Goal: Task Accomplishment & Management: Manage account settings

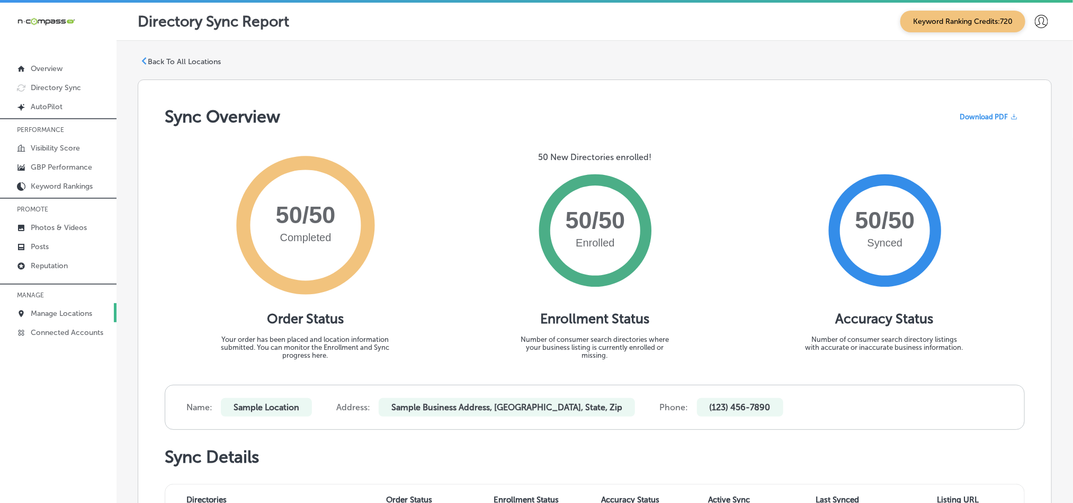
click at [63, 312] on p "Manage Locations" at bounding box center [61, 313] width 61 height 9
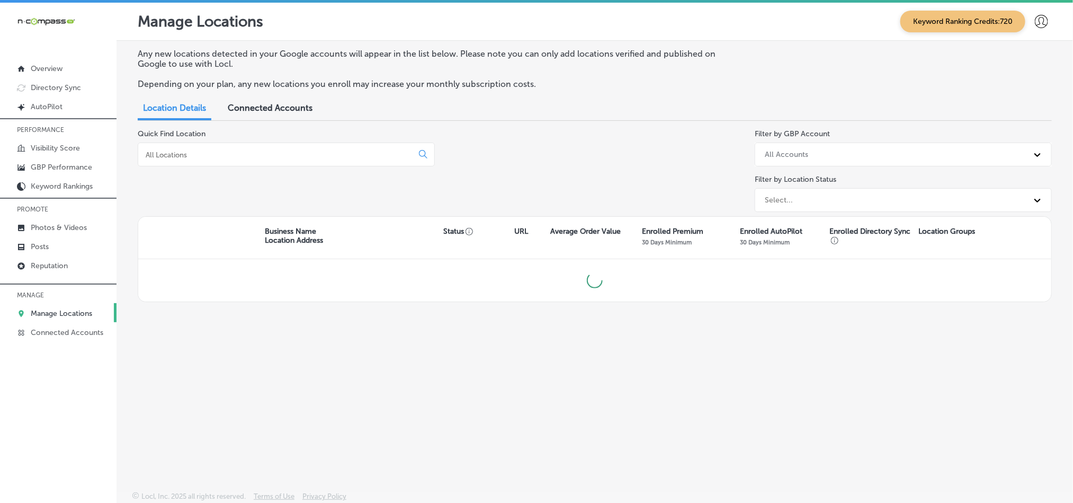
click at [241, 156] on input at bounding box center [278, 155] width 266 height 10
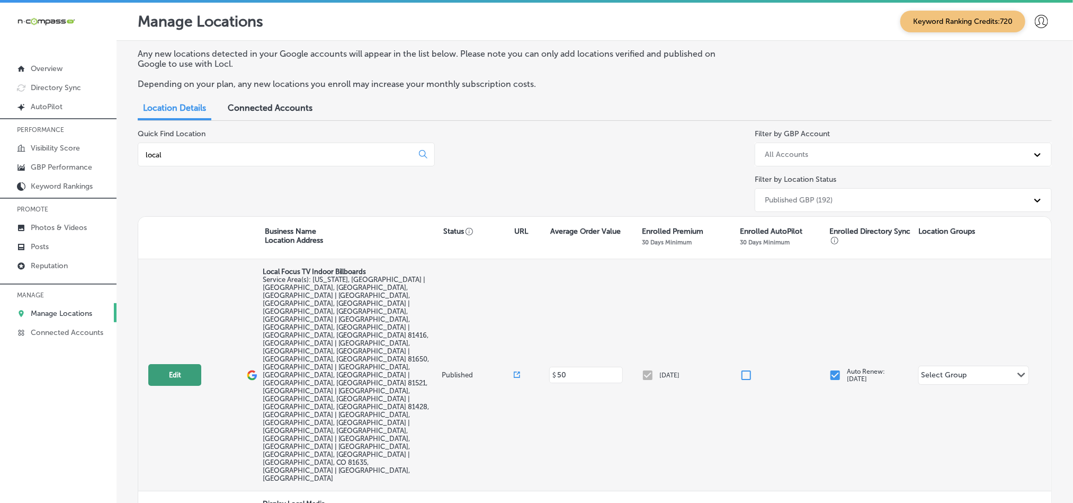
type input "local"
click at [175, 364] on button "Edit" at bounding box center [174, 375] width 53 height 22
select select "US"
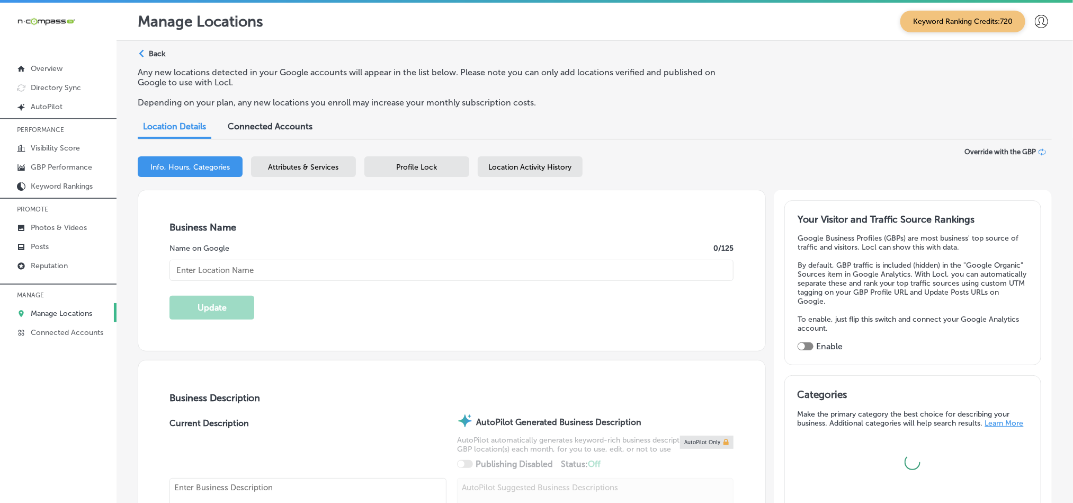
type textarea "Local Focus is an indoor digital billboard and digital marketing services compa…"
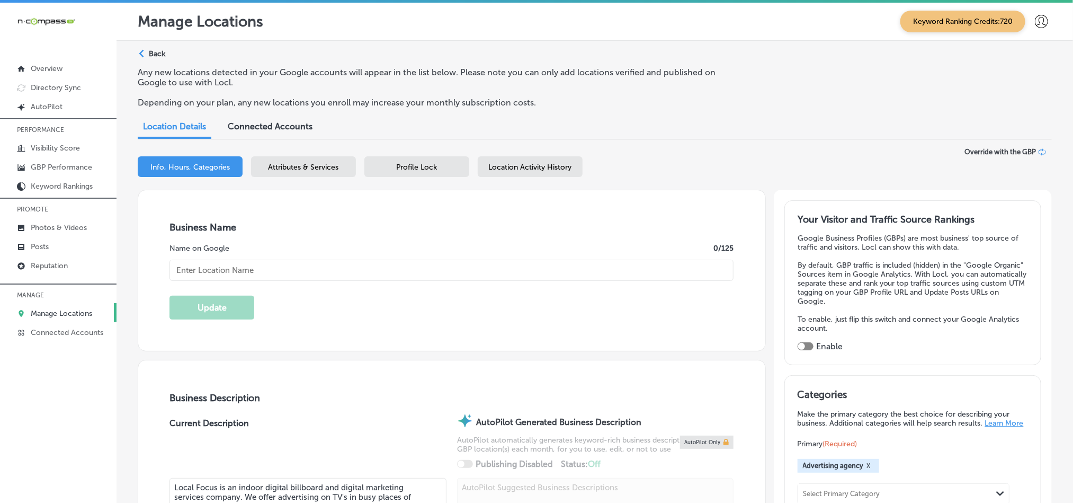
type input "[URL][DOMAIN_NAME]"
type input "Local Focus TV Indoor Billboards"
checkbox input "true"
checkbox input "false"
type input "1565 SE Stonebridge Dr"
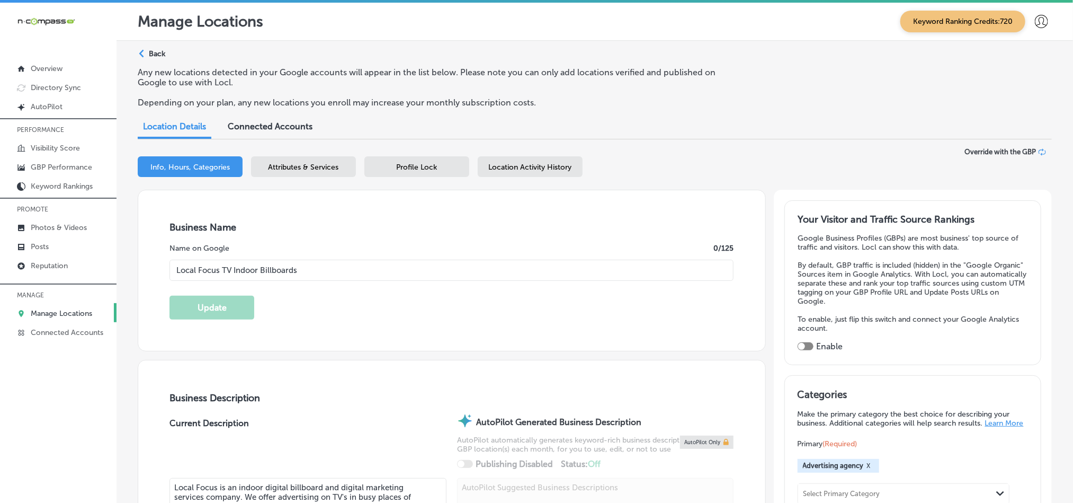
type input "Cedaredge"
type input "81413"
type input "US"
type input "[PHONE_NUMBER]"
select select "US"
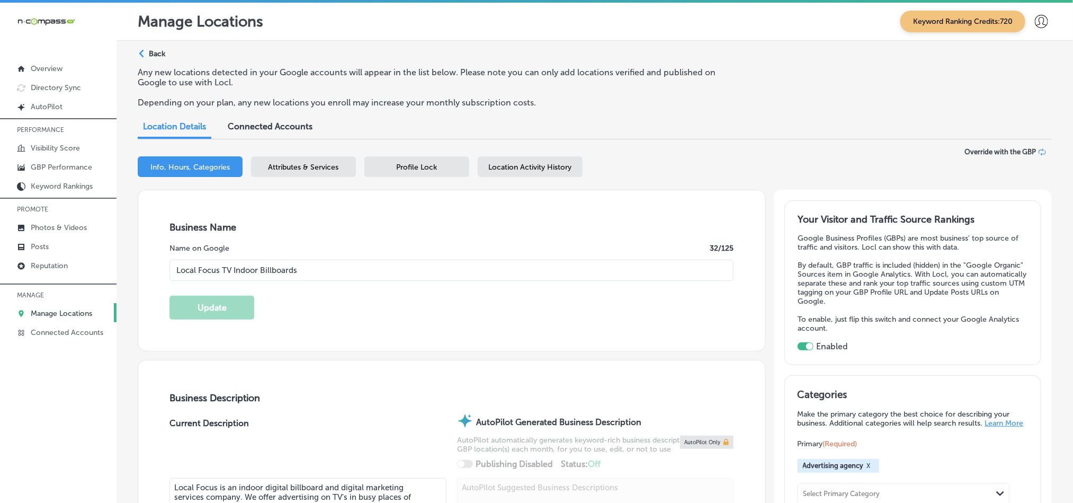
drag, startPoint x: 336, startPoint y: 280, endPoint x: 123, endPoint y: 276, distance: 213.0
paste input "Digital Media"
type input "Local Focus Digital Media"
click at [191, 306] on button "Update" at bounding box center [212, 308] width 85 height 24
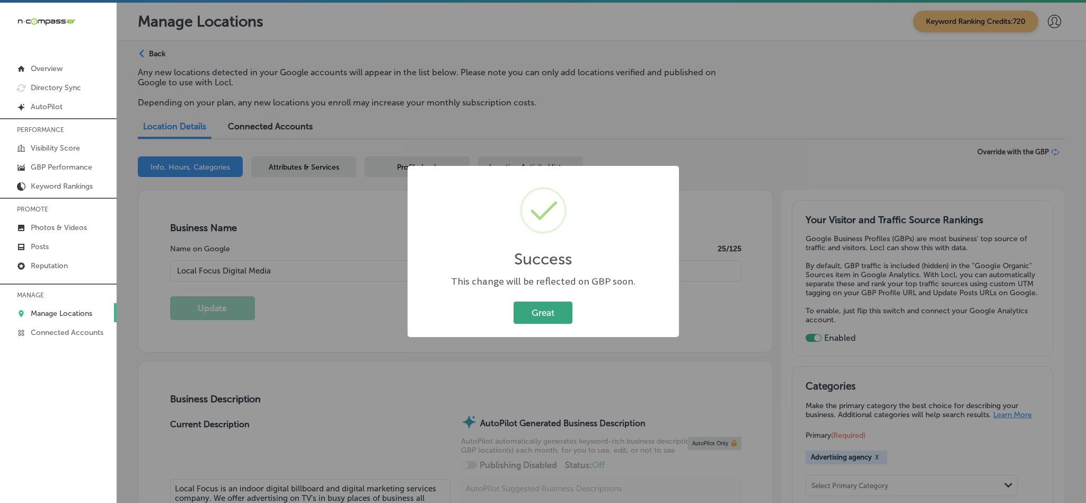
click at [552, 315] on button "Great" at bounding box center [542, 312] width 59 height 22
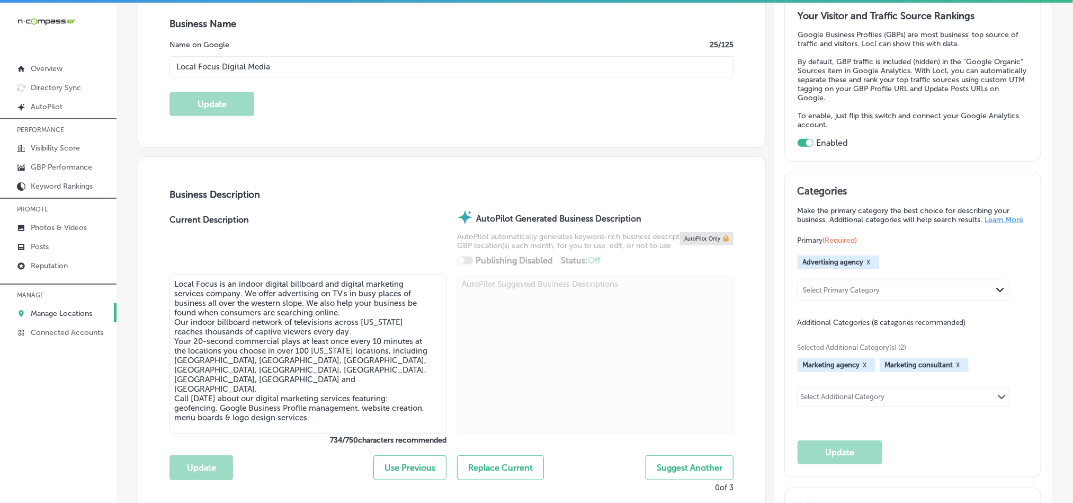
scroll to position [212, 0]
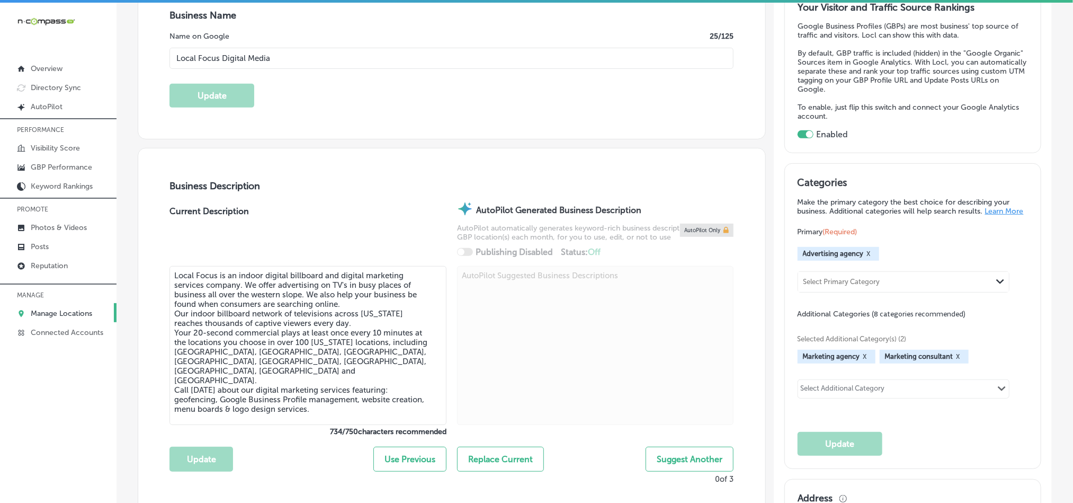
click at [217, 326] on textarea "Local Focus is an indoor digital billboard and digital marketing services compa…" at bounding box center [308, 345] width 277 height 159
paste textarea "Digital Media is a marketing agency specializing in hyper-local indoor digital …"
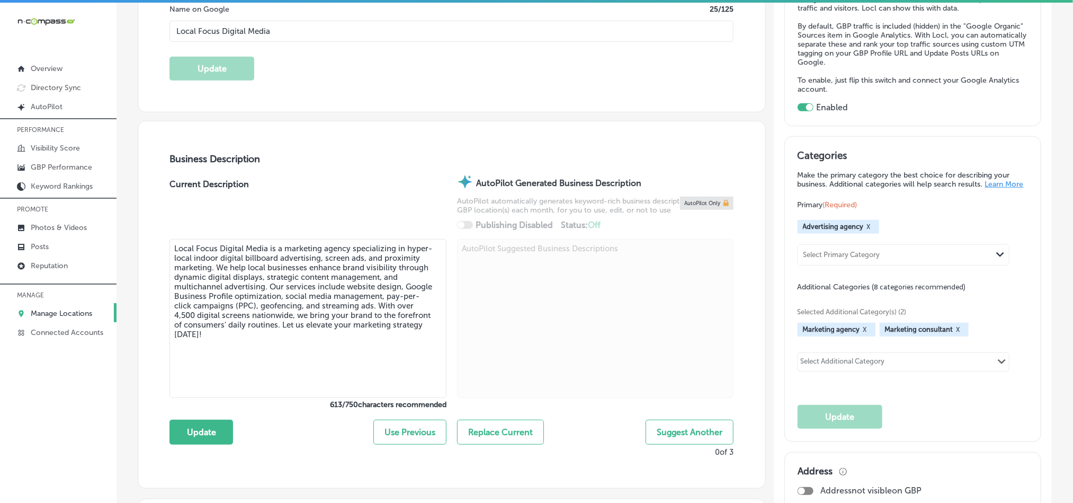
scroll to position [264, 0]
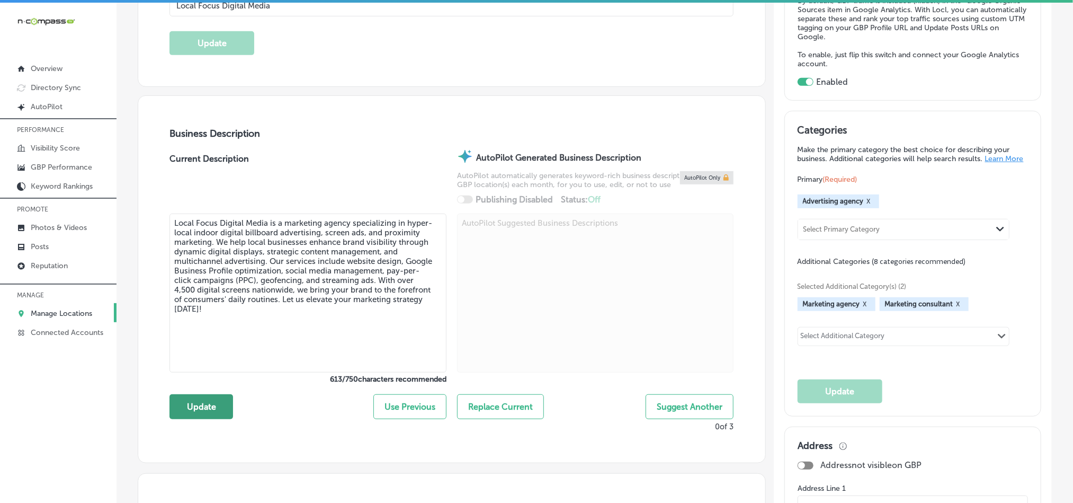
type textarea "Local Focus Digital Media is a marketing agency specializing in hyper-local ind…"
click at [187, 414] on button "Update" at bounding box center [202, 406] width 64 height 25
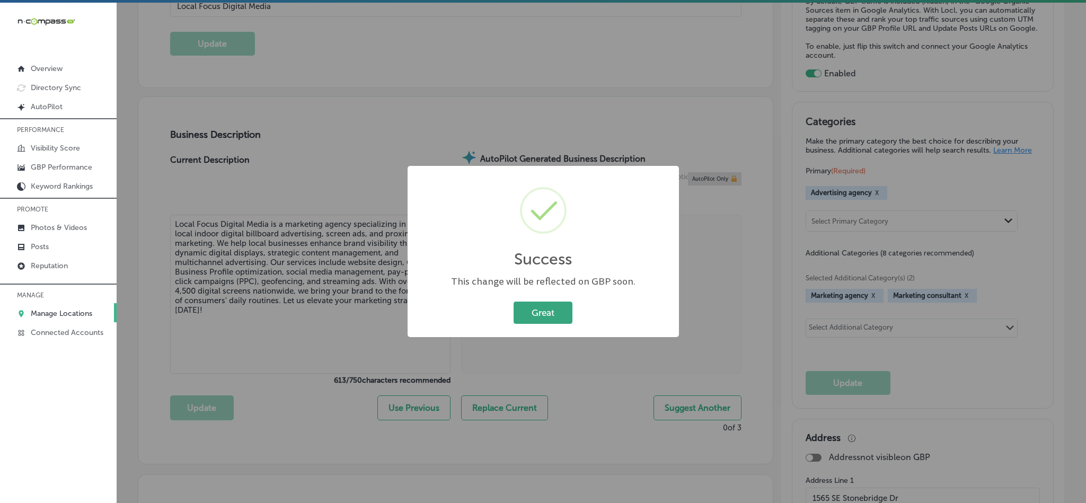
click at [542, 307] on button "Great" at bounding box center [542, 312] width 59 height 22
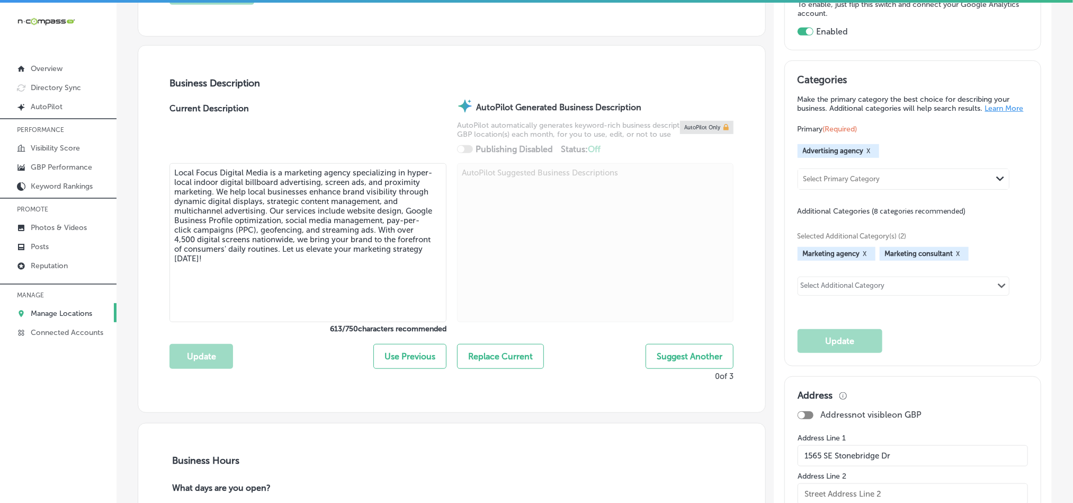
scroll to position [291, 0]
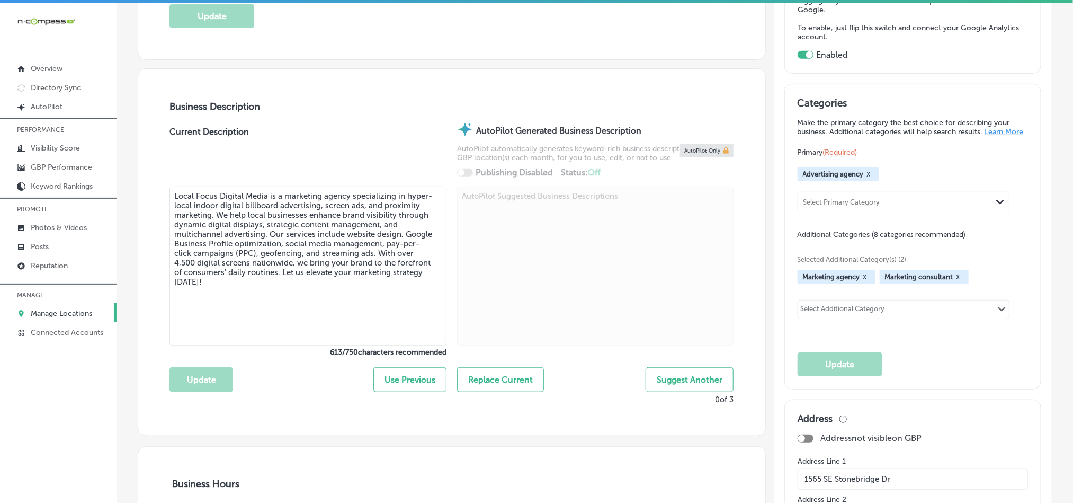
click at [876, 207] on div "Select Primary Category" at bounding box center [895, 202] width 194 height 14
paste input "Marketing Agency"
click at [856, 229] on label "Marketing agency" at bounding box center [838, 225] width 66 height 10
type input "Marketing Agency"
click at [1011, 253] on div "Selected Additional Category(s) (2) Marketing agency X Marketing consultant X S…" at bounding box center [913, 285] width 230 height 93
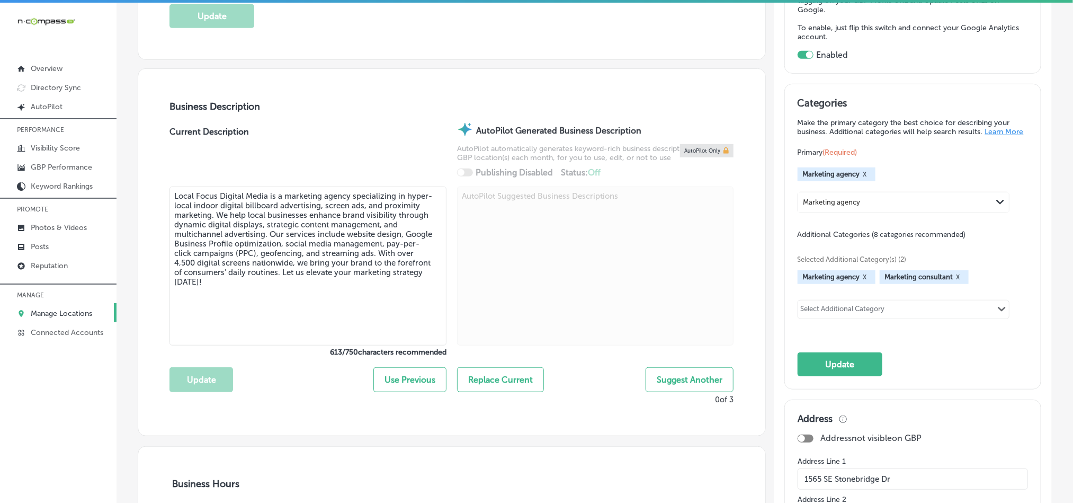
click at [899, 153] on div "Primary (Required) Marketing agency X Marketing agency Path Created with Sketch." at bounding box center [913, 180] width 230 height 66
click at [887, 209] on div "Marketing agency" at bounding box center [895, 202] width 194 height 14
drag, startPoint x: 881, startPoint y: 204, endPoint x: 782, endPoint y: 205, distance: 99.1
click at [785, 205] on div "Categories Make the primary category the best choice for describing your busine…" at bounding box center [913, 236] width 256 height 305
click at [831, 206] on div "Marketing agency" at bounding box center [832, 202] width 57 height 8
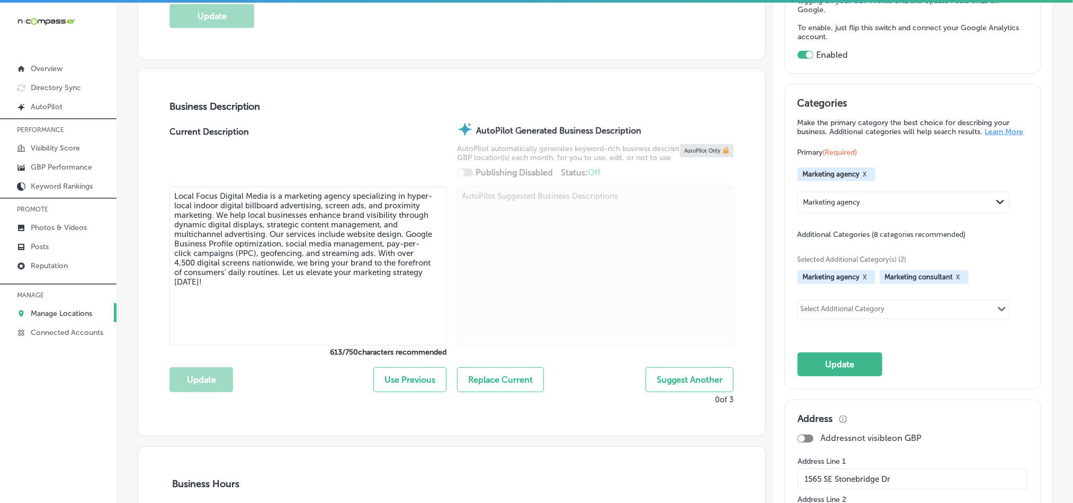
click at [307, 285] on textarea "Local Focus Digital Media is a marketing agency specializing in hyper-local ind…" at bounding box center [308, 266] width 277 height 159
click at [307, 272] on textarea "Local Focus Digital Media is a marketing agency specializing in hyper-local ind…" at bounding box center [308, 266] width 277 height 159
click at [325, 253] on textarea "Local Focus Digital Media is a marketing agency specializing in hyper-local ind…" at bounding box center [308, 266] width 277 height 159
click at [322, 248] on textarea "Local Focus Digital Media is a marketing agency specializing in hyper-local ind…" at bounding box center [308, 266] width 277 height 159
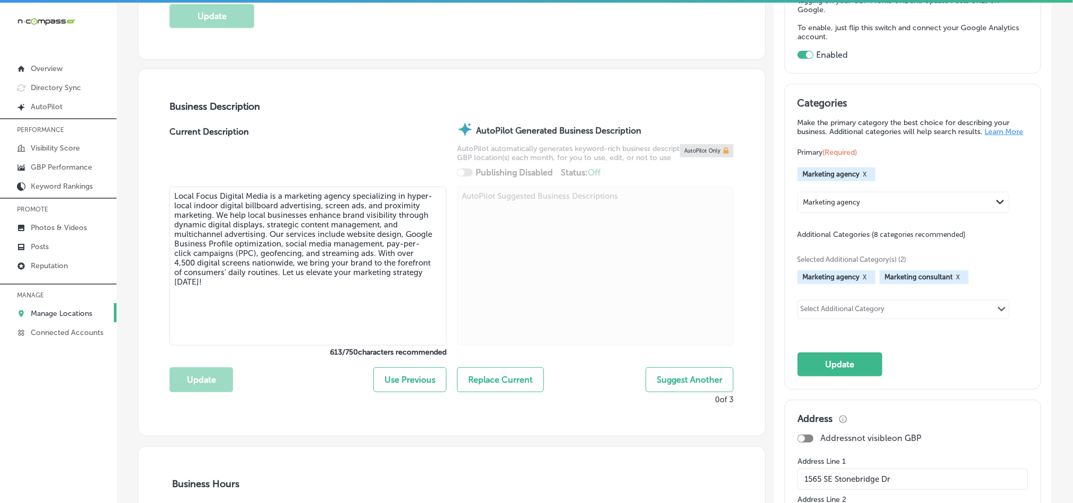
drag, startPoint x: 175, startPoint y: 194, endPoint x: 247, endPoint y: 211, distance: 73.6
click at [247, 211] on textarea "Local Focus Digital Media is a marketing agency specializing in hyper-local ind…" at bounding box center [308, 266] width 277 height 159
paste textarea "flat screen TV ads, and targeted, proximity marketing."
type textarea "Local Focus Digital Media is a marketing agency specializing in hyper-local ind…"
click at [196, 385] on button "Update" at bounding box center [202, 379] width 64 height 25
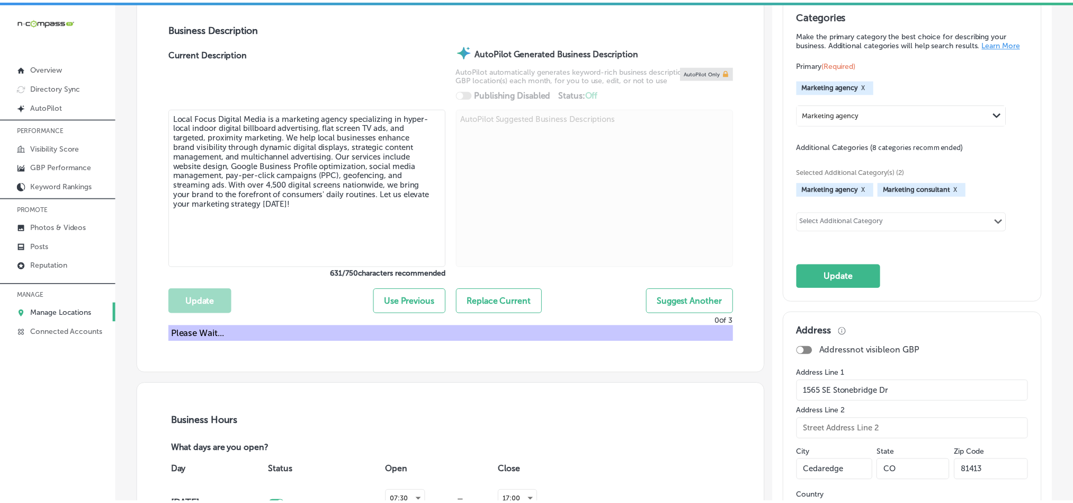
scroll to position [372, 0]
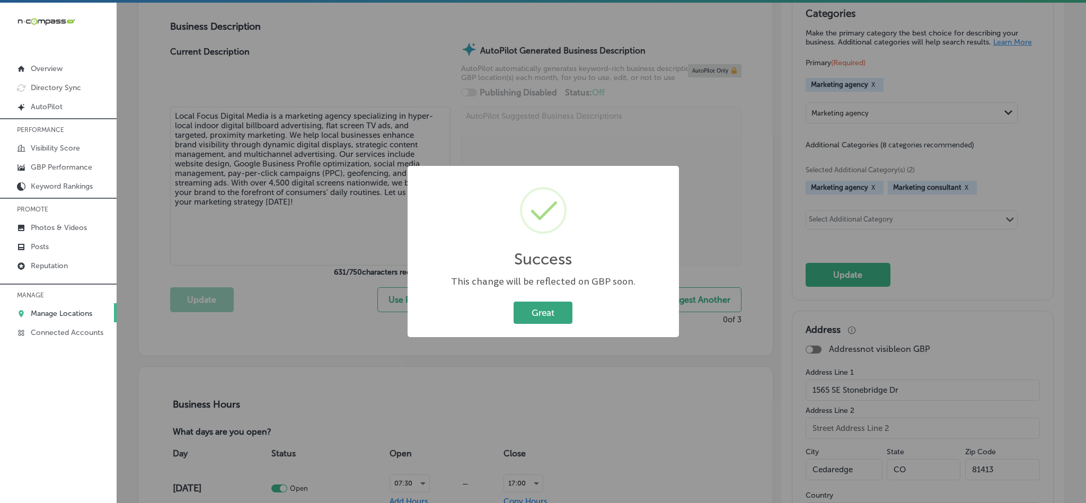
click at [563, 303] on button "Great" at bounding box center [542, 312] width 59 height 22
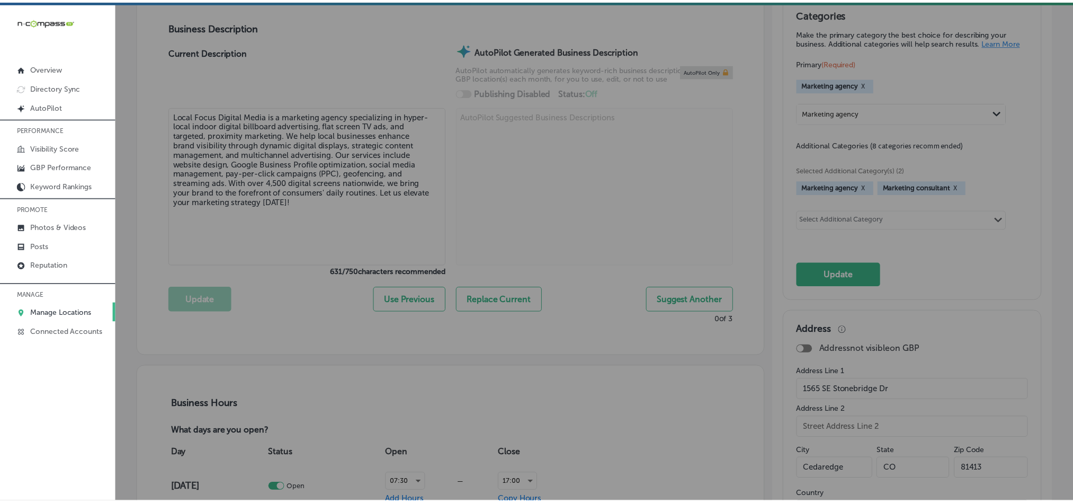
scroll to position [371, 0]
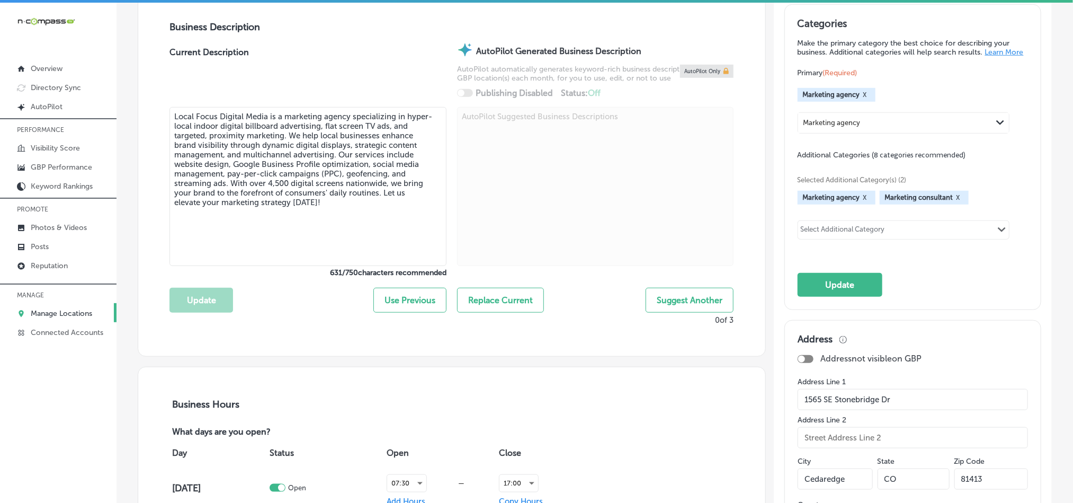
click at [870, 237] on div "Select Additional Category" at bounding box center [843, 231] width 84 height 12
paste input "Internet Marketing Service"
click at [805, 258] on input "checkbox" at bounding box center [811, 251] width 13 height 13
type input "Internet Marketing Service"
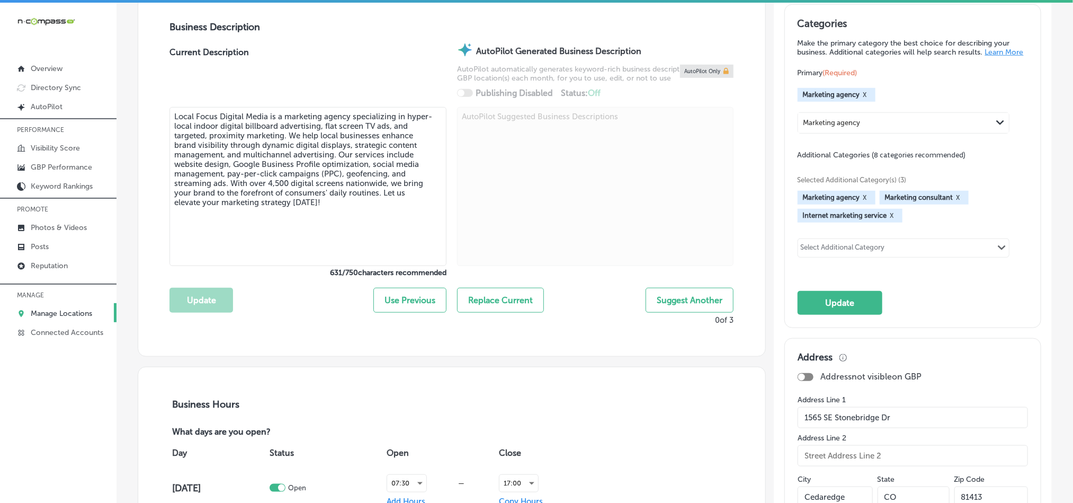
click at [860, 202] on button "X" at bounding box center [865, 197] width 10 height 8
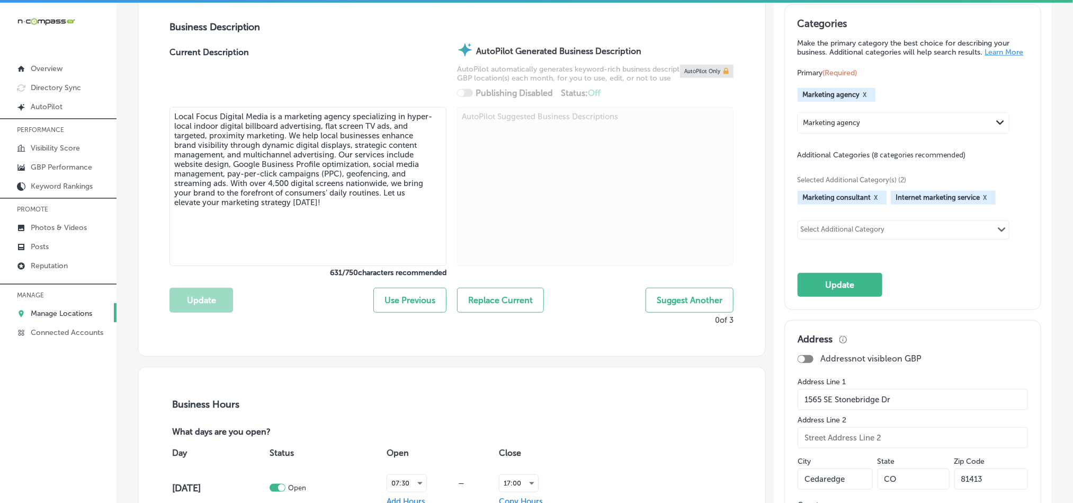
click at [872, 202] on button "X" at bounding box center [877, 197] width 10 height 8
click at [814, 237] on div "Select Additional Category" at bounding box center [843, 231] width 84 height 12
paste input "Website Designer"
click at [805, 255] on input "checkbox" at bounding box center [811, 251] width 13 height 13
type input "Website Designer"
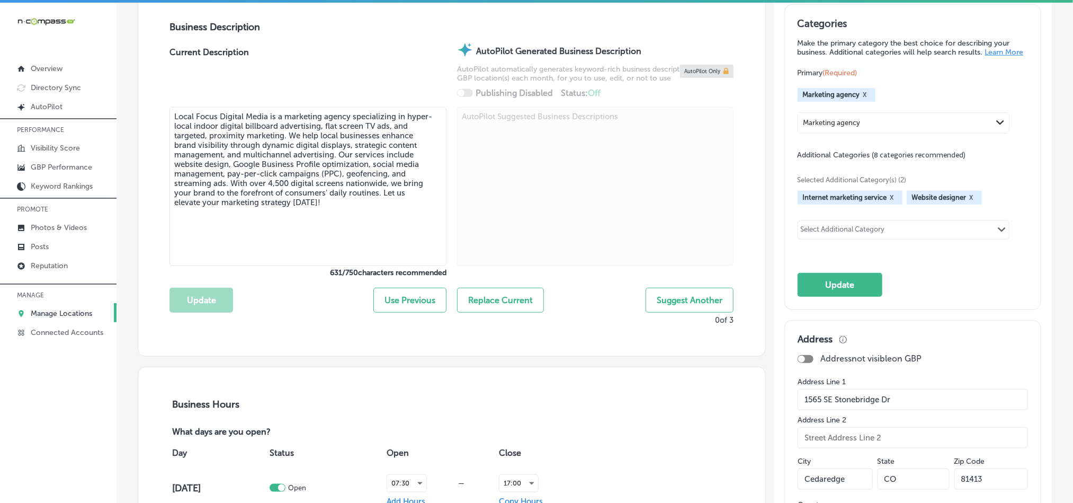
click at [869, 237] on div "Select Additional Category" at bounding box center [843, 231] width 84 height 12
paste input "Social Media Marketing Agency"
type input "Social Media Marketing"
click at [854, 235] on div "Select Additional Category" at bounding box center [843, 231] width 84 height 12
paste input "Advertising Agency"
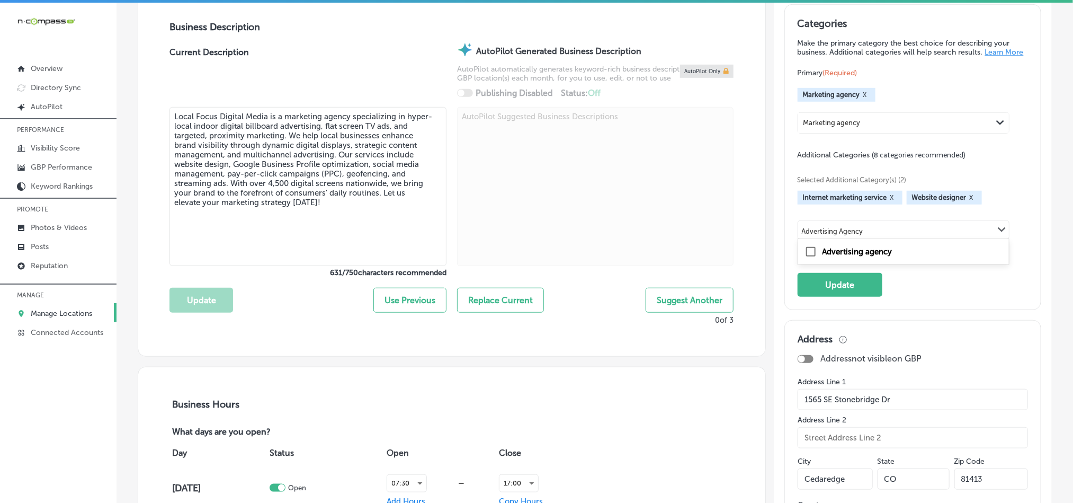
click at [856, 256] on label "Advertising agency" at bounding box center [858, 252] width 70 height 10
type input "Advertising Agency"
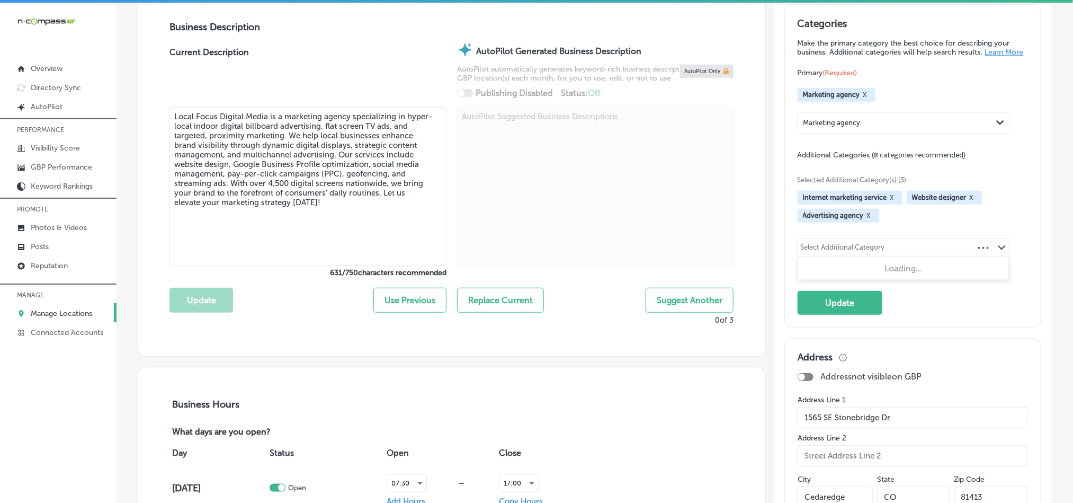
click at [855, 255] on div "Select Additional Category" at bounding box center [843, 249] width 84 height 12
paste input "Graphic Designer"
click at [827, 274] on label "Graphic designer" at bounding box center [854, 270] width 63 height 10
type input "Graphic Designer"
click at [860, 257] on div "Select Additional Category Path Created with Sketch." at bounding box center [903, 248] width 211 height 18
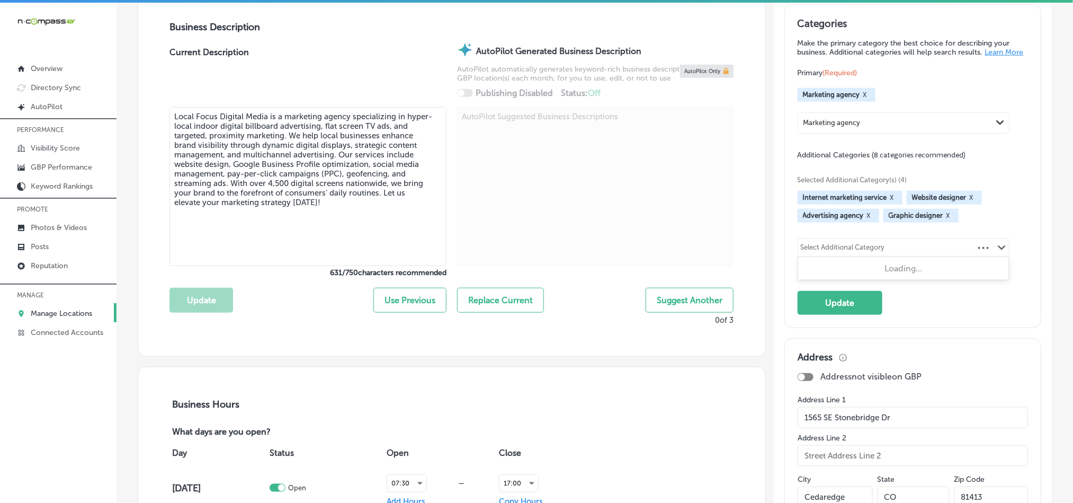
paste input "Digital Marketing Agency"
type input "D"
paste input "Digital Marketing Agency"
type input "D"
click at [837, 255] on div "Select Additional Category" at bounding box center [843, 249] width 84 height 12
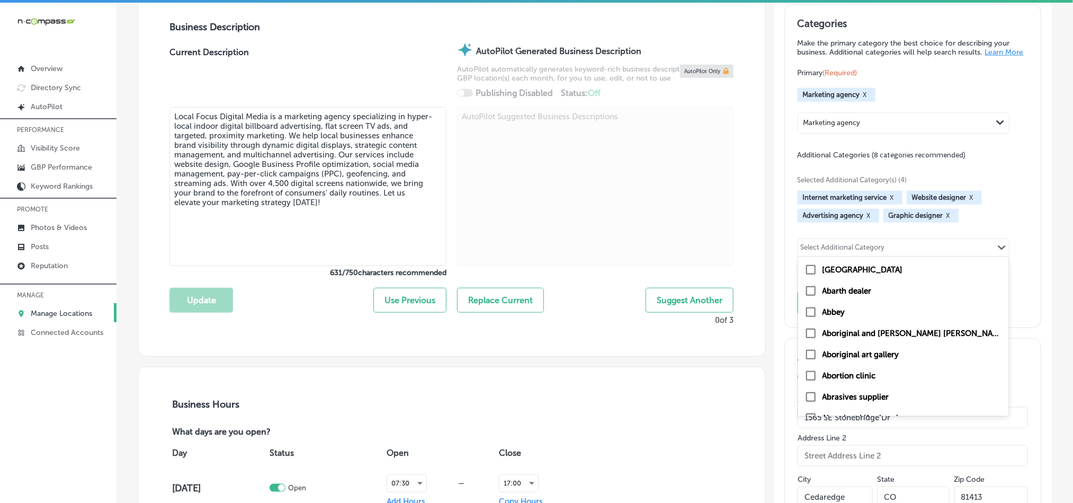
paste input "Marketing Consultant"
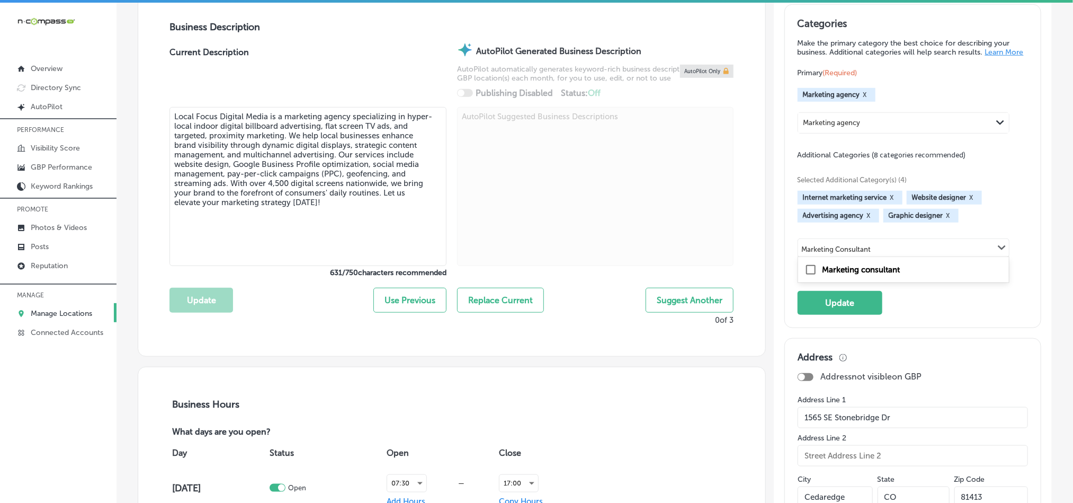
click at [806, 276] on input "checkbox" at bounding box center [811, 269] width 13 height 13
type input "Marketing Consultant"
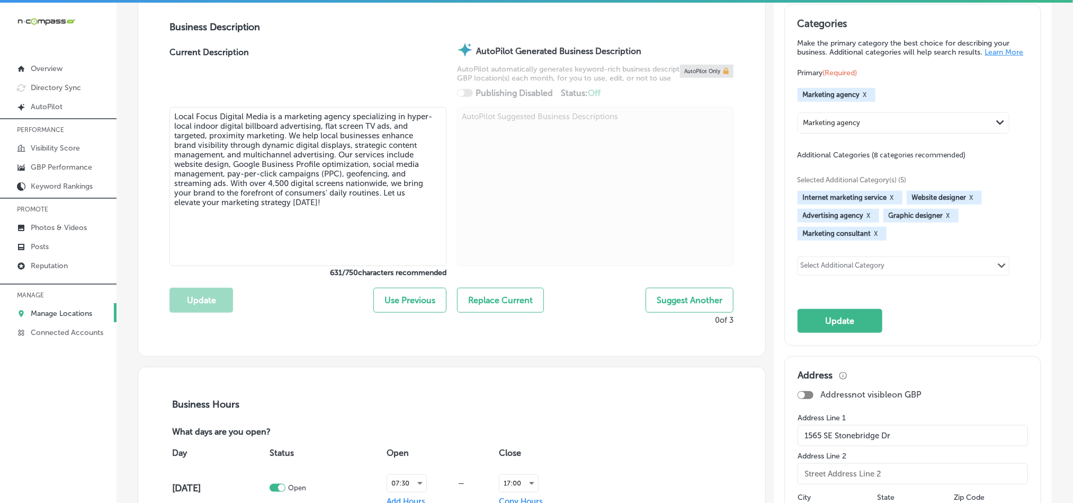
click at [822, 273] on div "Select Additional Category" at bounding box center [843, 267] width 84 height 12
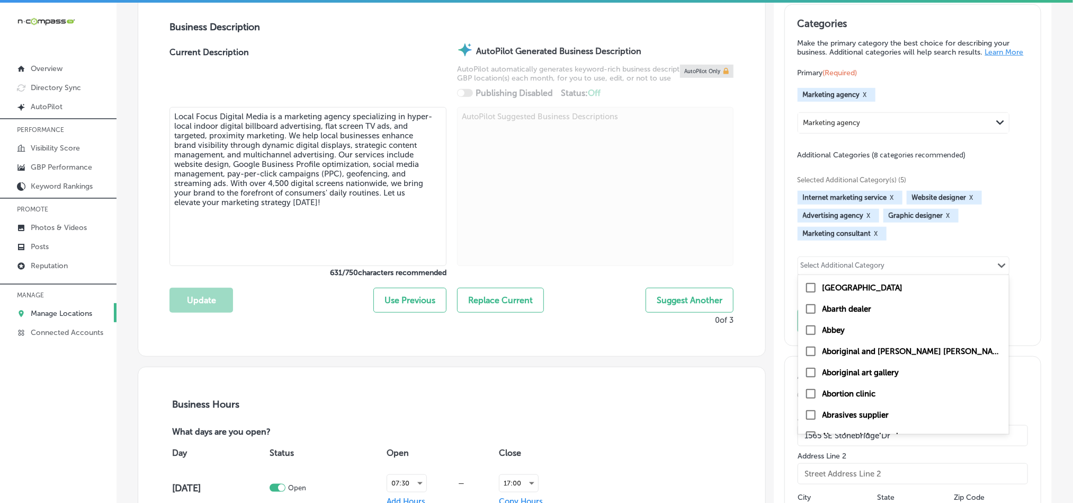
paste input "Screen Advertising"
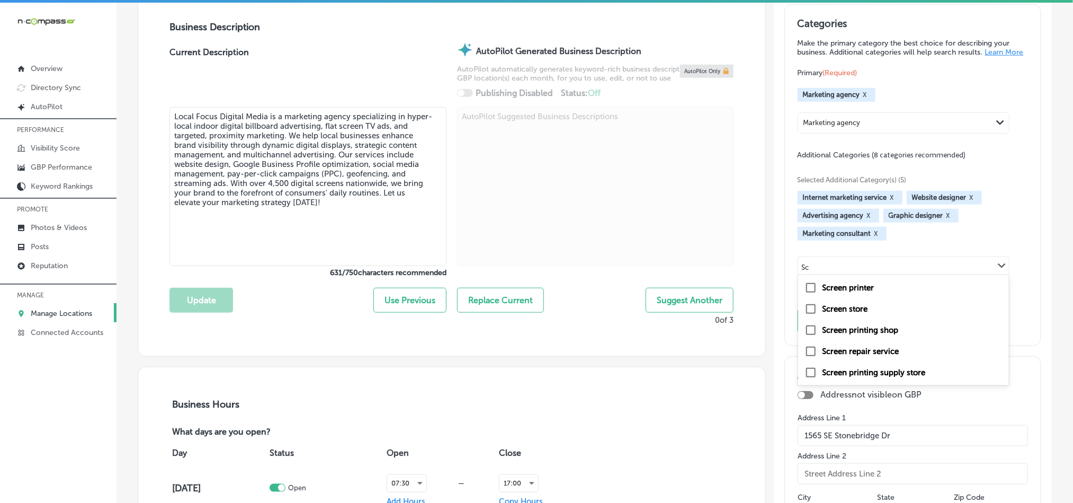
type input "S"
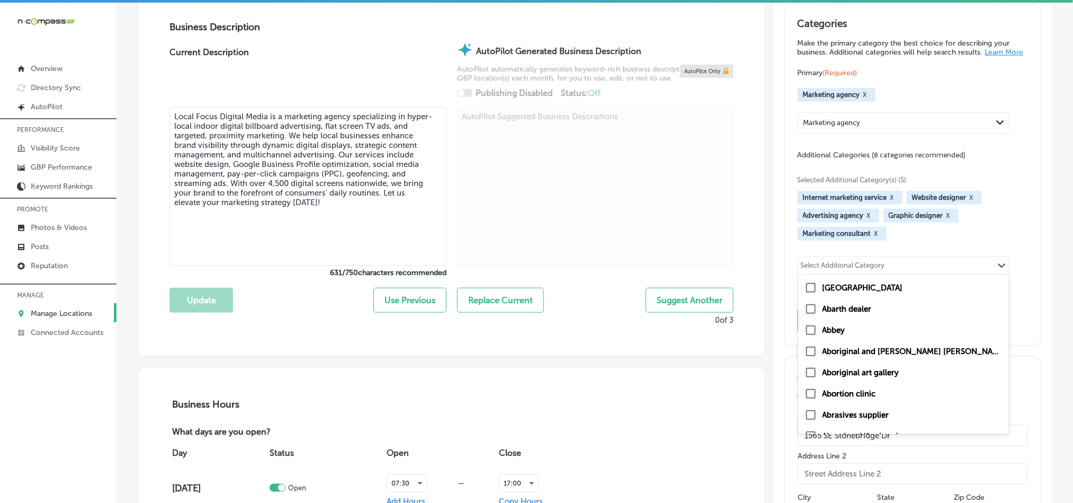
click at [995, 235] on div "Internet marketing service X Website designer X Advertising agency X Graphic de…" at bounding box center [913, 216] width 230 height 50
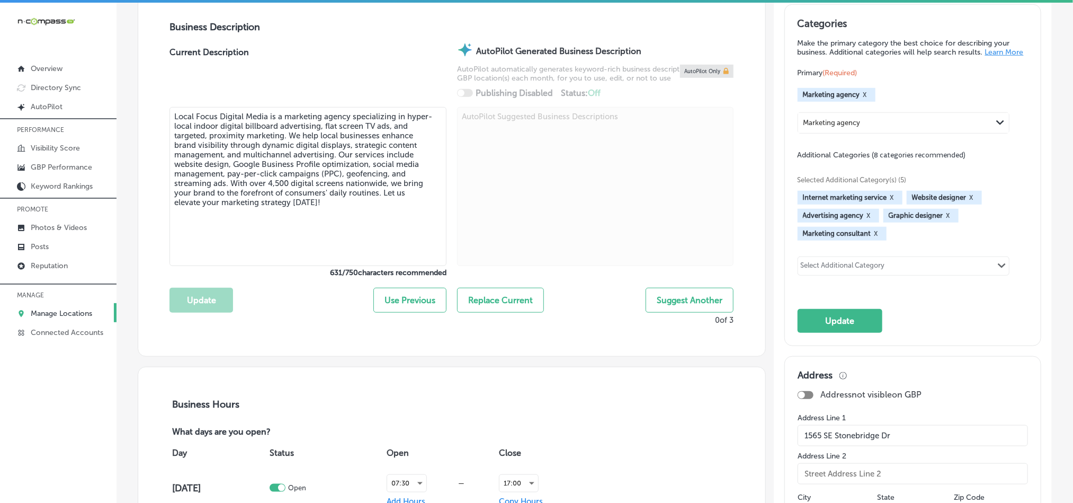
click at [822, 330] on button "Update" at bounding box center [840, 321] width 85 height 24
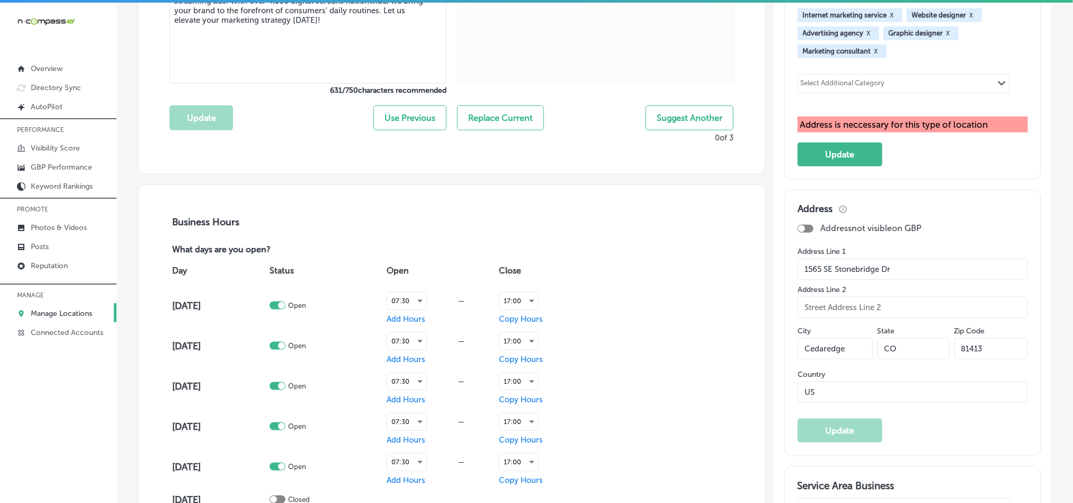
scroll to position [609, 0]
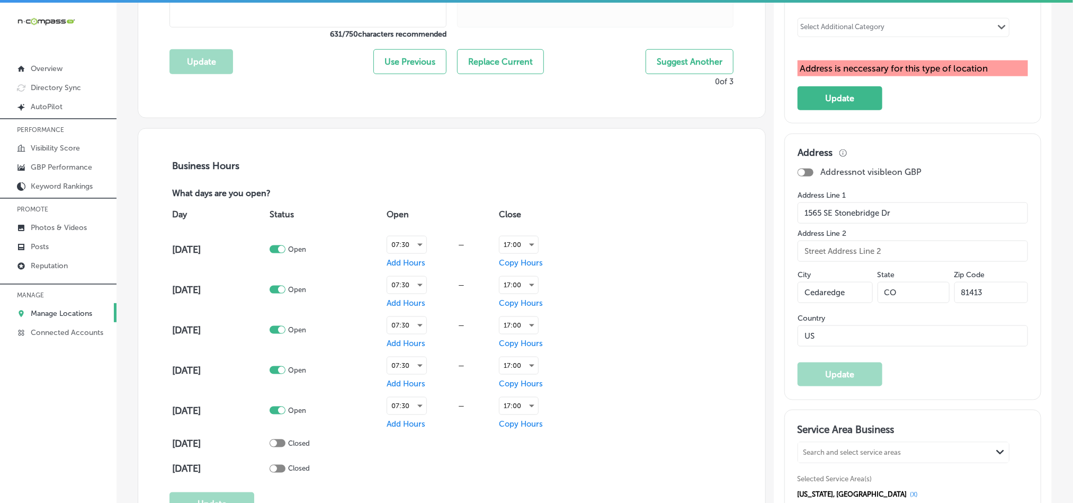
click at [919, 377] on div "Address Address not visible on GBP Address Line [GEOGRAPHIC_DATA][STREET_ADDRES…" at bounding box center [913, 266] width 230 height 239
click at [847, 106] on button "Update" at bounding box center [840, 98] width 85 height 24
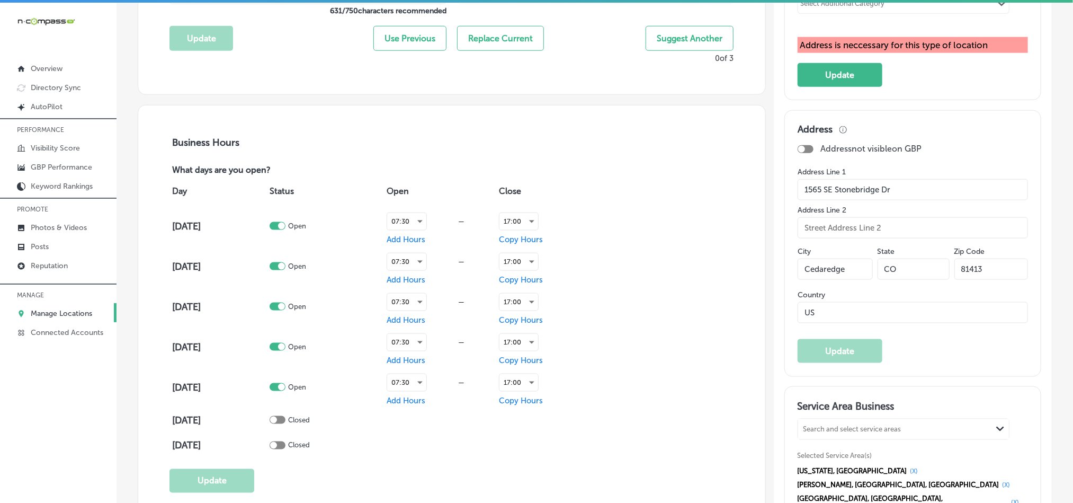
scroll to position [662, 0]
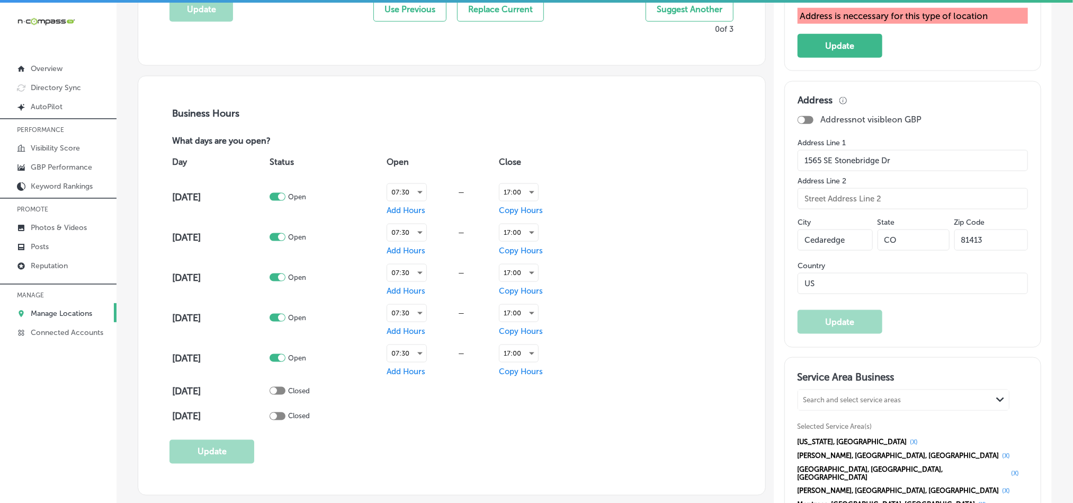
click at [924, 328] on div "Address Address not visible on GBP Address Line [GEOGRAPHIC_DATA][STREET_ADDRES…" at bounding box center [913, 213] width 230 height 239
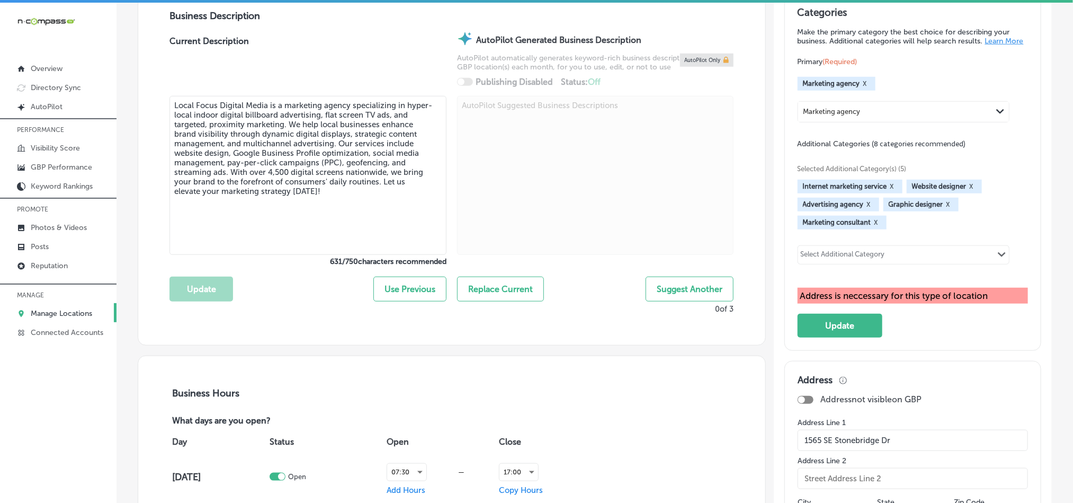
scroll to position [371, 0]
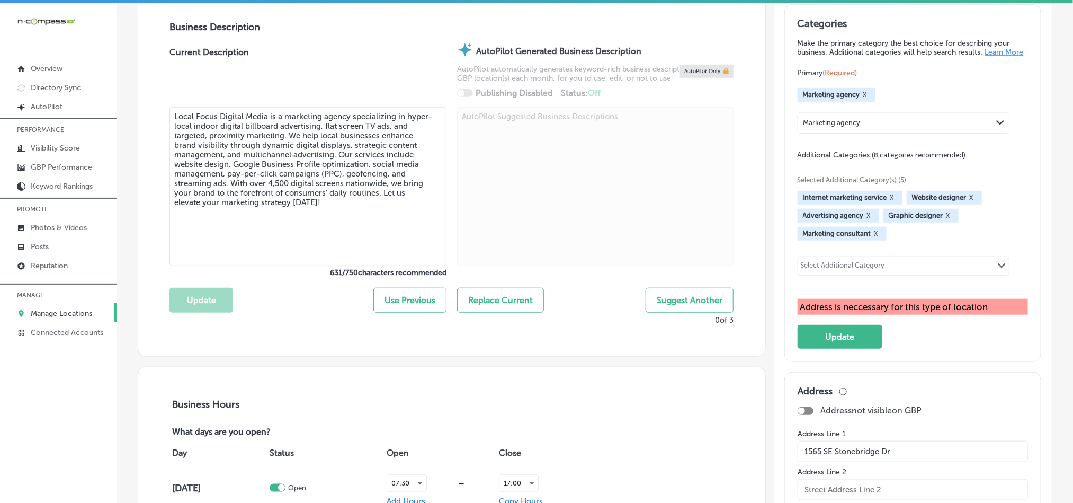
click at [872, 238] on button "X" at bounding box center [877, 233] width 10 height 8
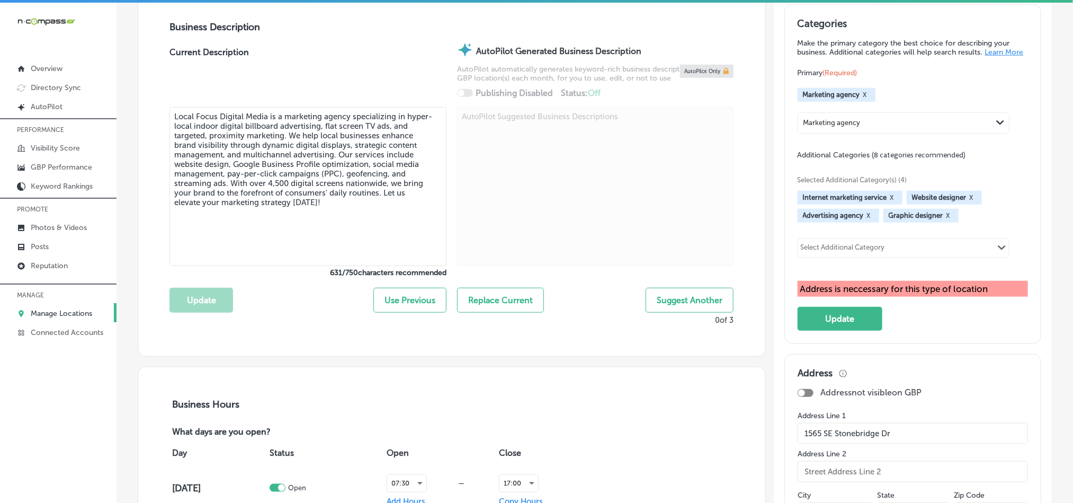
click at [864, 220] on button "X" at bounding box center [869, 215] width 10 height 8
click at [858, 220] on button "X" at bounding box center [863, 215] width 10 height 8
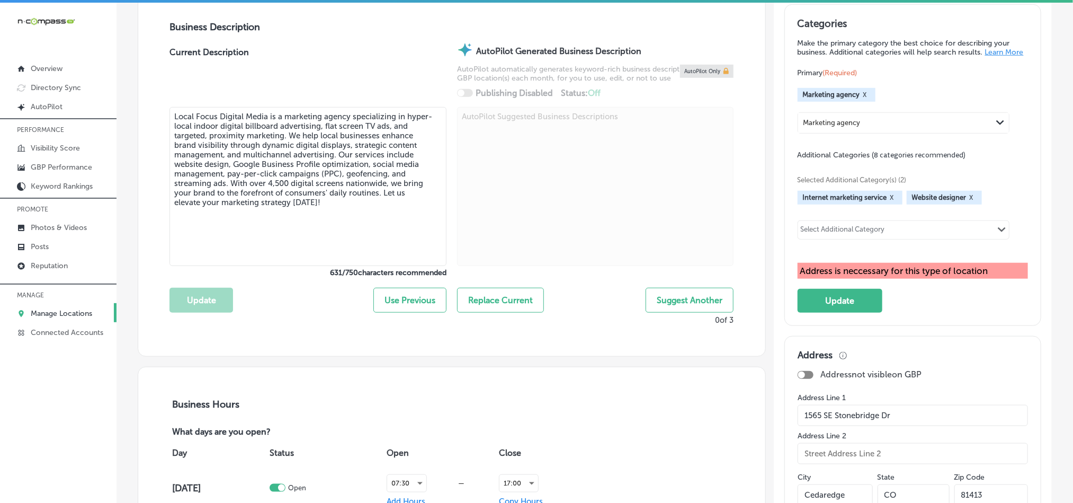
click at [967, 202] on button "X" at bounding box center [972, 197] width 10 height 8
click at [830, 313] on button "Update" at bounding box center [840, 301] width 85 height 24
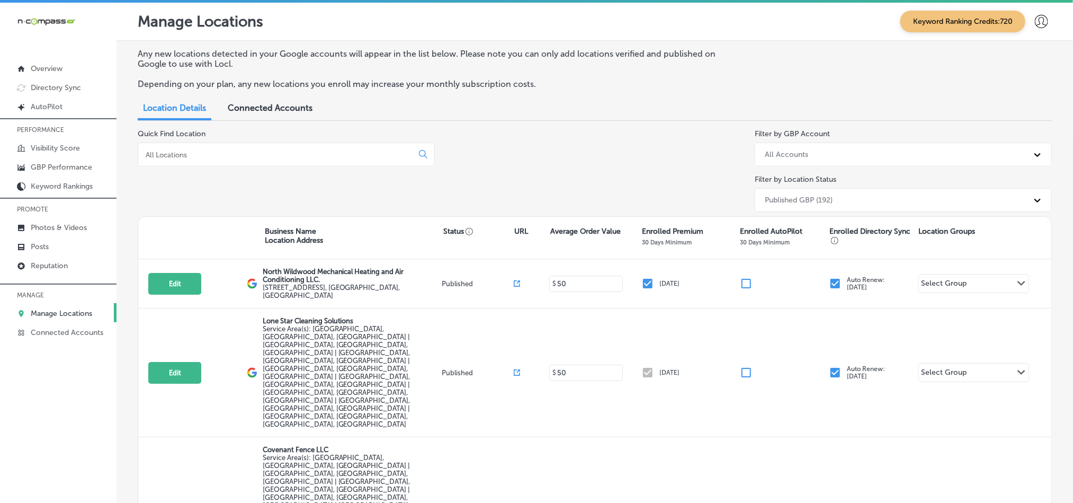
click at [223, 156] on input at bounding box center [278, 155] width 266 height 10
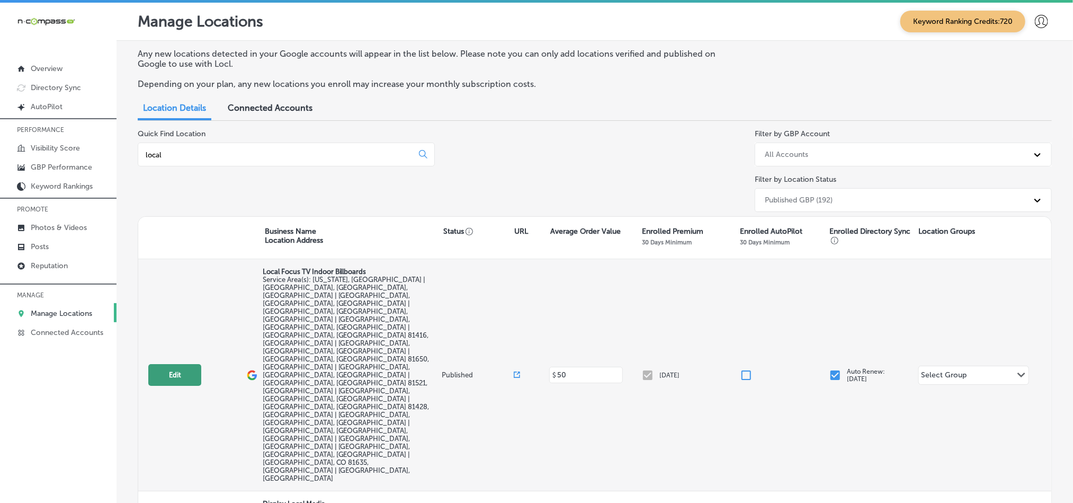
type input "local"
click at [180, 364] on button "Edit" at bounding box center [174, 375] width 53 height 22
select select "US"
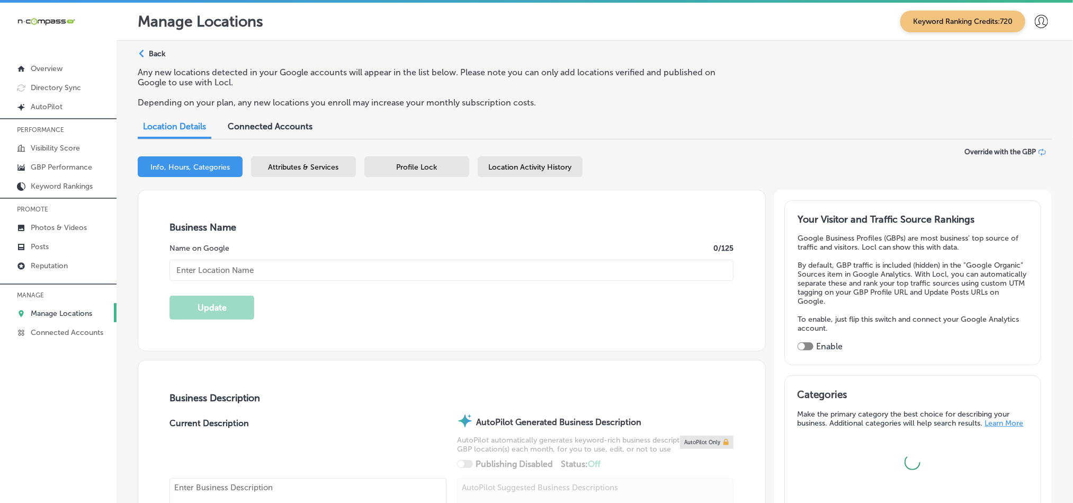
type input "Local Focus TV Indoor Billboards"
checkbox input "false"
type input "1565 SE Stonebridge Dr"
type input "Cedaredge"
type input "81413"
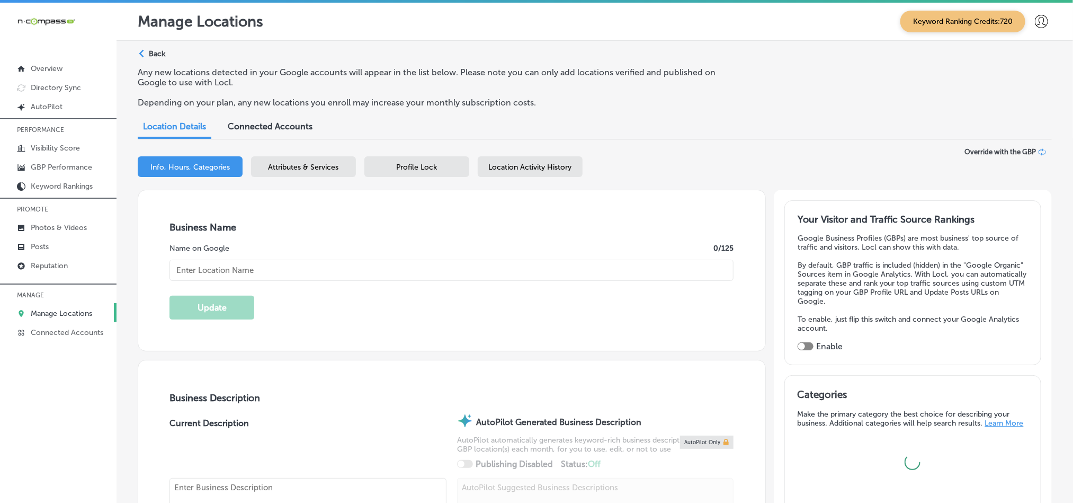
type input "US"
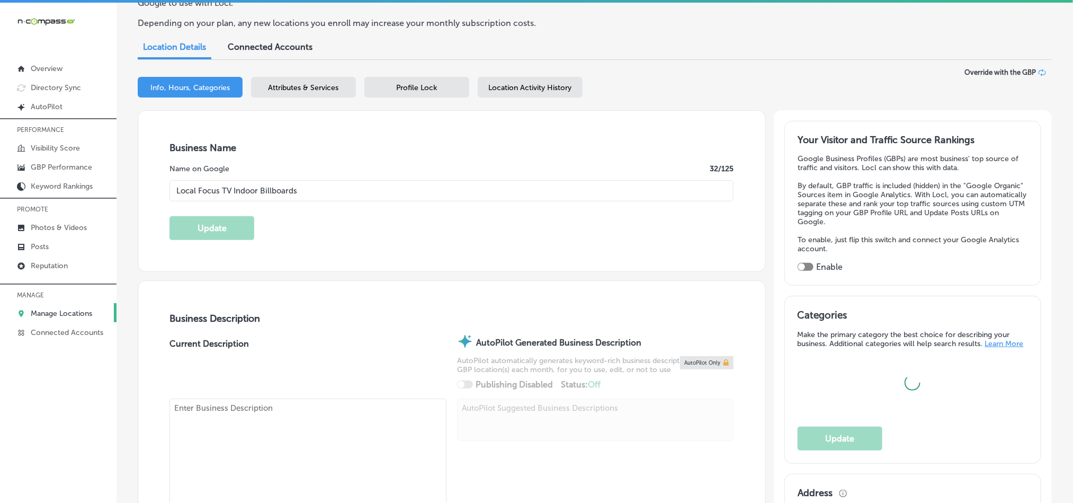
scroll to position [105, 0]
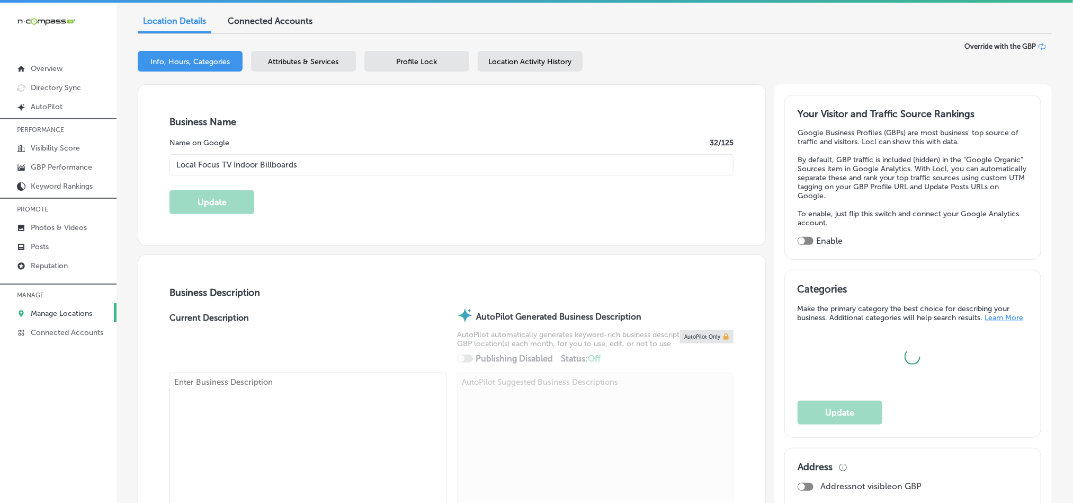
checkbox input "true"
type input "[URL][DOMAIN_NAME]"
type input "[PHONE_NUMBER]"
select select "US"
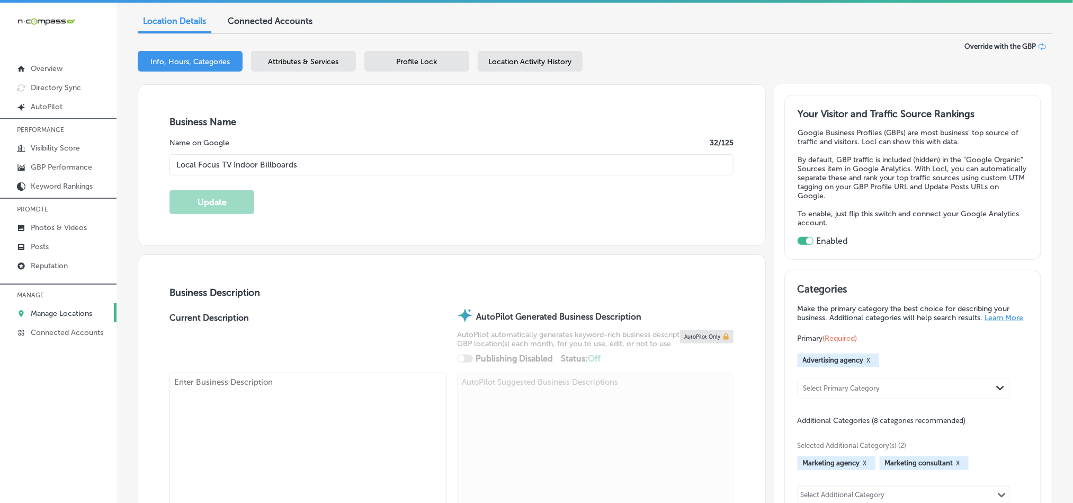
type textarea "Local Focus is an indoor digital billboard and digital marketing services compa…"
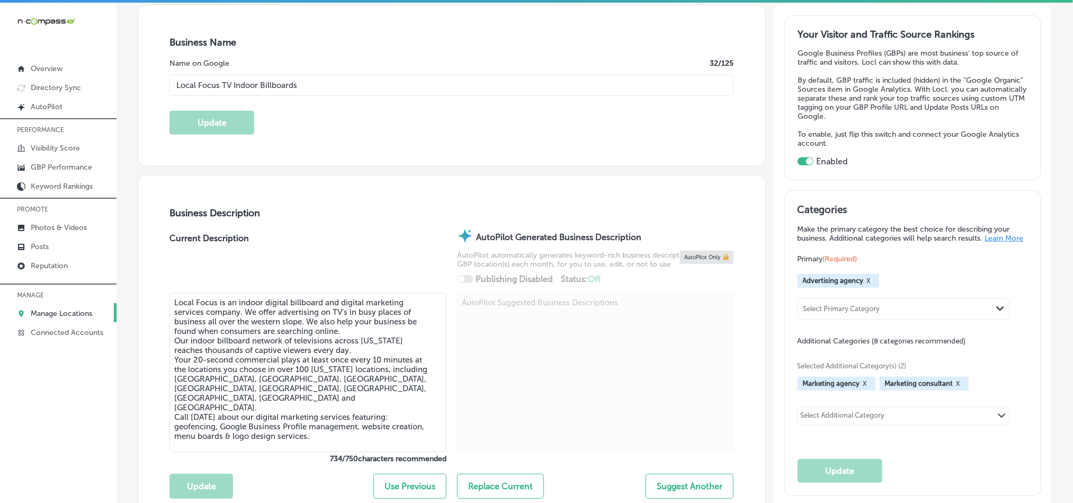
scroll to position [53, 0]
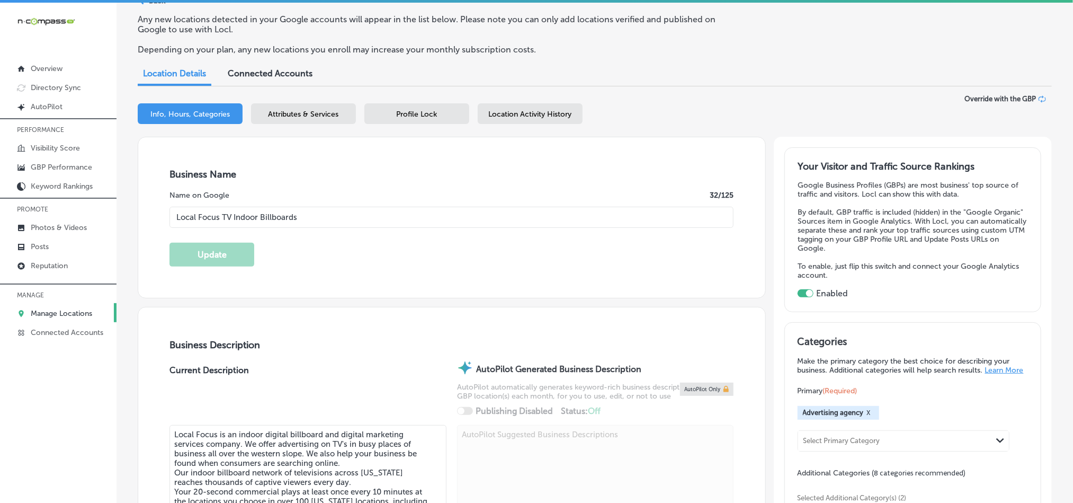
click at [301, 272] on div "Business Name Name on Google 32 /125 Local Focus TV Indoor Billboards Update" at bounding box center [451, 217] width 627 height 161
click at [317, 223] on input "Local Focus TV Indoor Billboards" at bounding box center [452, 217] width 564 height 21
drag, startPoint x: 342, startPoint y: 223, endPoint x: 141, endPoint y: 223, distance: 200.8
click at [141, 223] on div "Business Name Name on Google 32 /125 Local Focus TV Indoor Billboards Update" at bounding box center [451, 217] width 627 height 161
paste input "Digital Media"
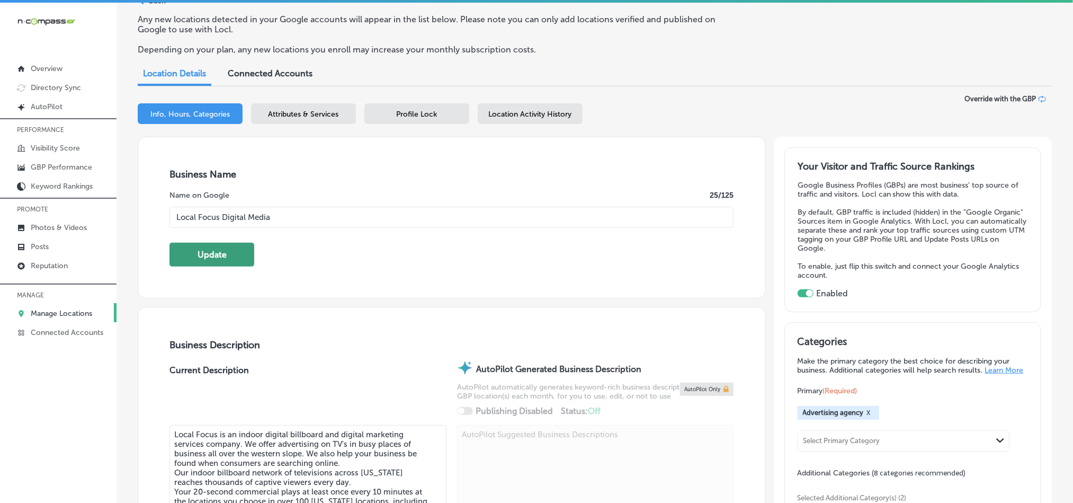
type input "Local Focus Digital Media"
click at [214, 256] on button "Update" at bounding box center [212, 255] width 85 height 24
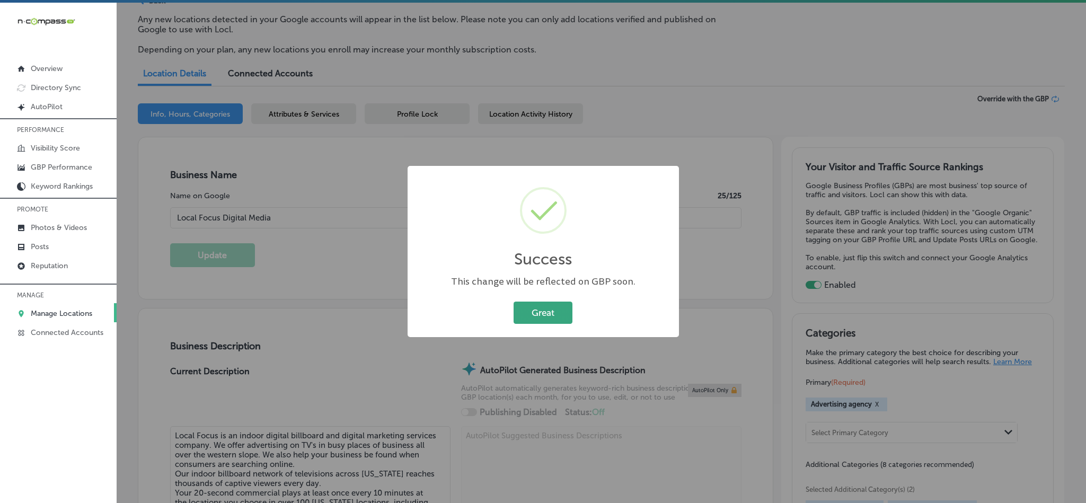
click at [533, 314] on button "Great" at bounding box center [542, 312] width 59 height 22
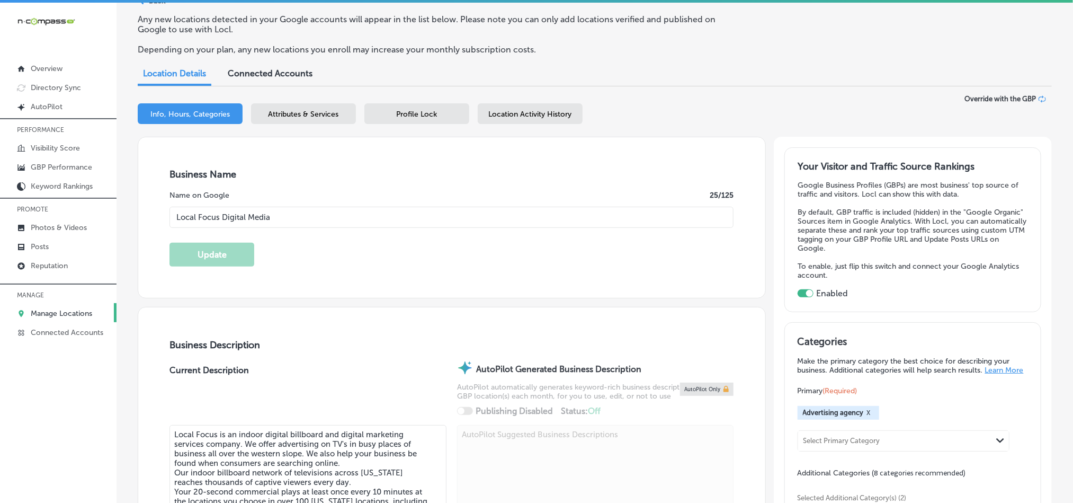
click at [356, 280] on div "Business Name Name on Google 25 /125 Local Focus Digital Media Update" at bounding box center [451, 217] width 627 height 161
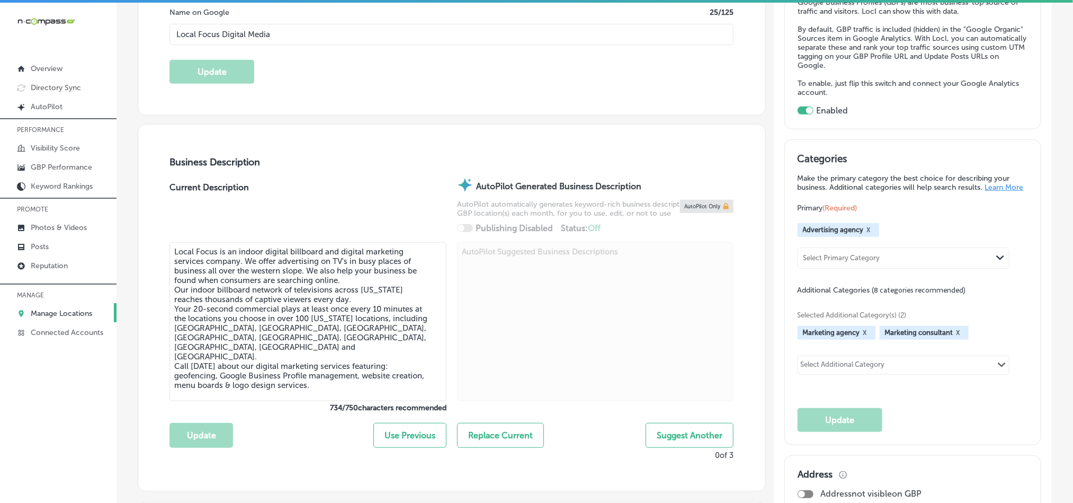
scroll to position [264, 0]
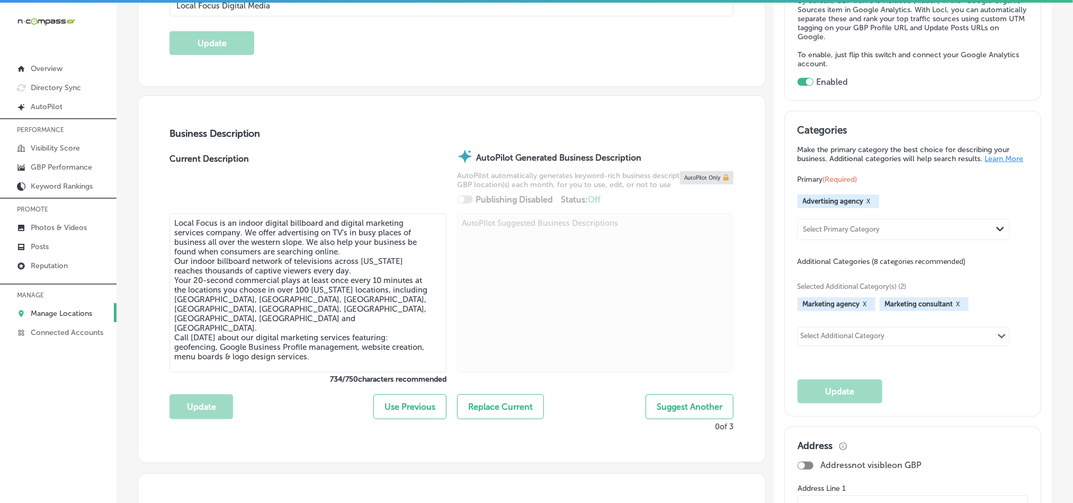
click at [331, 323] on textarea "Local Focus is an indoor digital billboard and digital marketing services compa…" at bounding box center [308, 293] width 277 height 159
paste textarea "Digital Media is a marketing agency specializing in hyper-local indoor digital …"
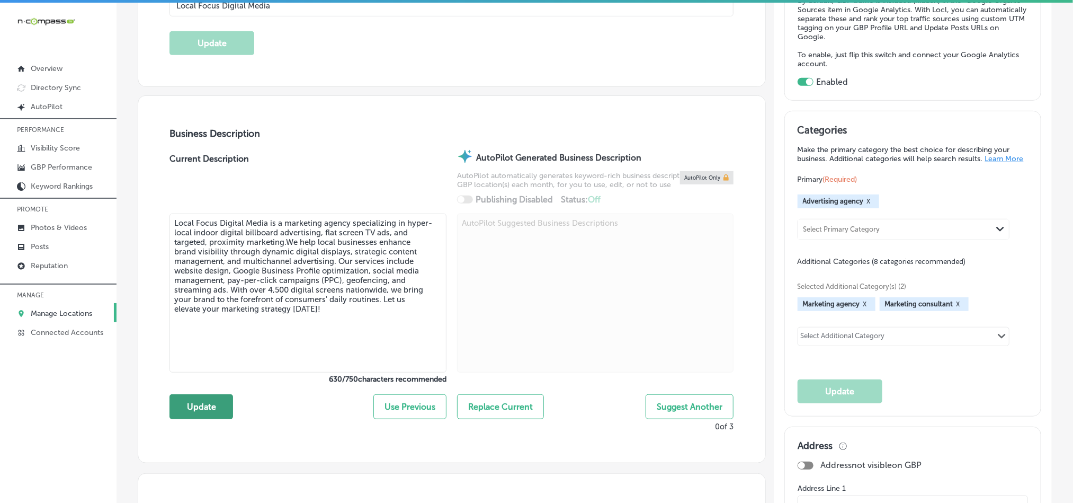
type textarea "Local Focus Digital Media is a marketing agency specializing in hyper-local ind…"
click at [205, 412] on button "Update" at bounding box center [202, 406] width 64 height 25
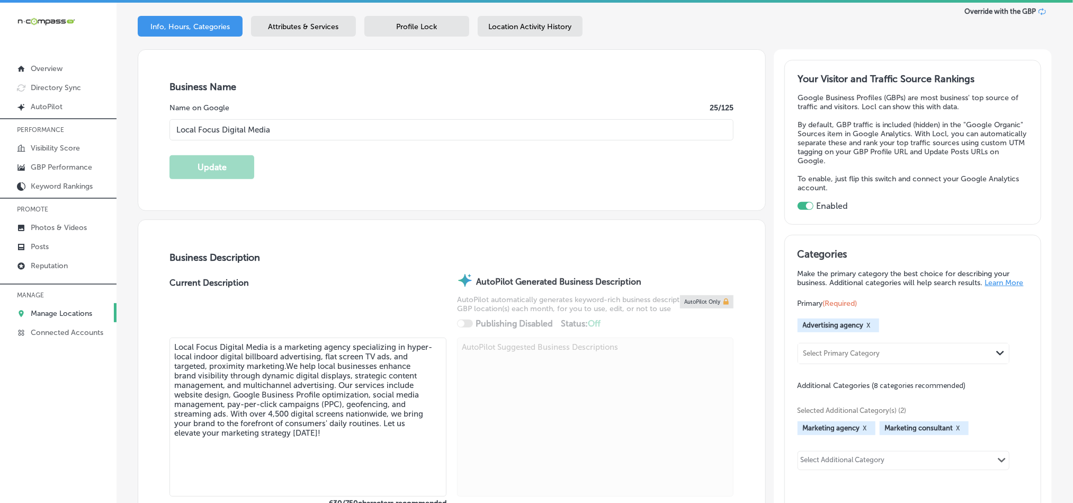
scroll to position [132, 0]
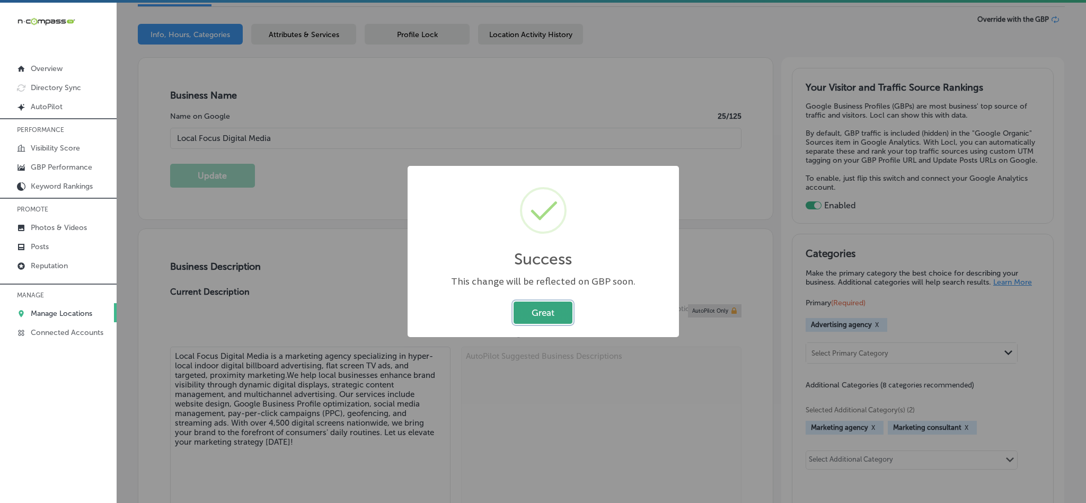
click at [543, 309] on button "Great" at bounding box center [542, 312] width 59 height 22
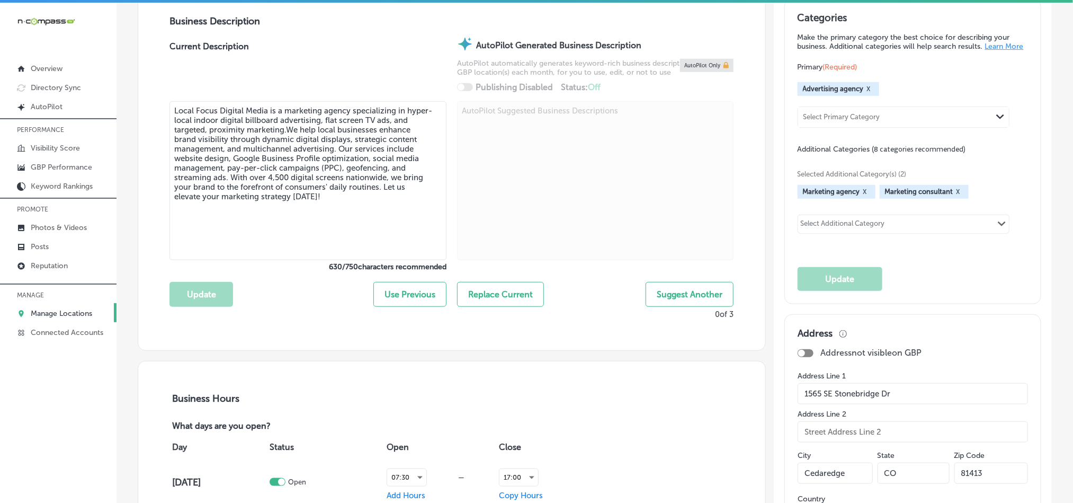
scroll to position [371, 0]
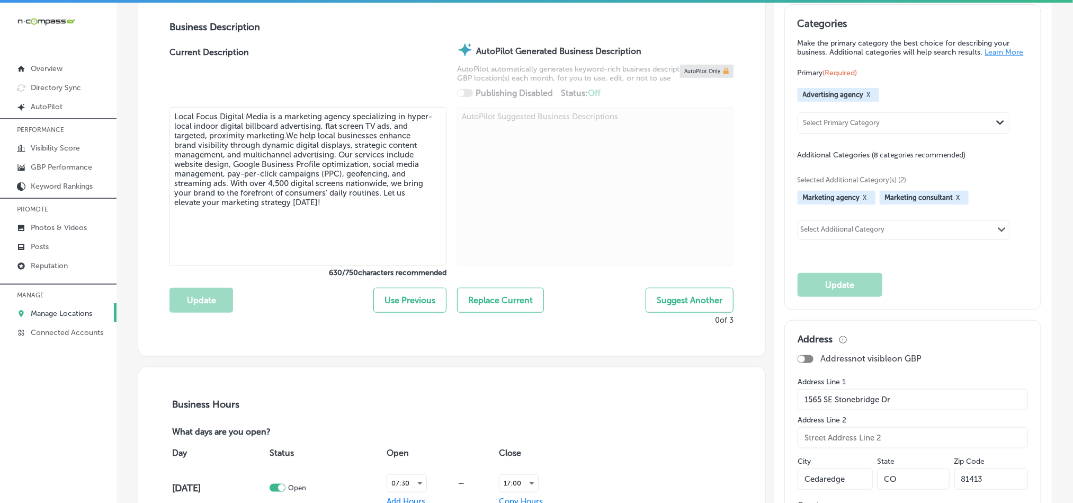
drag, startPoint x: 871, startPoint y: 103, endPoint x: 865, endPoint y: 106, distance: 7.1
click at [868, 102] on div "Advertising agency X" at bounding box center [839, 95] width 82 height 14
click at [864, 99] on button "X" at bounding box center [869, 95] width 10 height 8
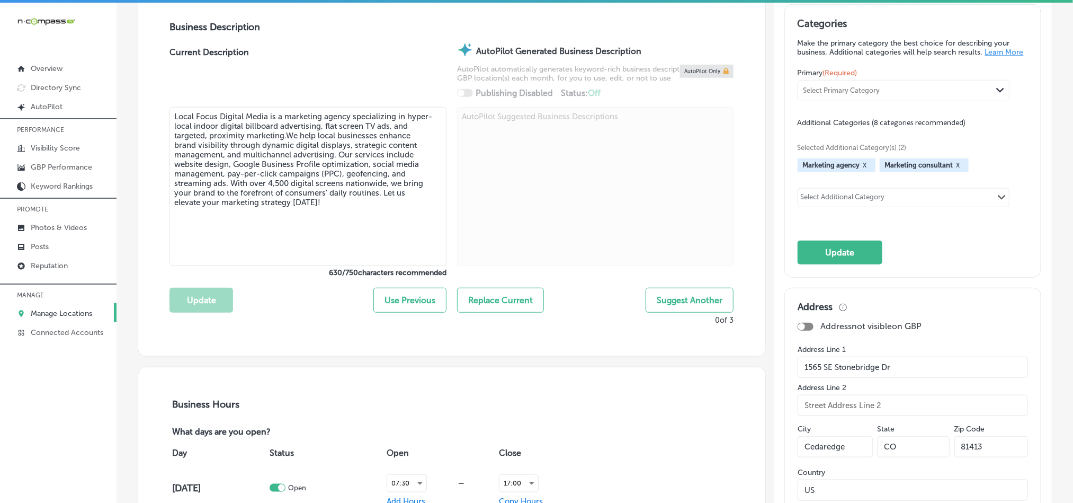
click at [834, 94] on div "Select Primary Category" at bounding box center [842, 90] width 77 height 8
paste input "Marketing Agency"
click at [823, 118] on label "Marketing agency" at bounding box center [838, 113] width 66 height 10
type input "Marketing Agency"
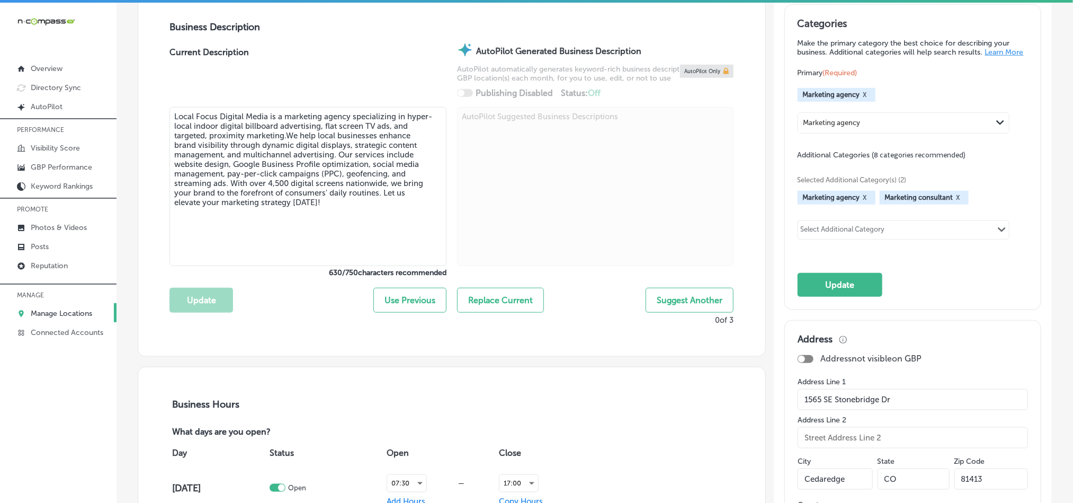
click at [860, 202] on button "X" at bounding box center [865, 197] width 10 height 8
click at [872, 202] on button "X" at bounding box center [877, 197] width 10 height 8
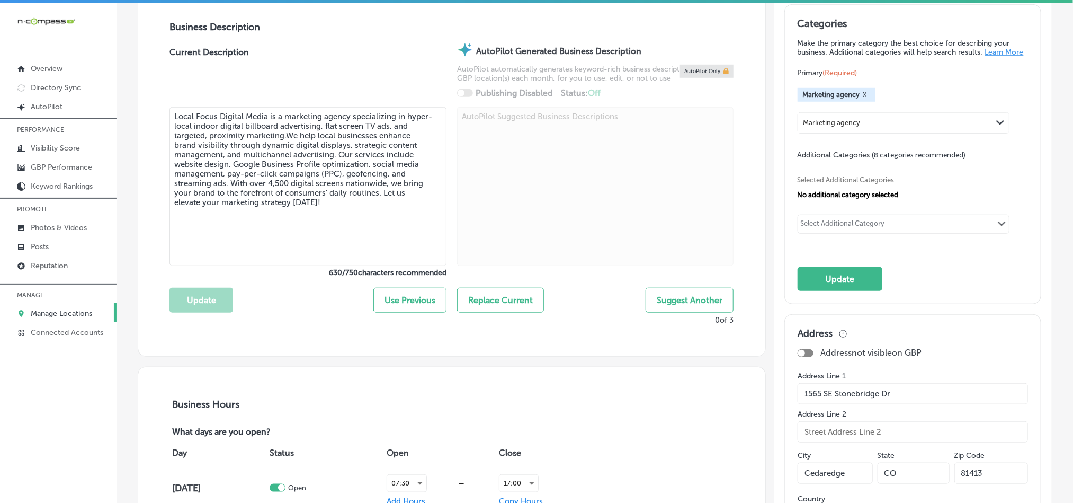
click at [816, 226] on div "Select Additional Category" at bounding box center [843, 225] width 84 height 12
paste input "Internet Marketing Service"
click at [805, 252] on input "checkbox" at bounding box center [811, 245] width 13 height 13
type input "Internet Marketing Service"
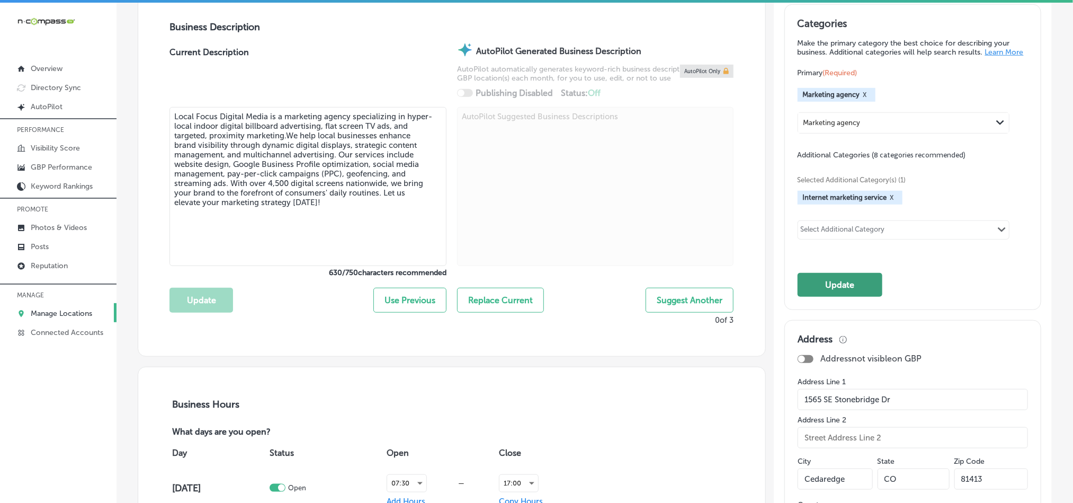
click at [827, 297] on button "Update" at bounding box center [840, 285] width 85 height 24
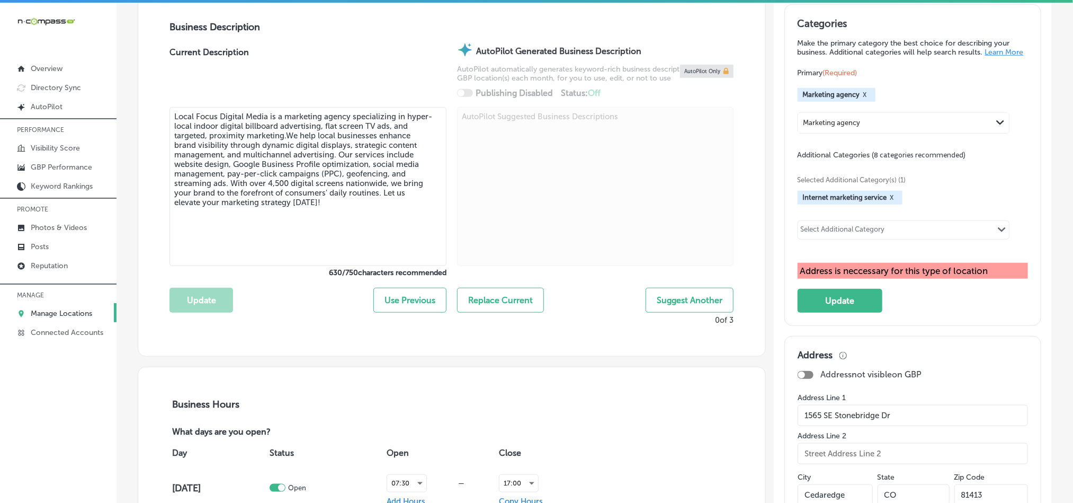
click at [887, 202] on button "X" at bounding box center [892, 197] width 10 height 8
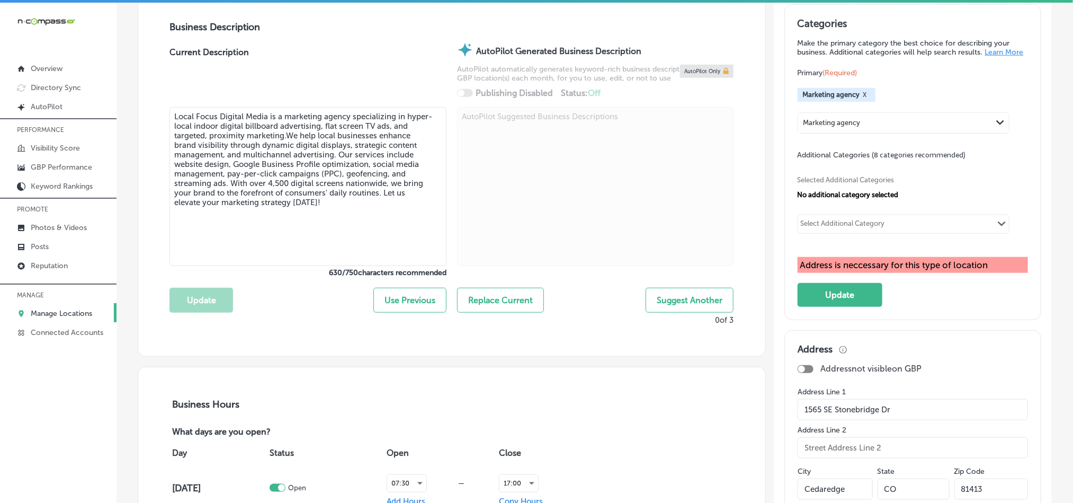
click at [858, 229] on div "Select Additional Category" at bounding box center [843, 225] width 84 height 12
paste input "Website Designer"
click at [805, 251] on input "checkbox" at bounding box center [811, 245] width 13 height 13
type input "Website Designer"
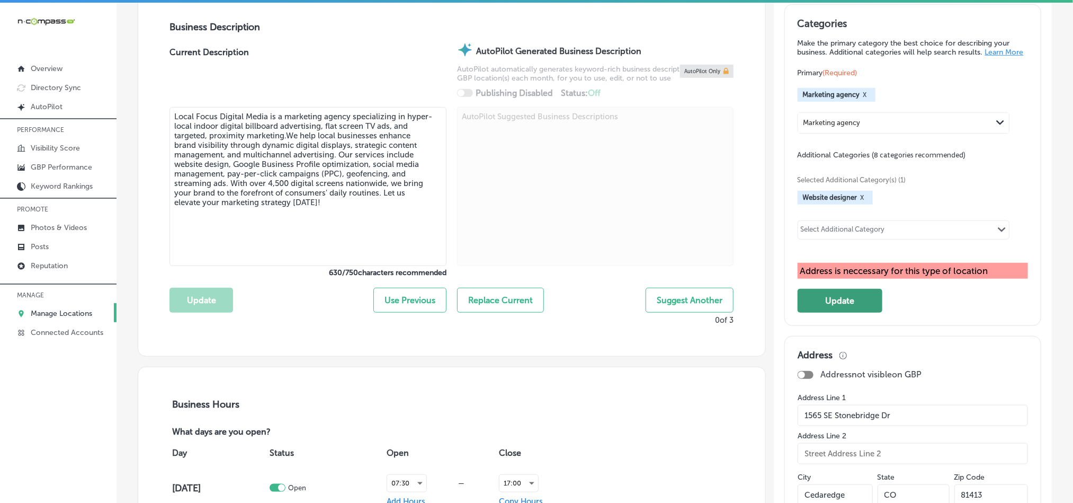
click at [828, 307] on button "Update" at bounding box center [840, 301] width 85 height 24
click at [860, 99] on button "X" at bounding box center [865, 95] width 10 height 8
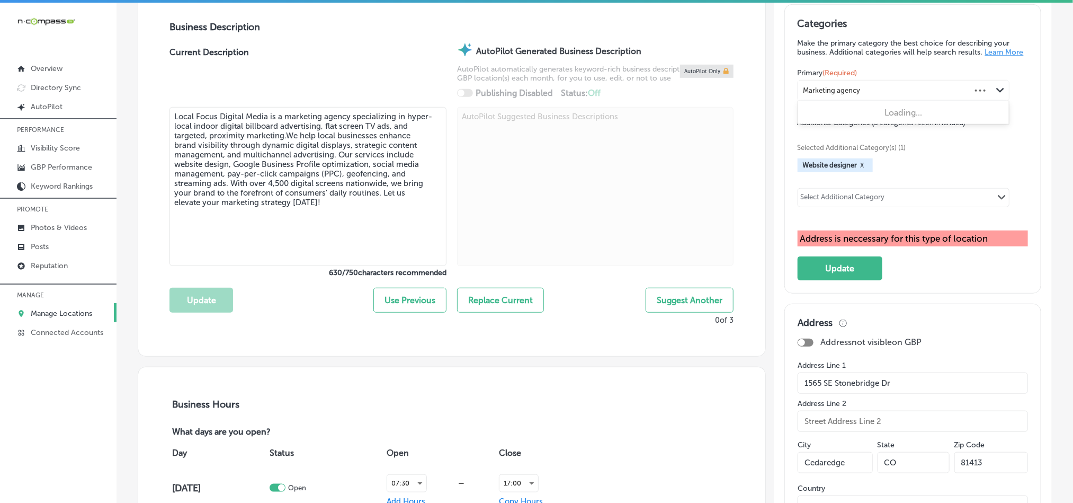
click at [859, 97] on div "Marketing agency" at bounding box center [884, 90] width 173 height 14
click at [862, 96] on div "Marketing agency" at bounding box center [895, 90] width 194 height 14
click at [863, 116] on label "Advertising agency" at bounding box center [840, 113] width 70 height 10
type input "Advertising agen"
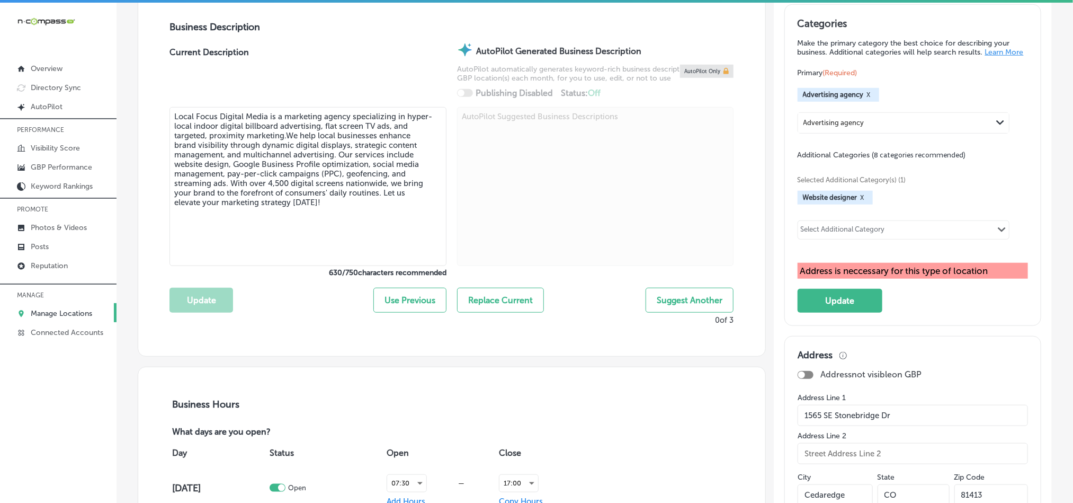
drag, startPoint x: 840, startPoint y: 313, endPoint x: 890, endPoint y: 317, distance: 50.5
click at [842, 313] on button "Update" at bounding box center [840, 301] width 85 height 24
click at [897, 313] on div "Categories Make the primary category the best choice for describing your busine…" at bounding box center [913, 164] width 230 height 295
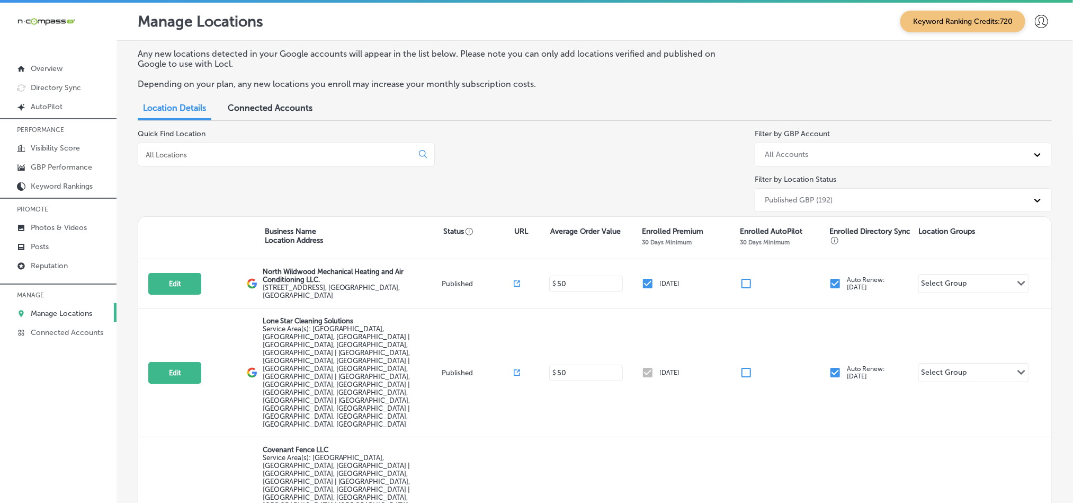
click at [202, 148] on div at bounding box center [286, 155] width 297 height 24
click at [199, 153] on input at bounding box center [278, 155] width 266 height 10
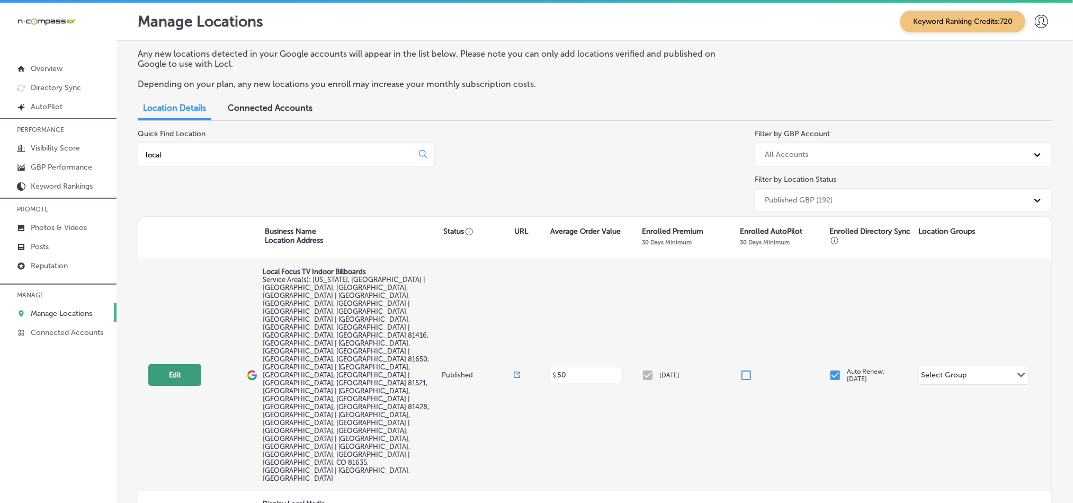
type input "local"
click at [187, 364] on button "Edit" at bounding box center [174, 375] width 53 height 22
select select "US"
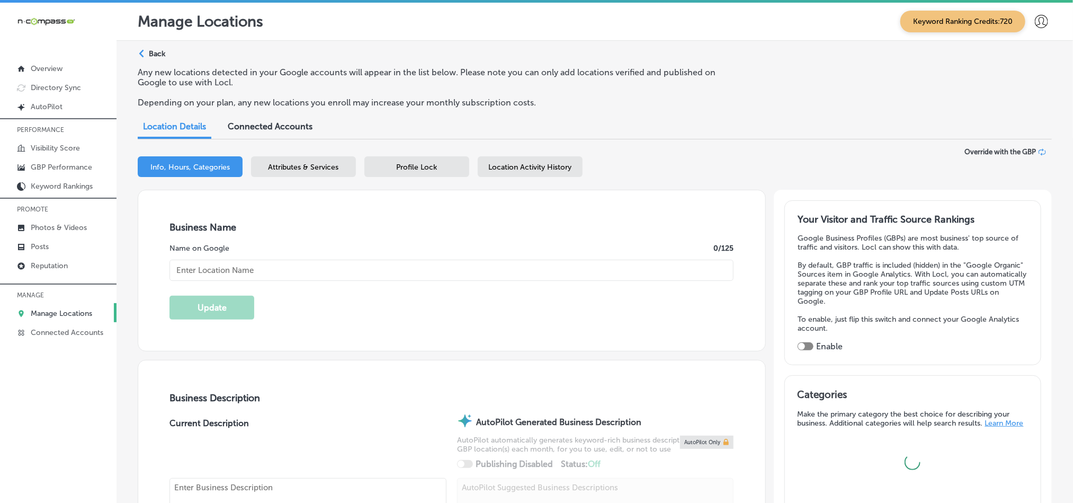
type input "Local Focus TV Indoor Billboards"
checkbox input "false"
type input "1565 SE Stonebridge Dr"
type input "Cedaredge"
type input "81413"
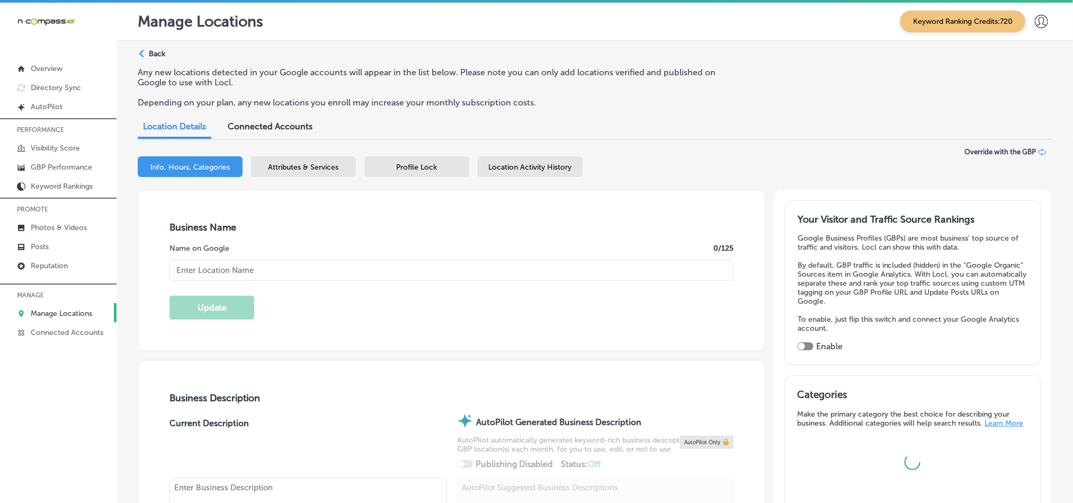
type input "US"
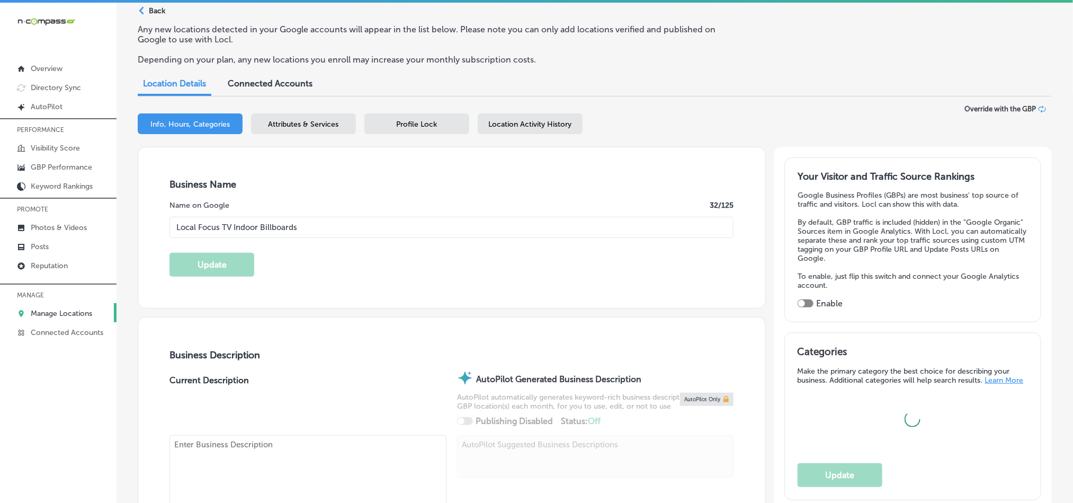
scroll to position [159, 0]
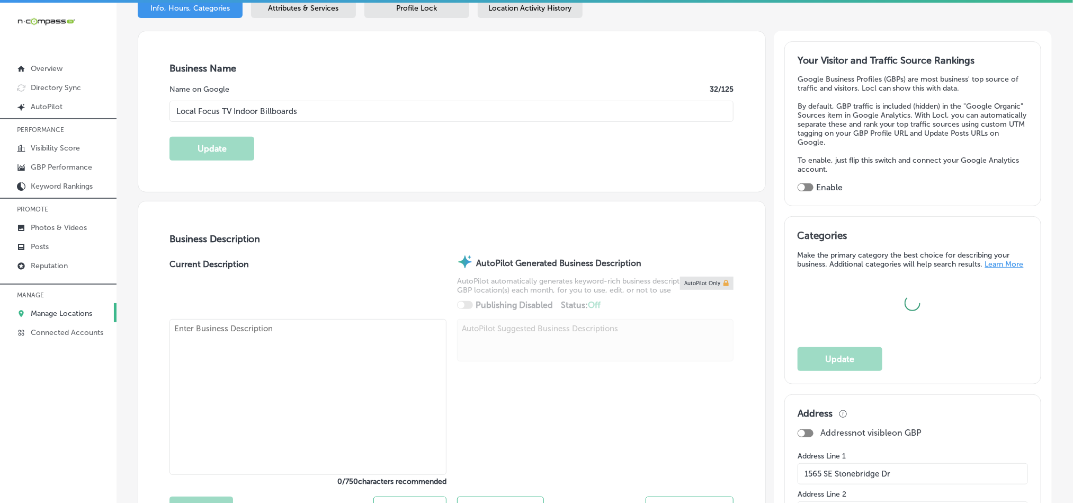
checkbox input "true"
type input "[URL][DOMAIN_NAME]"
type input "[PHONE_NUMBER]"
type textarea "Local Focus is an indoor digital billboard and digital marketing services compa…"
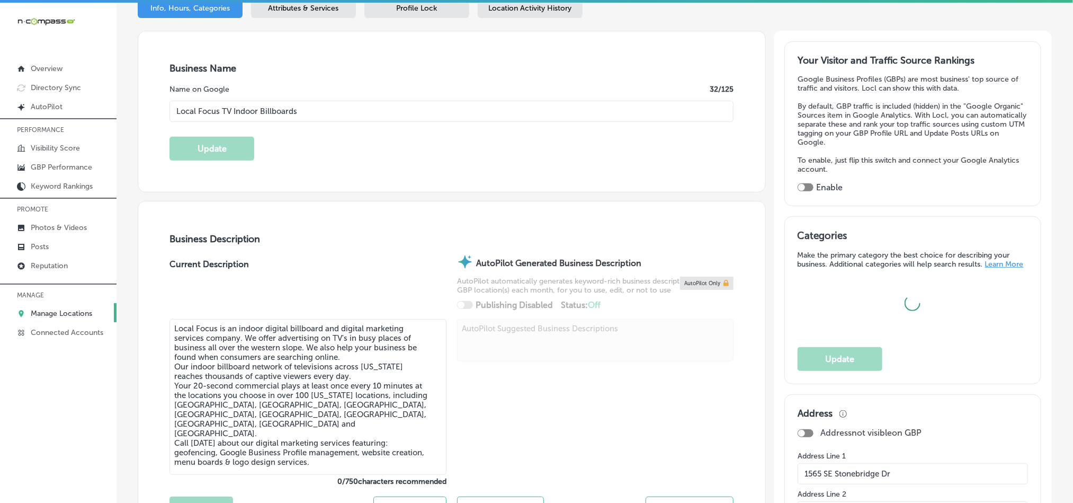
select select "US"
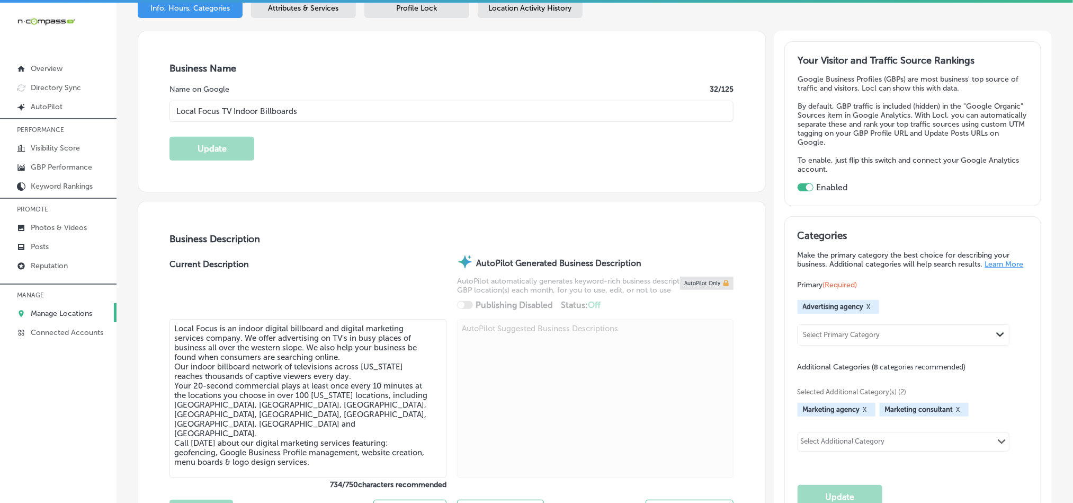
drag, startPoint x: 232, startPoint y: 110, endPoint x: 164, endPoint y: 111, distance: 67.8
click at [164, 111] on div "Business Name Name on Google 32 /125 Local Focus TV Indoor Billboards Update" at bounding box center [451, 111] width 627 height 161
click at [405, 111] on input "Local Focus TV Indoor Billboards" at bounding box center [452, 111] width 564 height 21
click at [345, 186] on div "Business Name Name on Google 32 /125 Local Focus TV Indoor Billboards Update" at bounding box center [451, 111] width 627 height 161
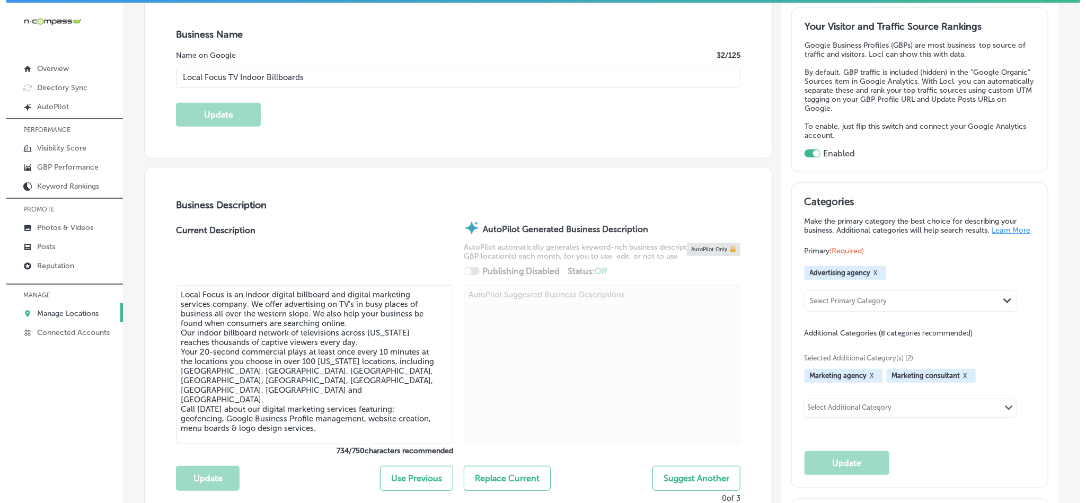
scroll to position [291, 0]
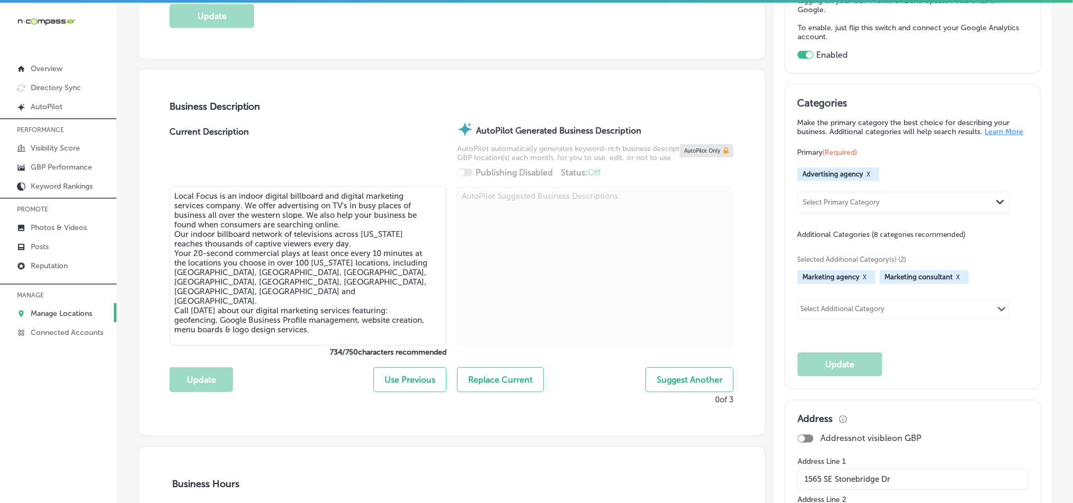
click at [280, 305] on textarea "Local Focus is an indoor digital billboard and digital marketing services compa…" at bounding box center [308, 266] width 277 height 159
click at [280, 304] on textarea "Local Focus is an indoor digital billboard and digital marketing services compa…" at bounding box center [308, 266] width 277 height 159
click at [281, 268] on textarea "Local Focus is an indoor digital billboard and digital marketing services compa…" at bounding box center [308, 266] width 277 height 159
paste textarea "Digital Media is a marketing agency specializing in hyper-local indoor digital …"
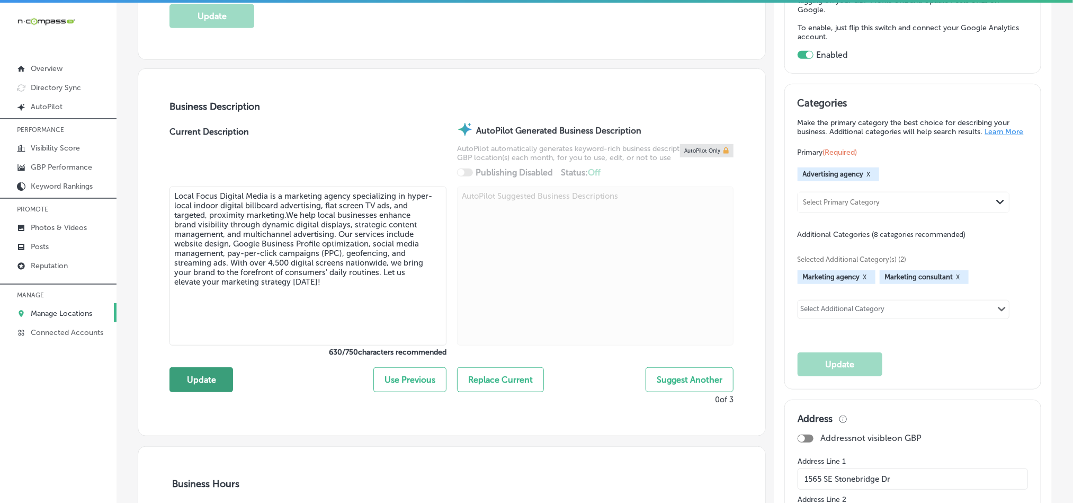
type textarea "Local Focus Digital Media is a marketing agency specializing in hyper-local ind…"
click at [204, 377] on button "Update" at bounding box center [202, 379] width 64 height 25
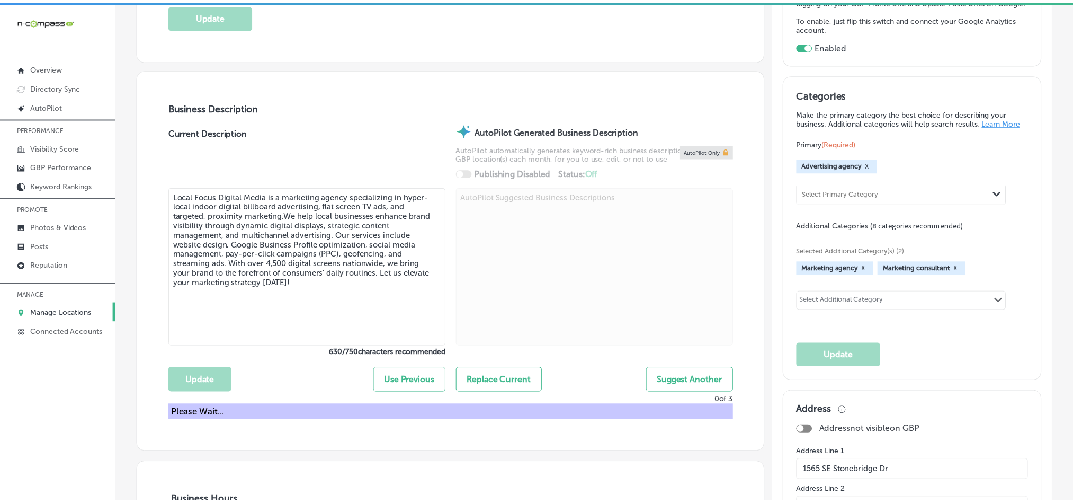
scroll to position [292, 0]
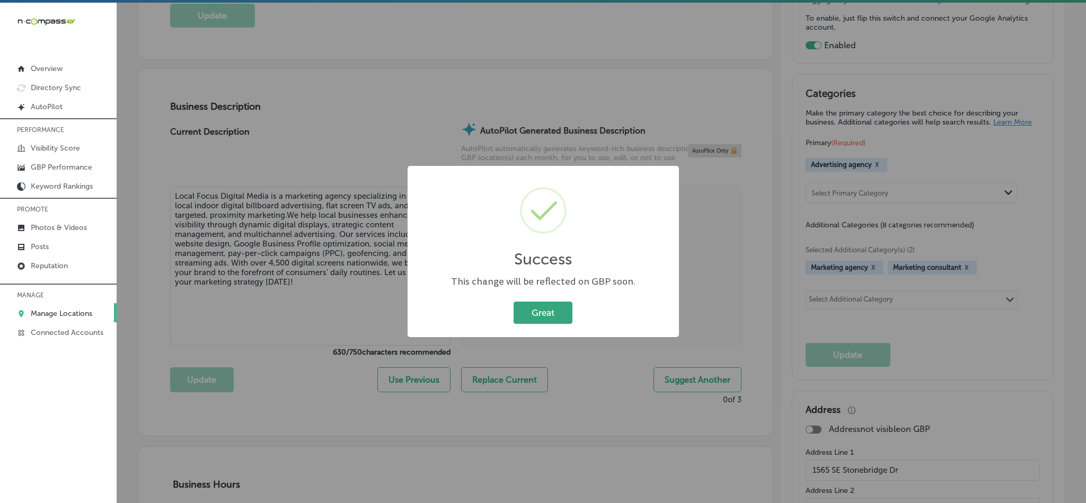
click at [531, 304] on button "Great" at bounding box center [542, 312] width 59 height 22
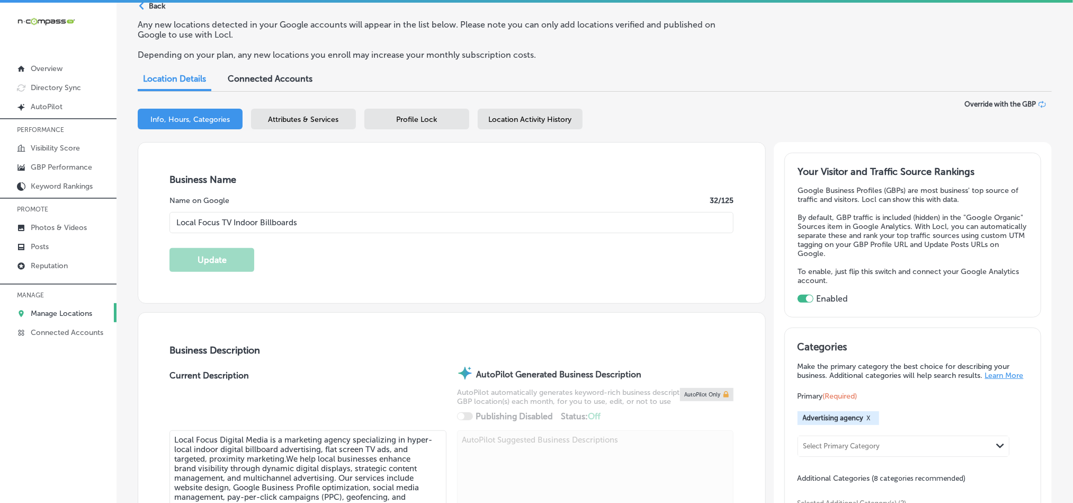
scroll to position [0, 0]
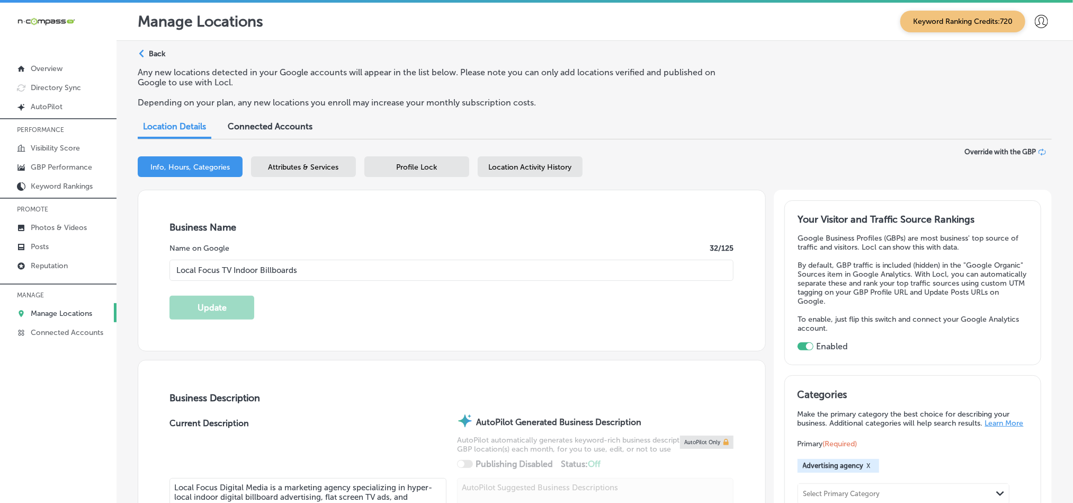
click at [277, 268] on input "Local Focus TV Indoor Billboards" at bounding box center [452, 270] width 564 height 21
drag, startPoint x: 358, startPoint y: 269, endPoint x: 102, endPoint y: 270, distance: 256.4
click at [102, 270] on div "iconmonstr-menu-thin copy Created with Sketch. Overview Directory Sync Created …" at bounding box center [536, 254] width 1073 height 503
paste input "Digital Media"
type input "Local Focus Digital Media"
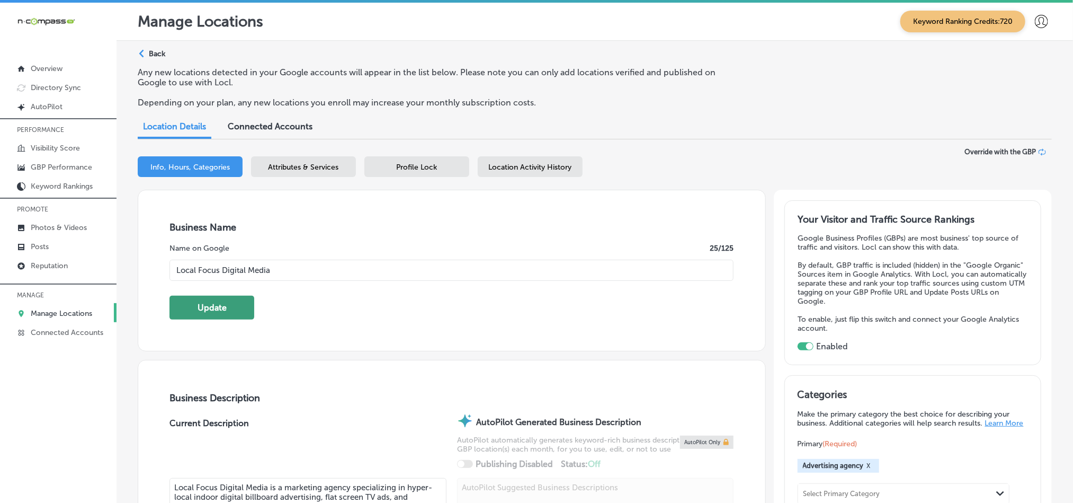
click at [192, 310] on button "Update" at bounding box center [212, 308] width 85 height 24
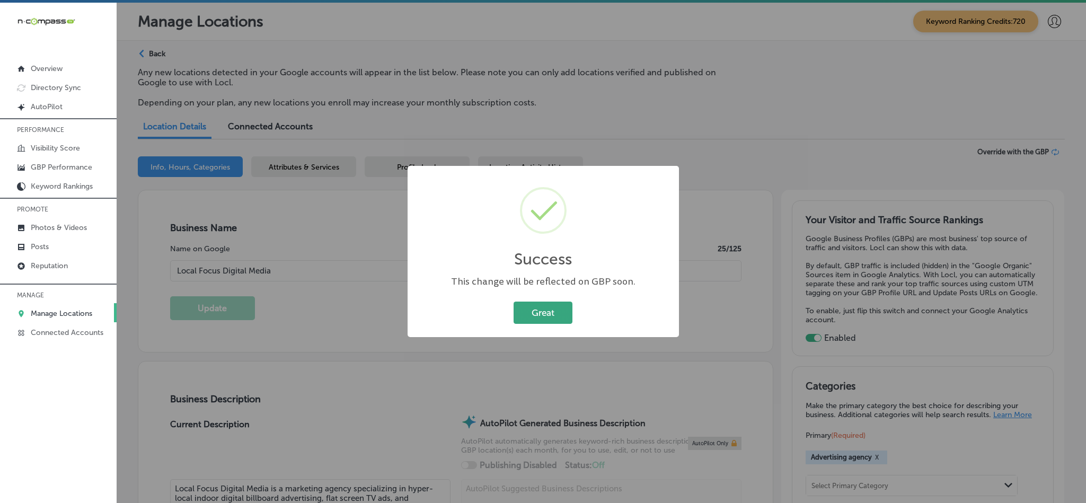
click at [544, 306] on button "Great" at bounding box center [542, 312] width 59 height 22
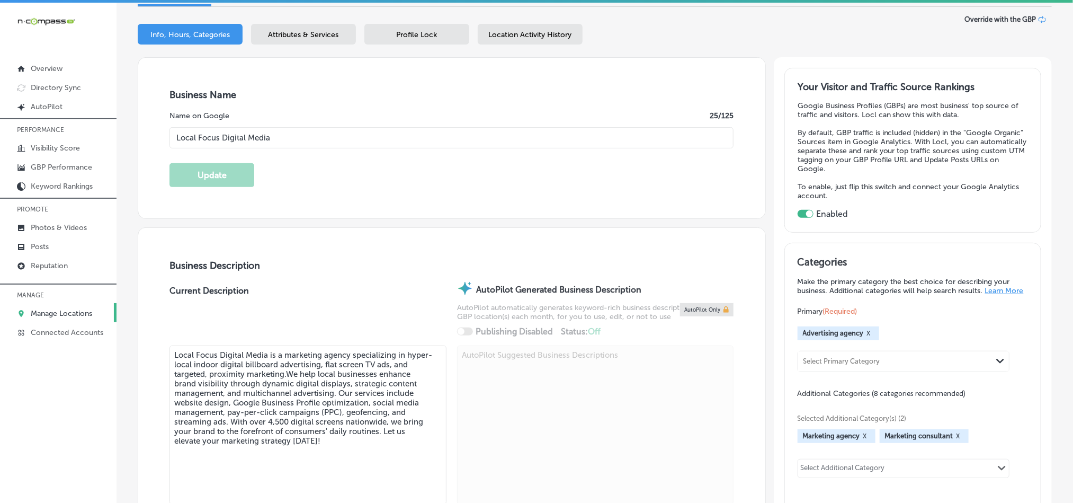
scroll to position [105, 0]
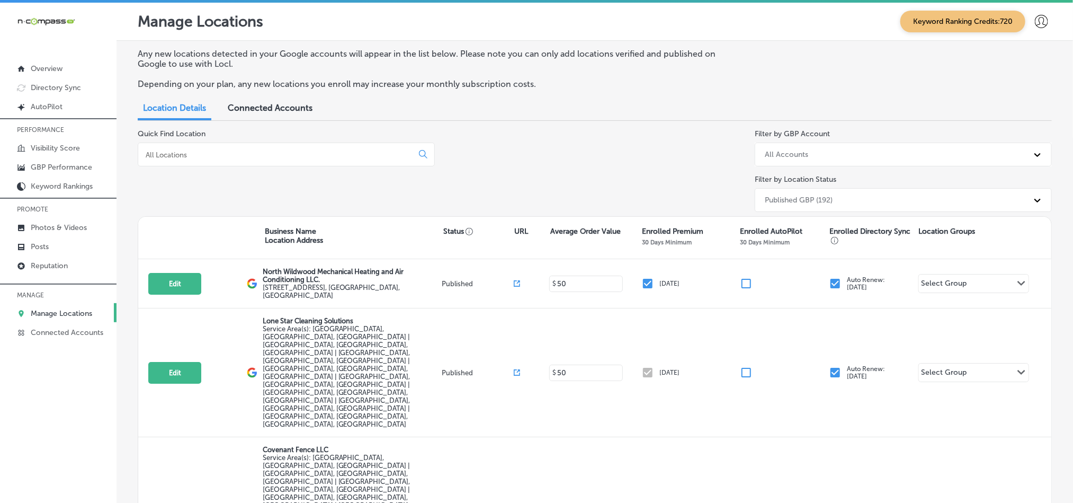
click at [248, 147] on div at bounding box center [286, 155] width 297 height 24
click at [187, 155] on input at bounding box center [278, 155] width 266 height 10
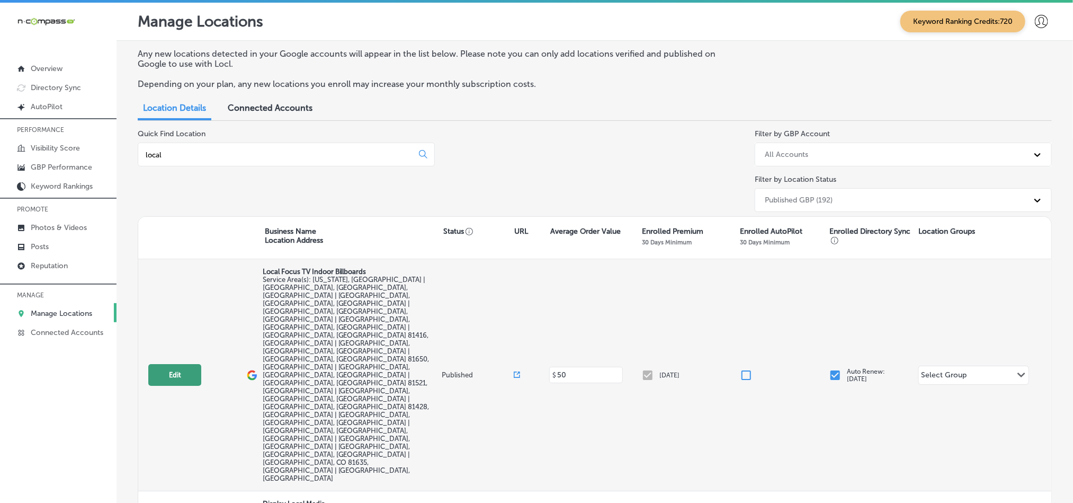
type input "local"
click at [175, 364] on button "Edit" at bounding box center [174, 375] width 53 height 22
select select "US"
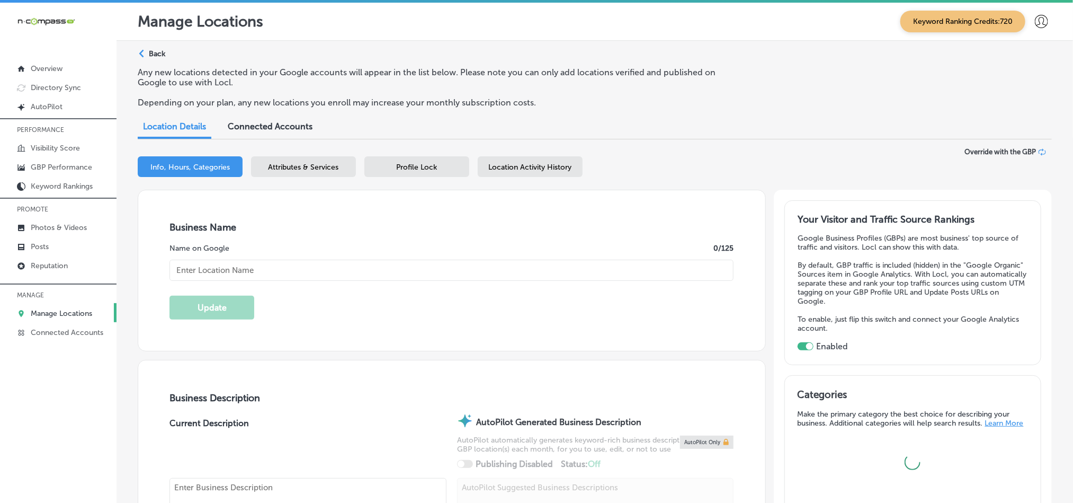
checkbox input "true"
type input "Local Focus TV Indoor Billboards"
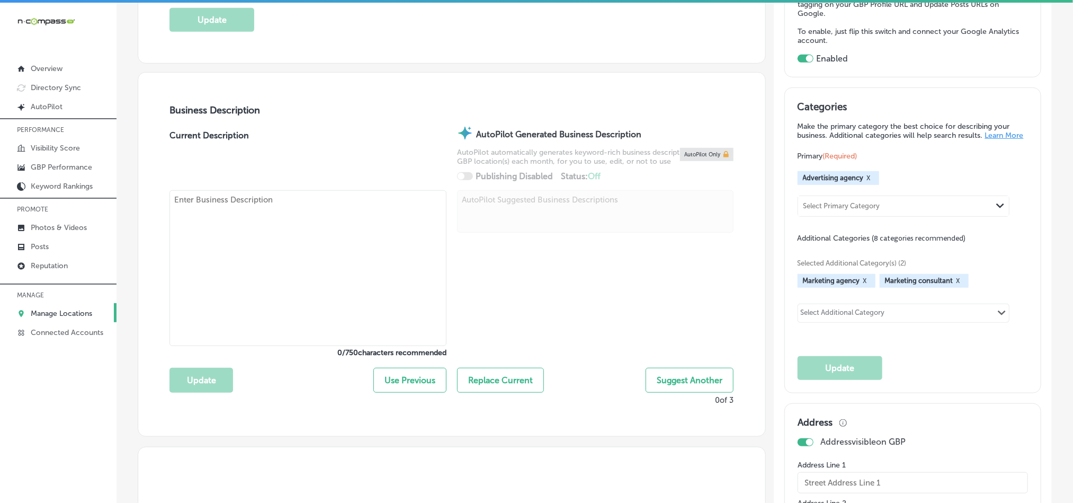
scroll to position [291, 0]
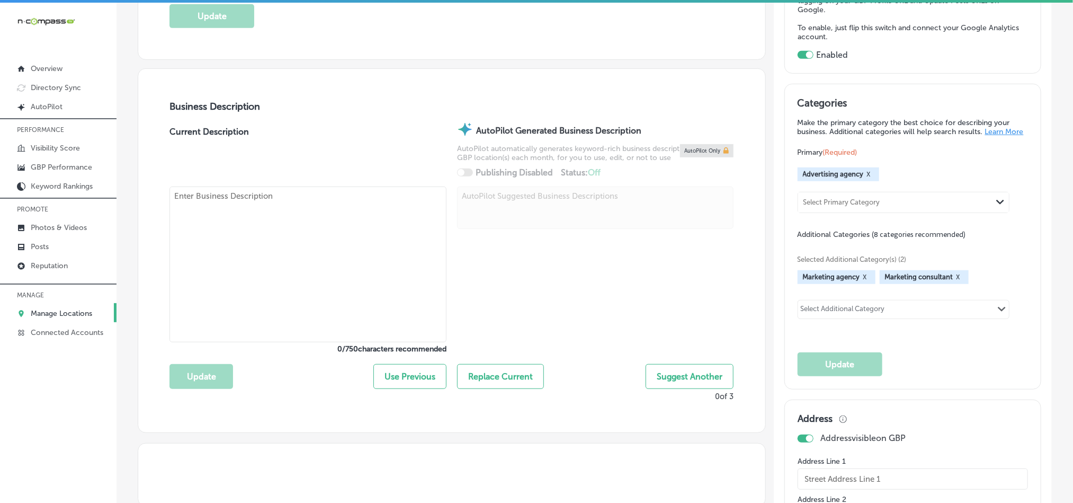
click at [302, 308] on textarea at bounding box center [308, 265] width 277 height 156
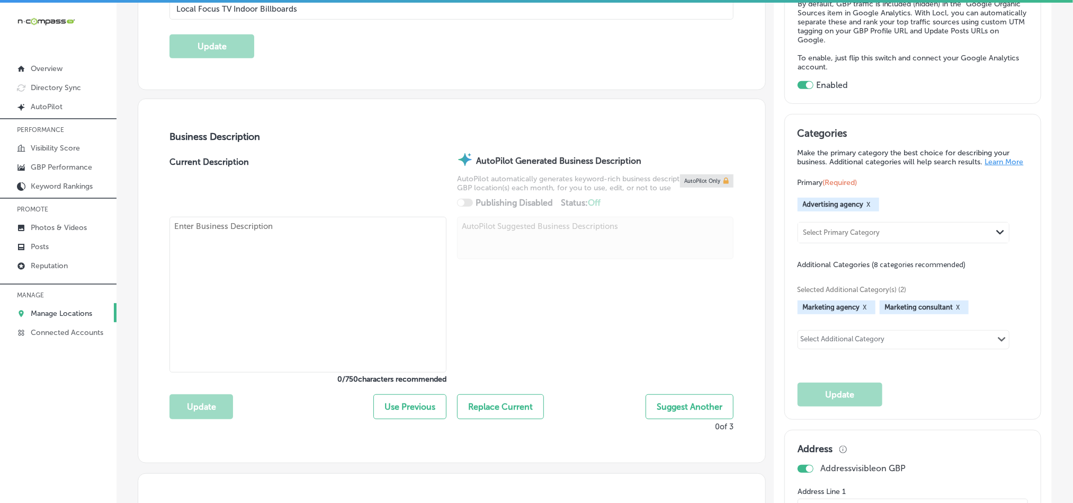
scroll to position [185, 0]
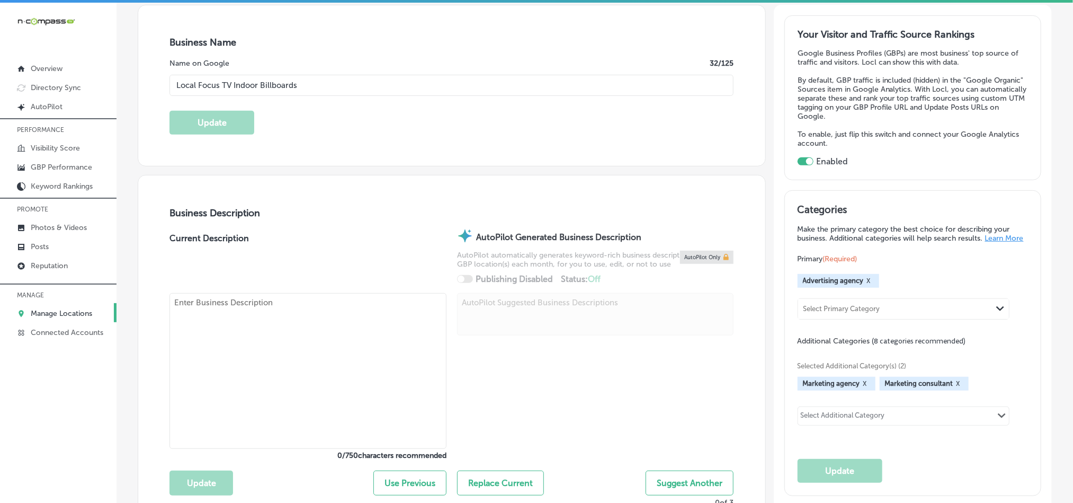
checkbox input "false"
type input "1565 SE Stonebridge Dr"
type input "Cedaredge"
type input "81413"
type input "US"
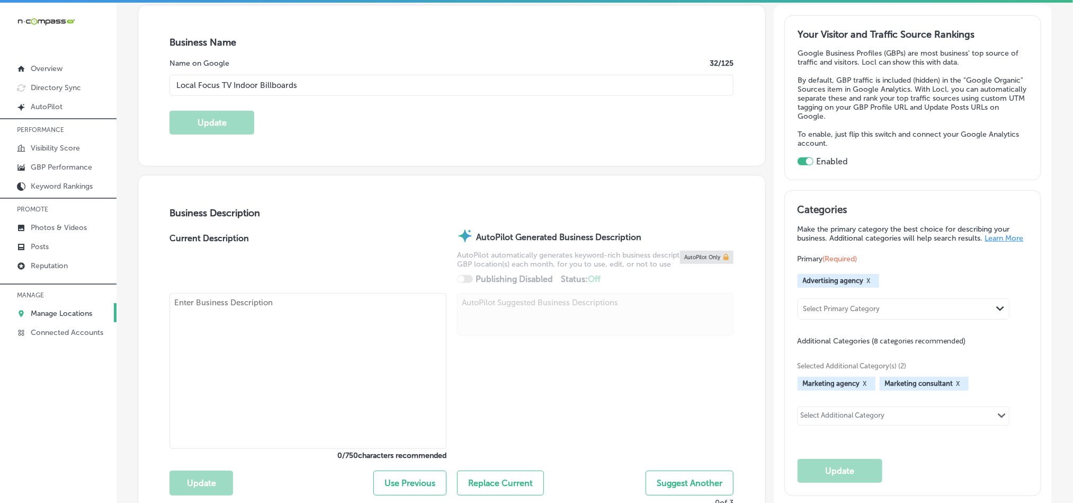
type input "[URL][DOMAIN_NAME]"
type input "[PHONE_NUMBER]"
select select "US"
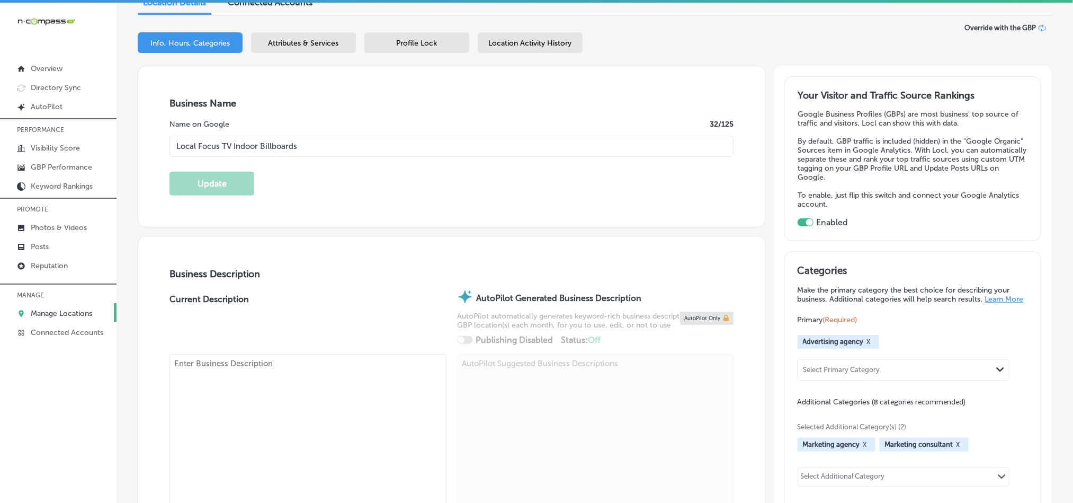
scroll to position [212, 0]
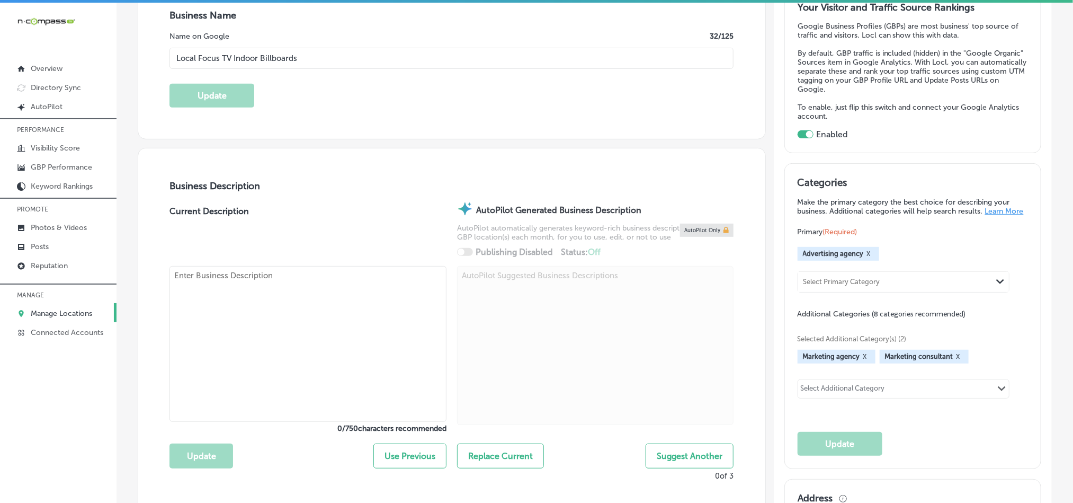
click at [316, 344] on textarea at bounding box center [308, 344] width 277 height 156
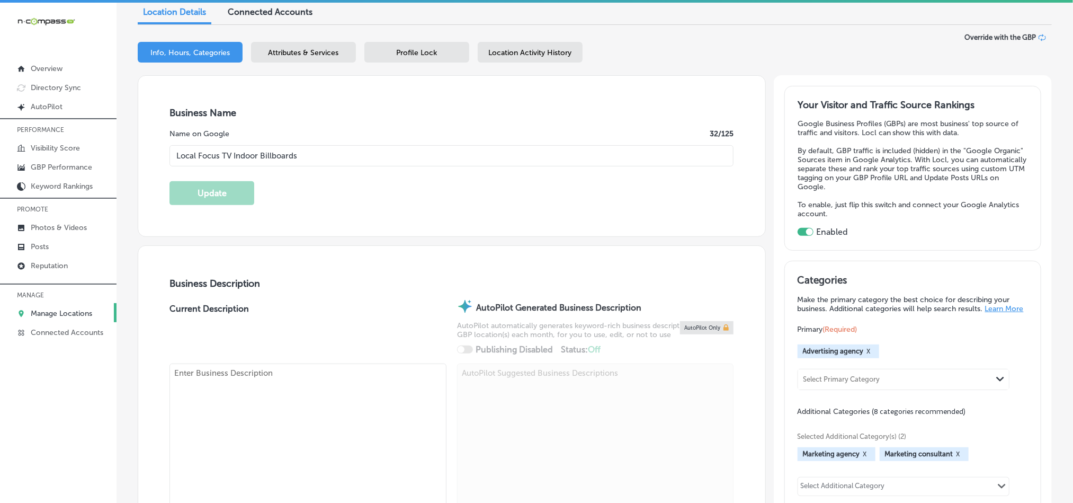
scroll to position [105, 0]
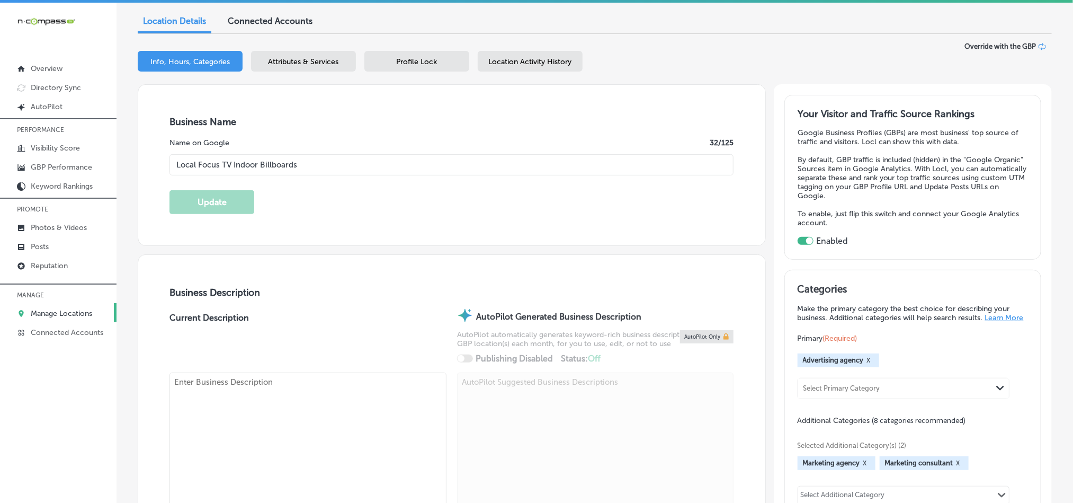
click at [52, 318] on link "Manage Locations" at bounding box center [58, 312] width 117 height 19
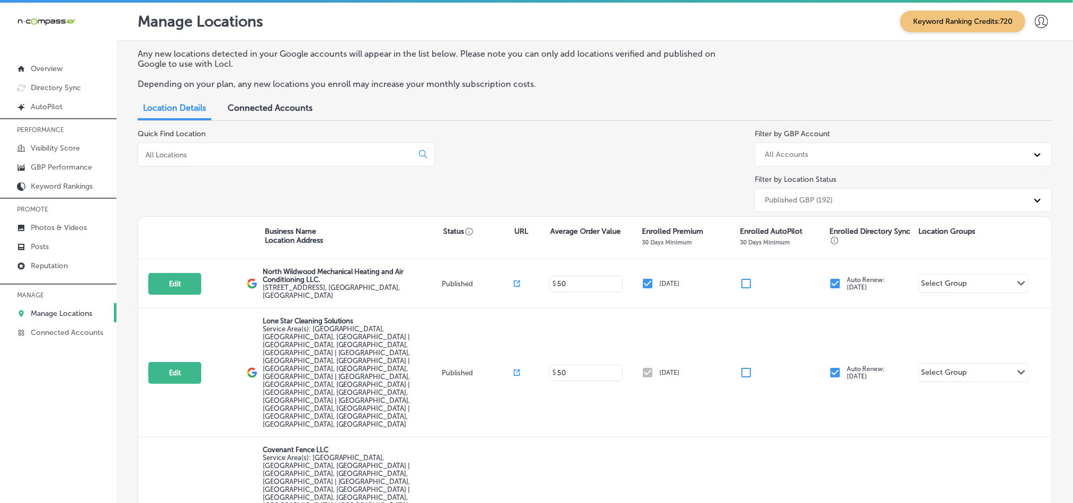
click at [221, 150] on input at bounding box center [278, 155] width 266 height 10
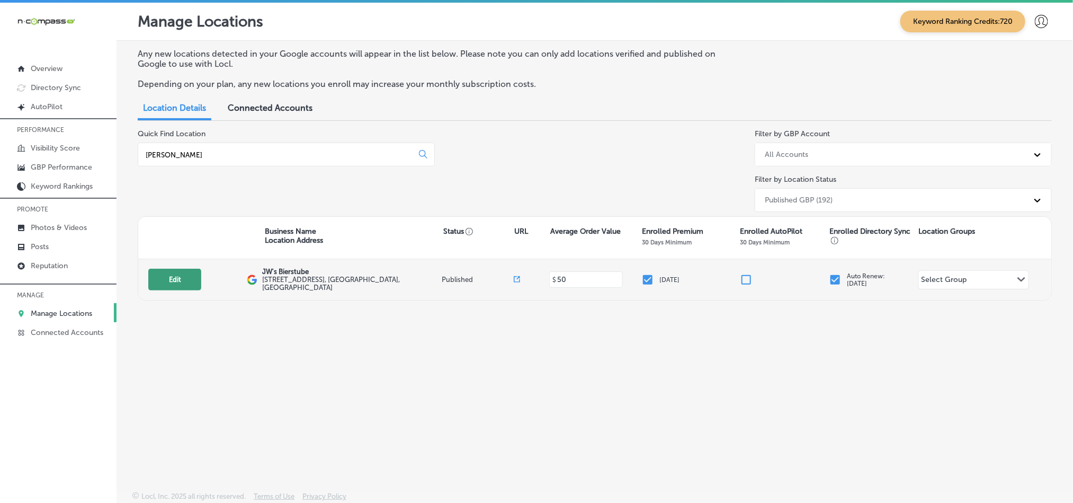
type input "biers"
click at [175, 277] on button "Edit" at bounding box center [174, 280] width 53 height 22
select select "US"
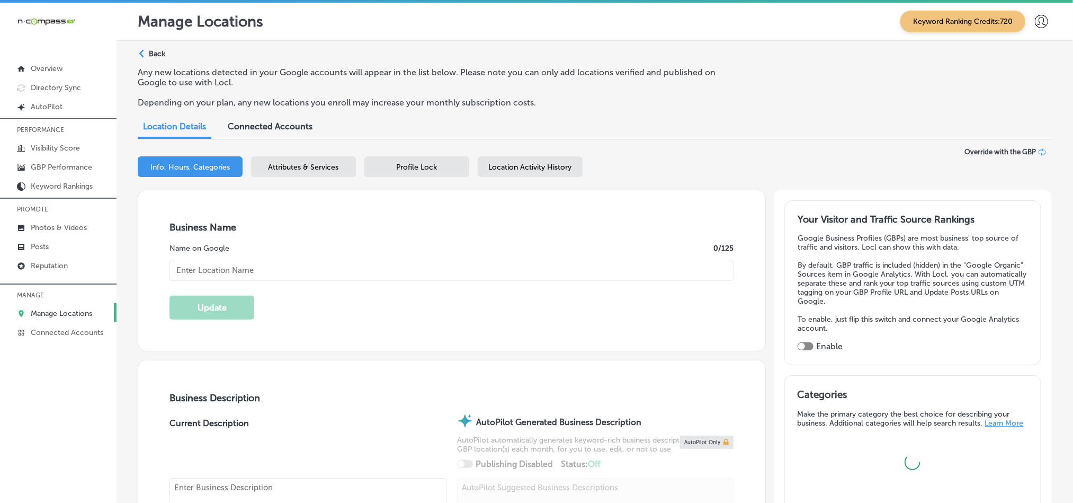
type input "JW's Bierstube"
checkbox input "true"
type input "7121 10th Street North"
type input "Oakdale"
type input "55128"
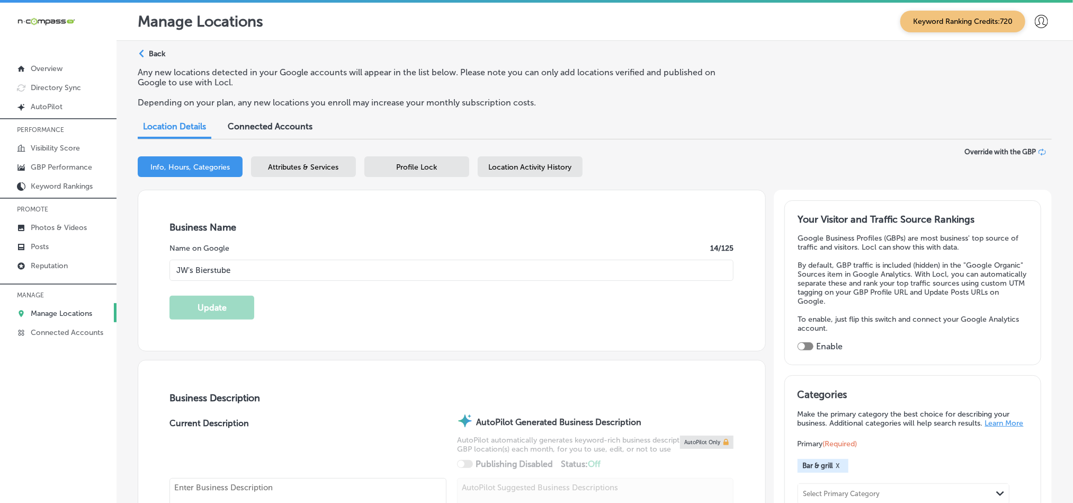
type input "US"
type input "http://thebierstubes.com/"
type textarea "At The Bierstubes, we bring the essence of a true German dining experience to t…"
type input "+1 651 731 8381"
click at [48, 226] on p "Photos & Videos" at bounding box center [59, 227] width 56 height 9
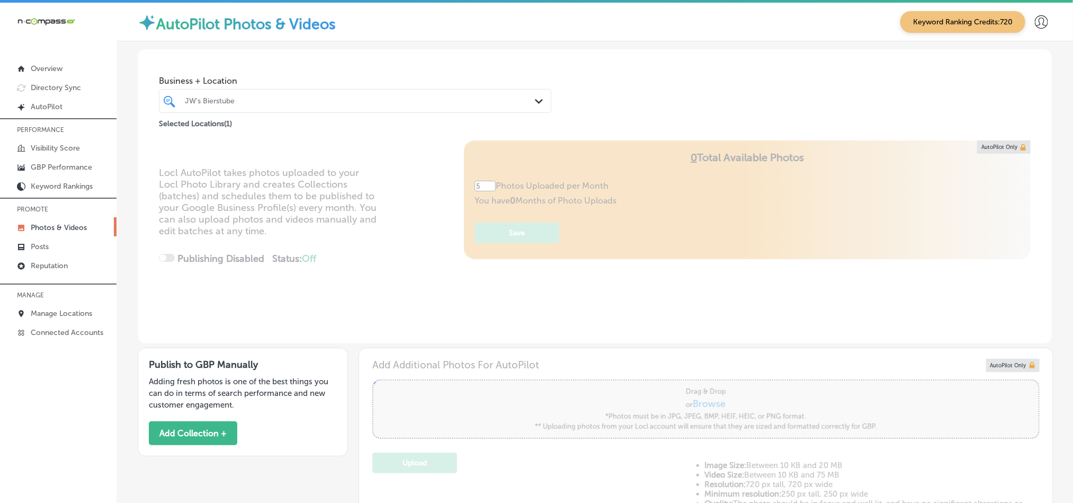
type input "0"
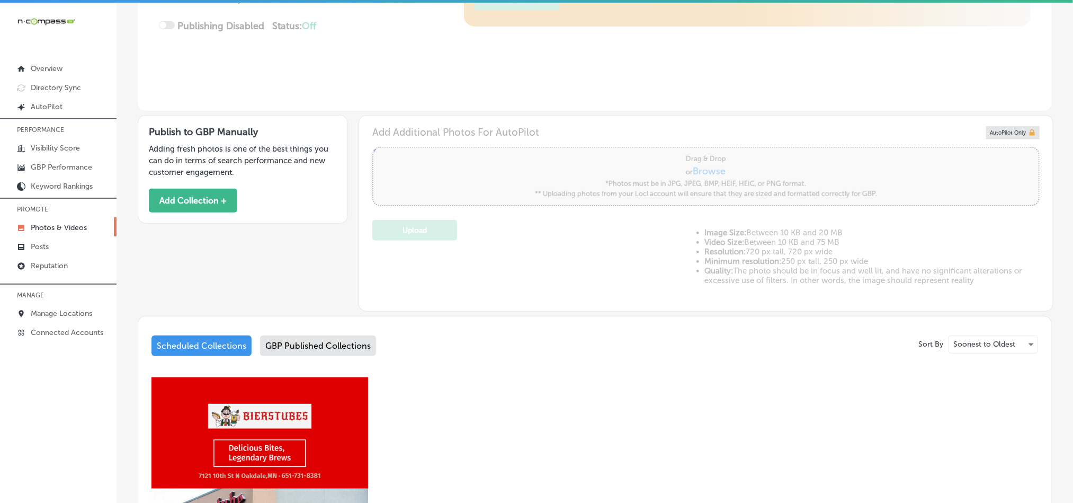
scroll to position [231, 0]
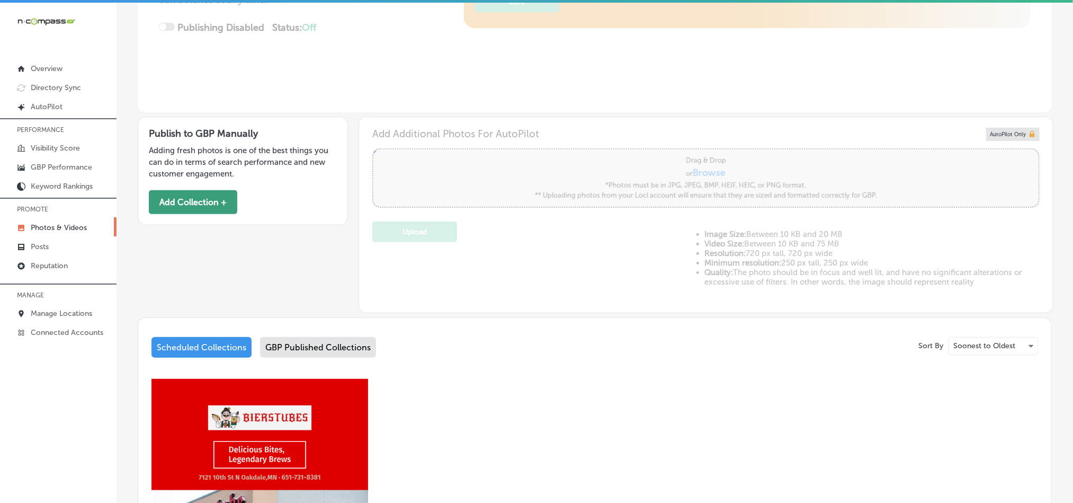
click at [221, 202] on button "Add Collection +" at bounding box center [193, 202] width 88 height 24
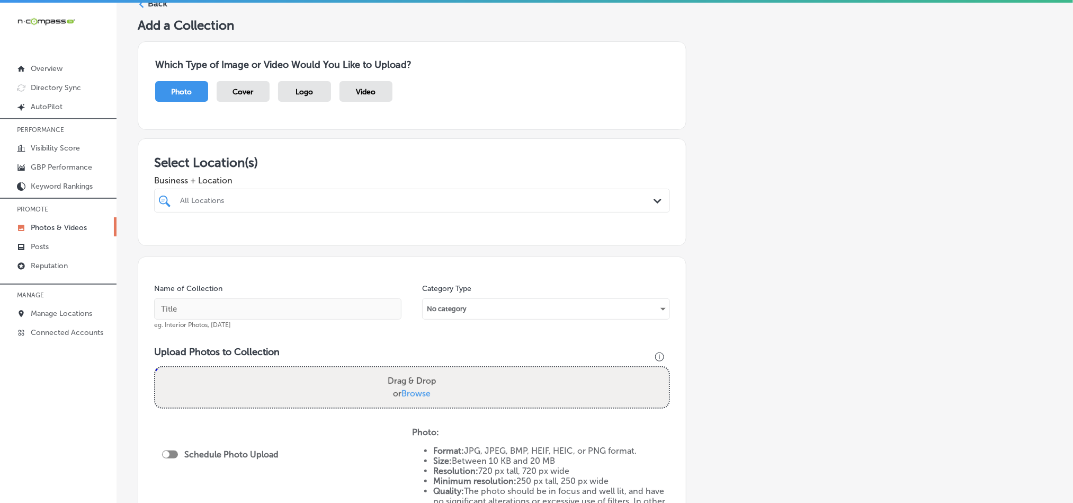
scroll to position [79, 0]
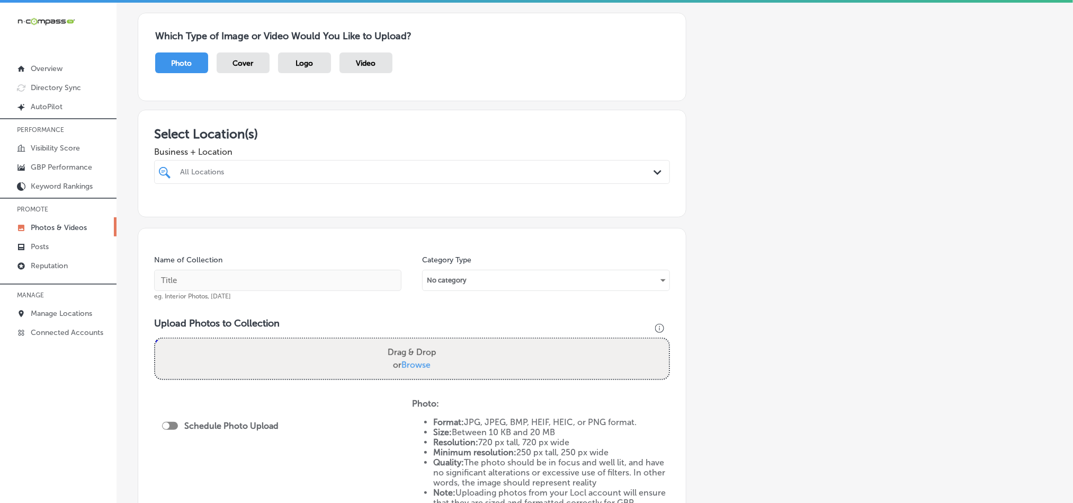
click at [354, 174] on div "All Locations" at bounding box center [417, 171] width 475 height 9
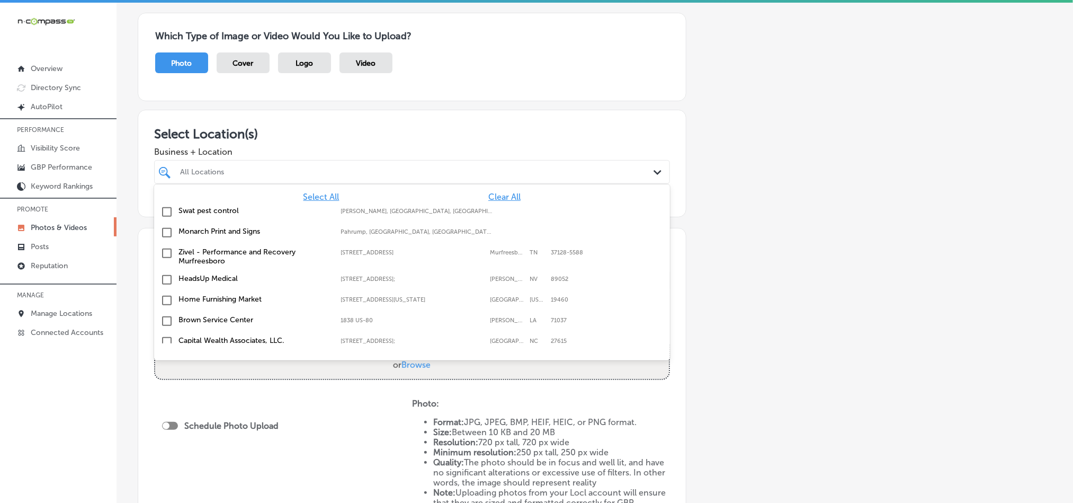
click at [489, 197] on span "Clear All" at bounding box center [505, 197] width 32 height 10
click at [472, 178] on div at bounding box center [389, 172] width 420 height 14
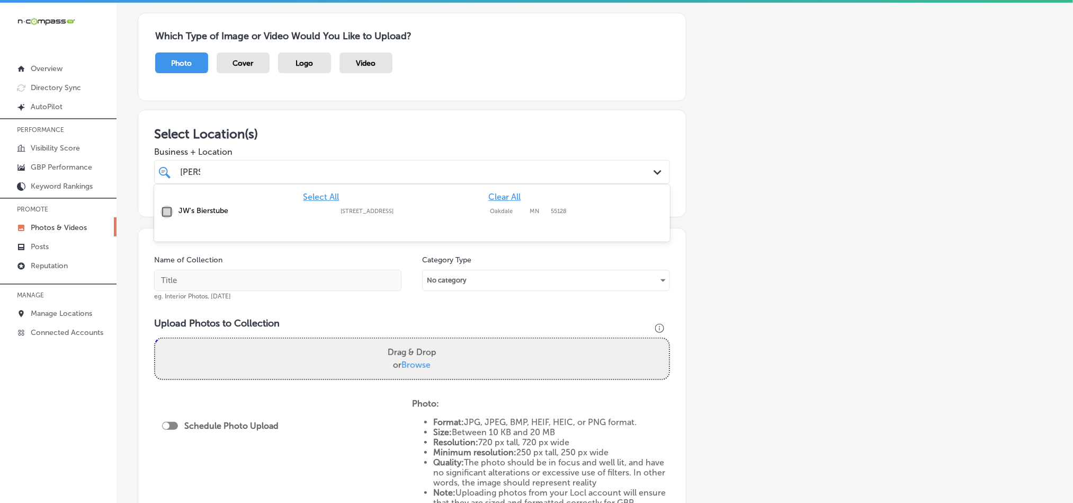
click at [164, 210] on input "checkbox" at bounding box center [167, 212] width 13 height 13
type input "biers"
click at [401, 116] on div "Select Location(s) Business + Location option 7121 10th Street North, selected.…" at bounding box center [412, 164] width 549 height 108
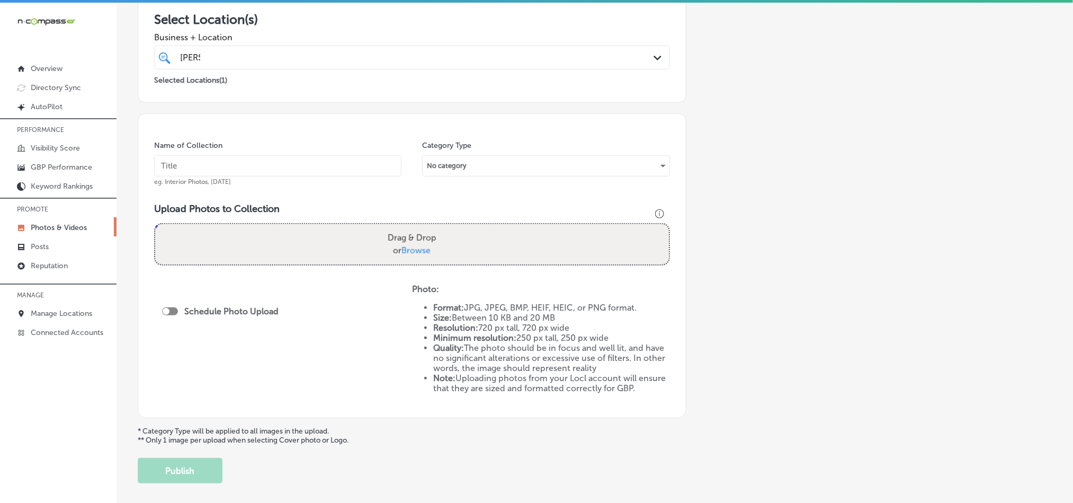
scroll to position [238, 0]
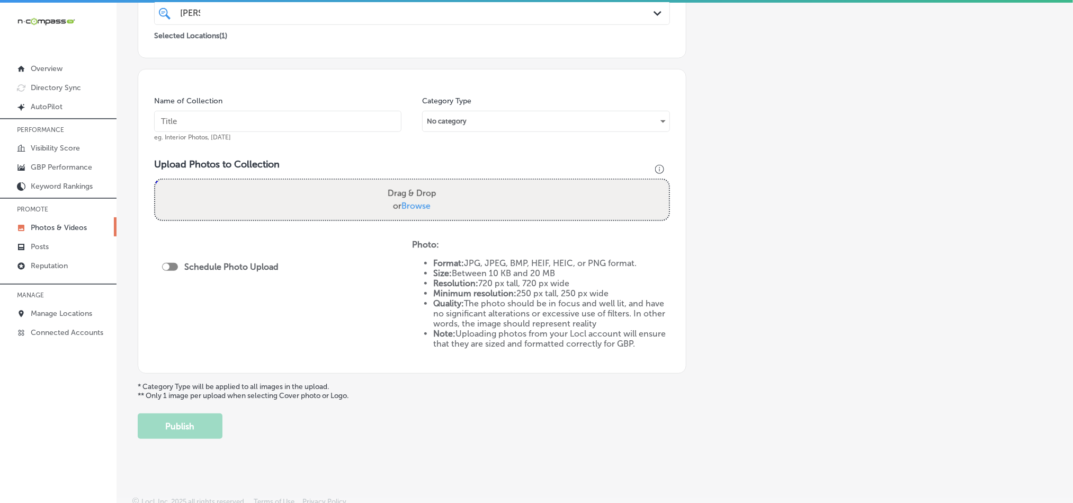
click at [232, 117] on input "text" at bounding box center [277, 121] width 247 height 21
paste input "JW's-Bierstube-German-restaurant-Oakdale-MN"
type input "JW's-Bierstube-German-restaurant-Oakdale-MN"
click at [240, 194] on div "Drag & Drop or Browse" at bounding box center [412, 200] width 514 height 40
click at [155, 180] on input "Drag & Drop or Browse" at bounding box center [412, 181] width 514 height 3
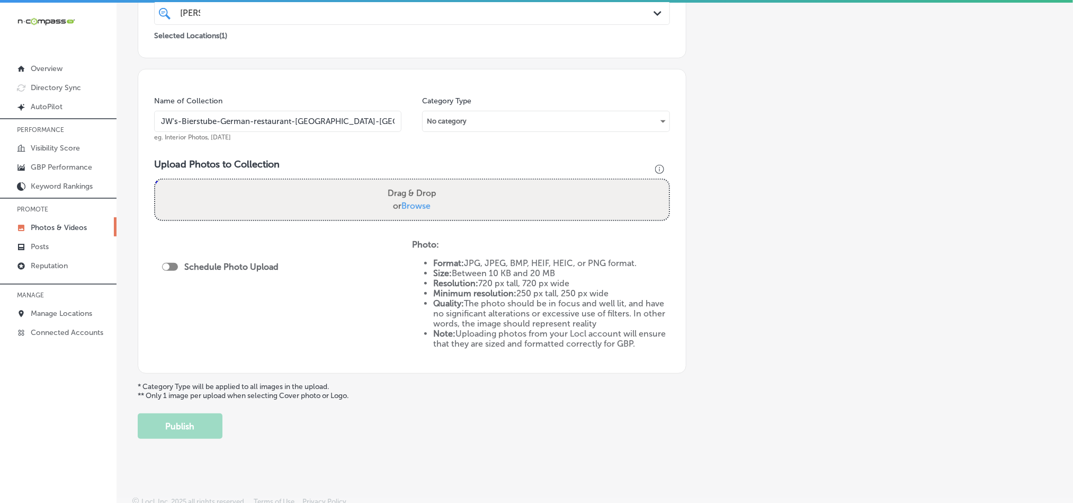
click at [919, 277] on div "Add a Collection Which Type of Image or Video Would You Like to Upload? Photo C…" at bounding box center [595, 134] width 915 height 609
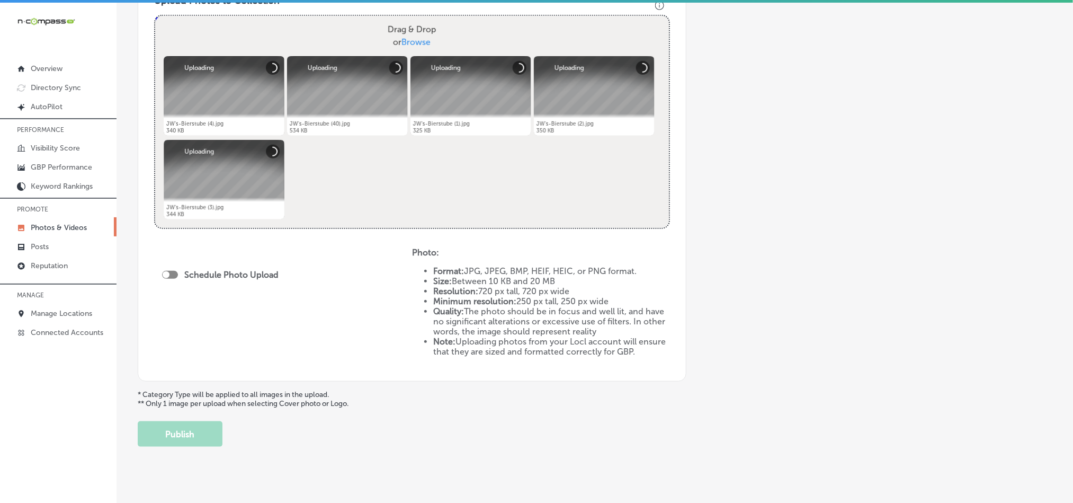
scroll to position [418, 0]
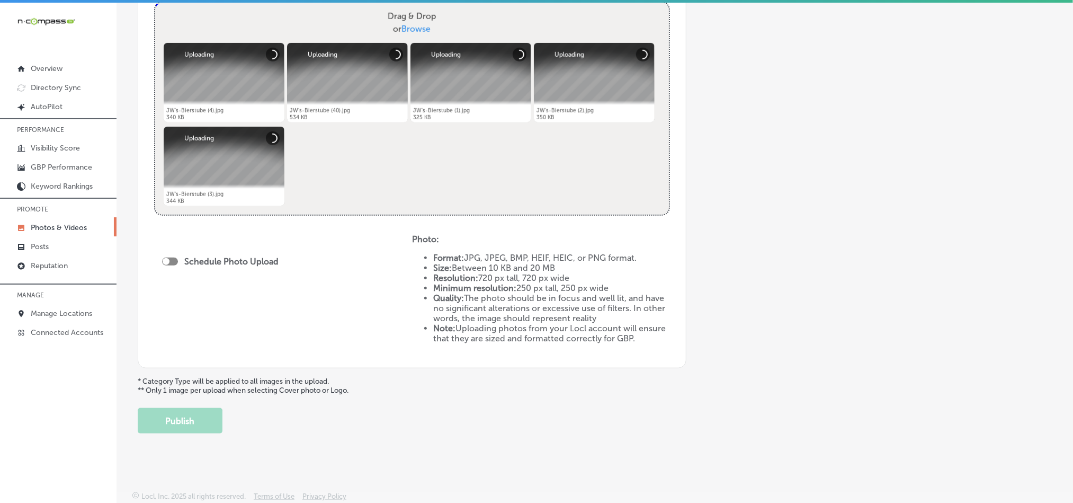
click at [173, 258] on div at bounding box center [170, 262] width 16 height 8
checkbox input "true"
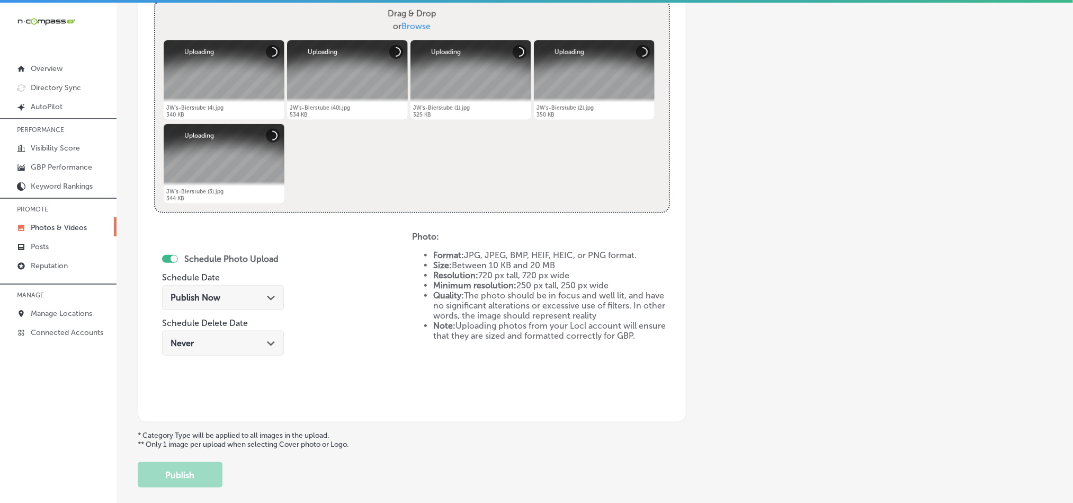
click at [253, 293] on div "Publish Now Path Created with Sketch." at bounding box center [223, 297] width 105 height 10
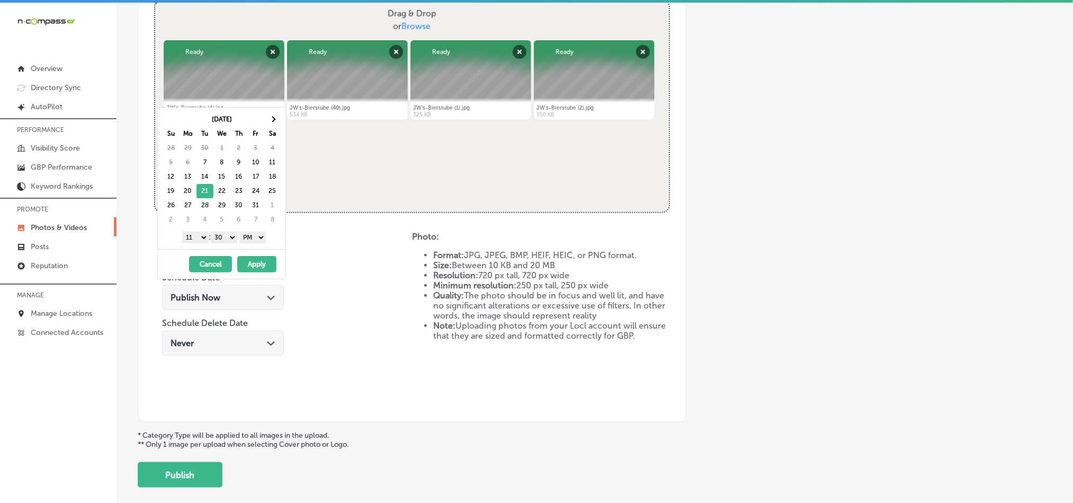
click at [196, 240] on select "1 2 3 4 5 6 7 8 9 10 11 12" at bounding box center [195, 238] width 26 height 12
click at [191, 242] on select "1 2 3 4 5 6 7 8 9 10 11 12" at bounding box center [195, 238] width 26 height 12
click at [226, 239] on select "00 10 20 30 40 50" at bounding box center [224, 238] width 26 height 12
click at [262, 269] on button "Apply" at bounding box center [256, 264] width 39 height 16
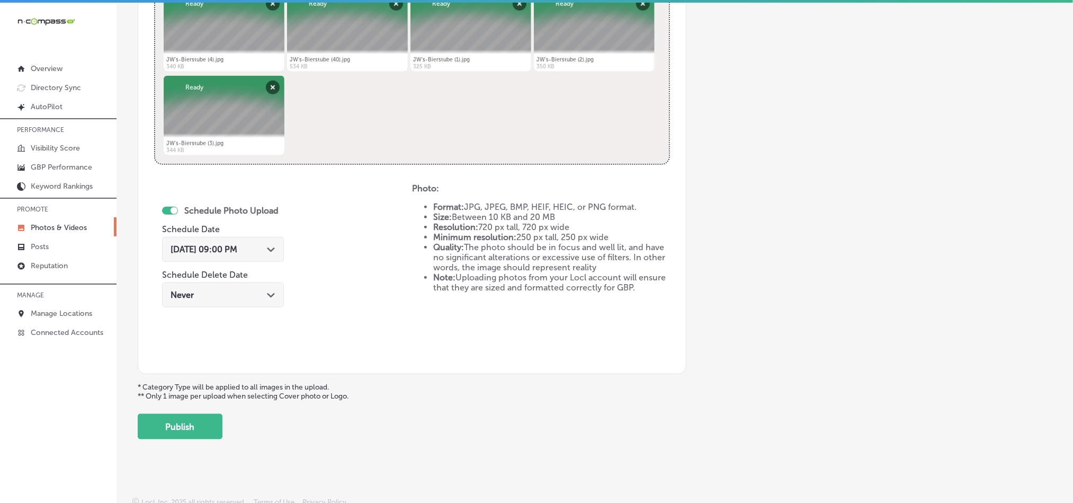
scroll to position [474, 0]
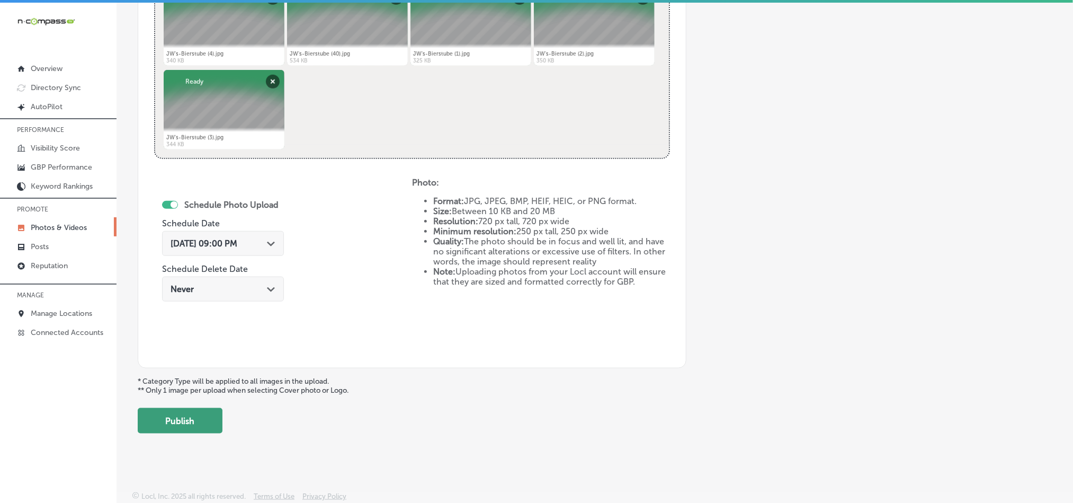
click at [210, 415] on button "Publish" at bounding box center [180, 420] width 85 height 25
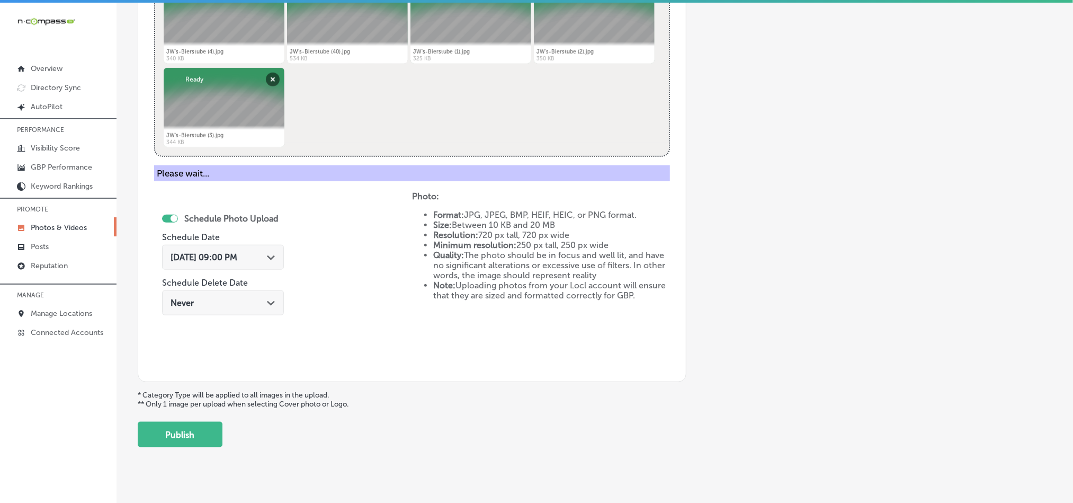
scroll to position [303, 0]
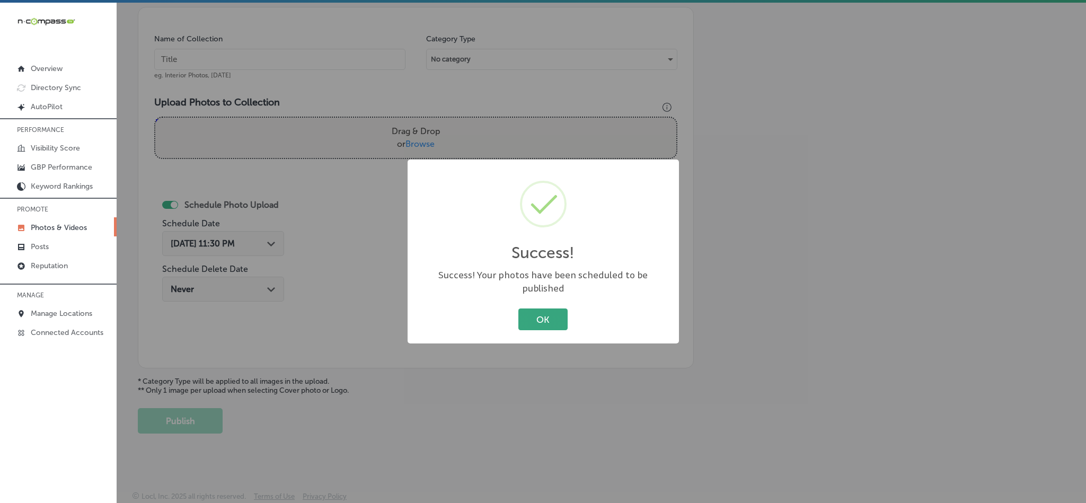
click at [528, 310] on button "OK" at bounding box center [542, 319] width 49 height 22
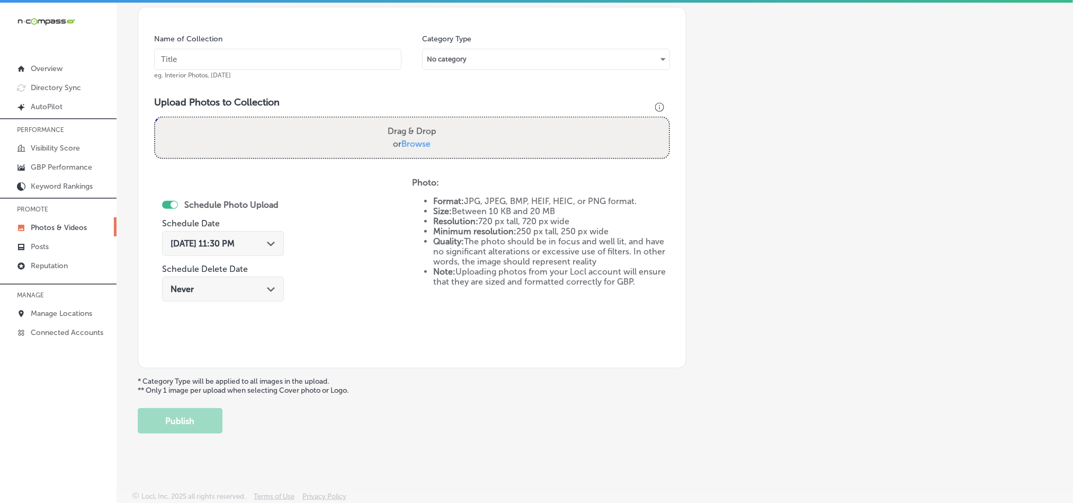
click at [296, 49] on input "text" at bounding box center [277, 59] width 247 height 21
paste input "JW's-Bierstube-German-beer-menu"
type input "JW's-Bierstube-German-beer-menu"
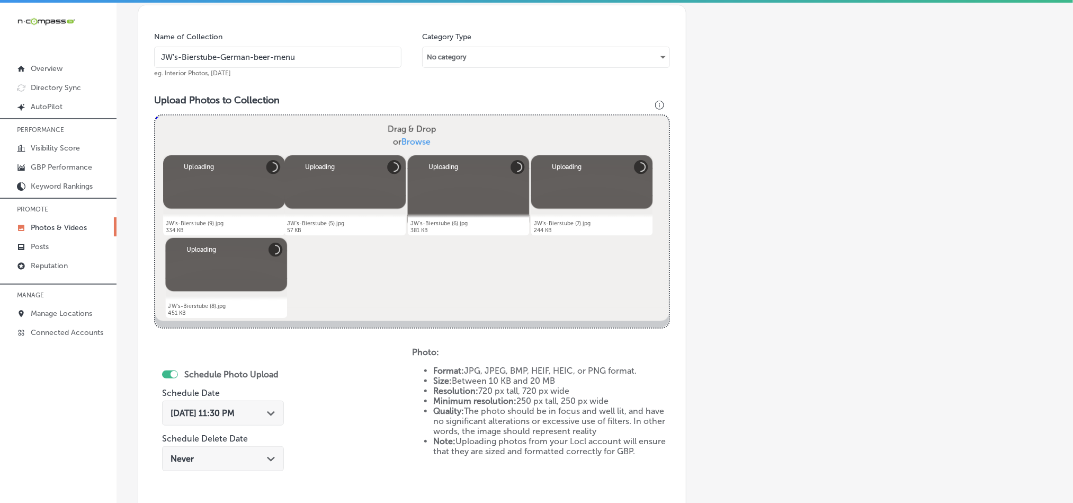
scroll to position [436, 0]
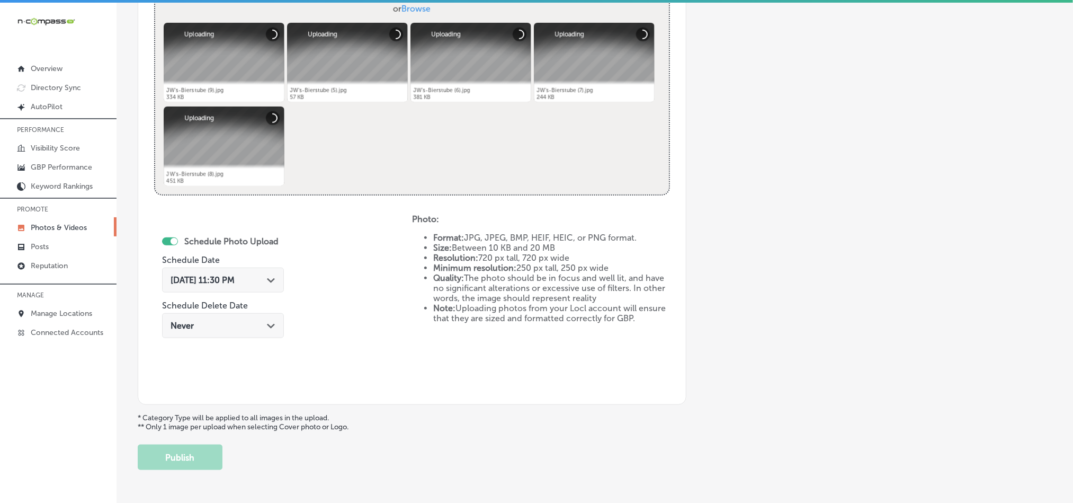
click at [267, 282] on polygon at bounding box center [271, 280] width 8 height 5
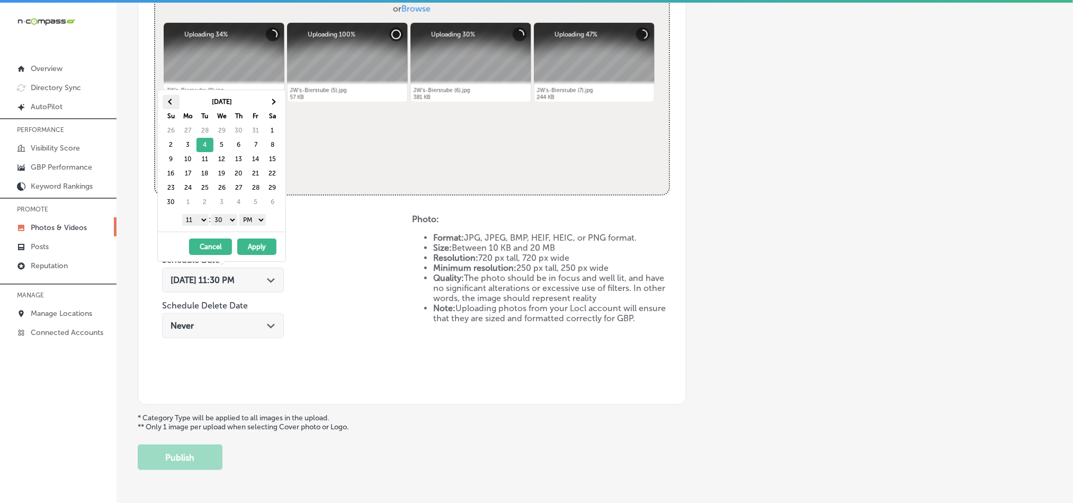
click at [170, 102] on span at bounding box center [171, 102] width 6 height 6
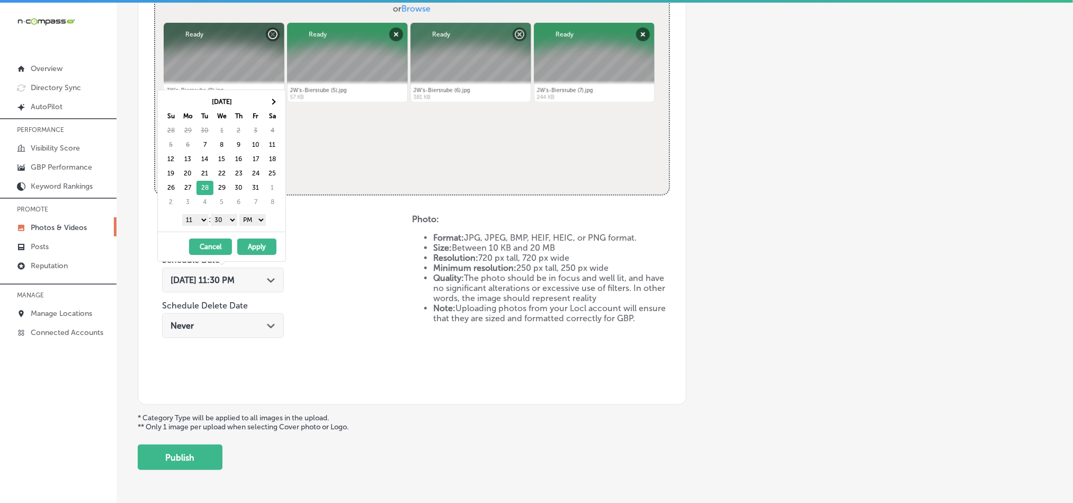
click at [196, 224] on select "1 2 3 4 5 6 7 8 9 10 11 12" at bounding box center [195, 220] width 26 height 12
click at [230, 221] on select "00 10 20 30 40 50" at bounding box center [224, 220] width 26 height 12
click at [263, 247] on button "Apply" at bounding box center [256, 246] width 39 height 16
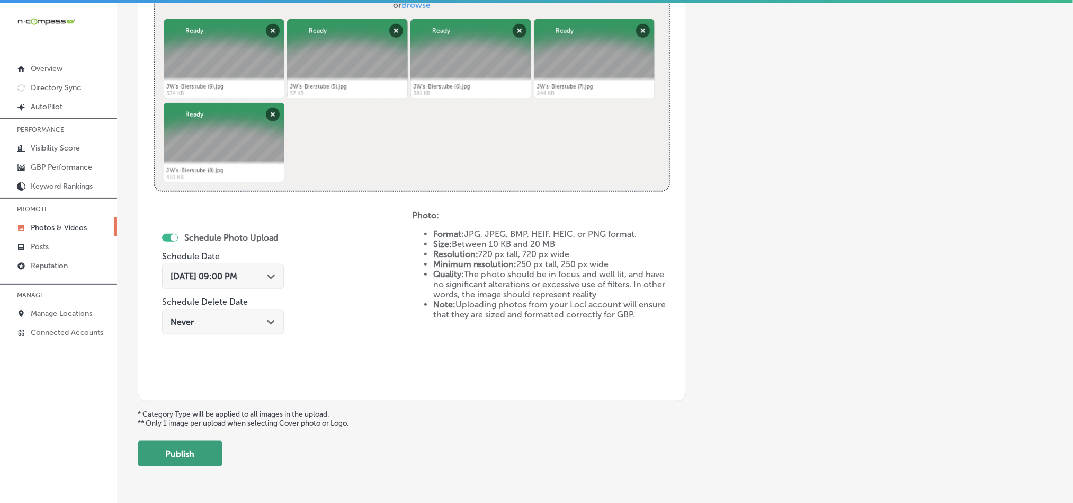
scroll to position [461, 0]
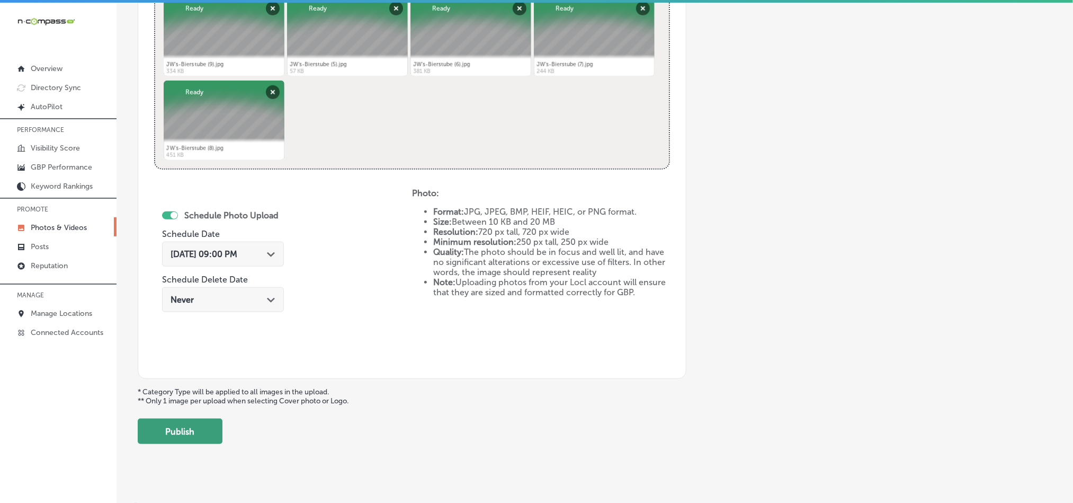
click at [185, 425] on button "Publish" at bounding box center [180, 431] width 85 height 25
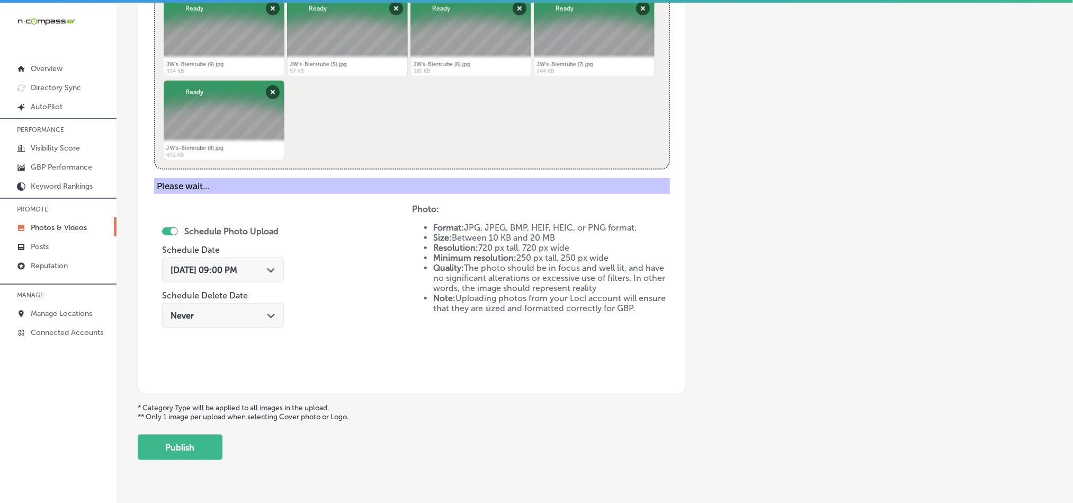
scroll to position [303, 0]
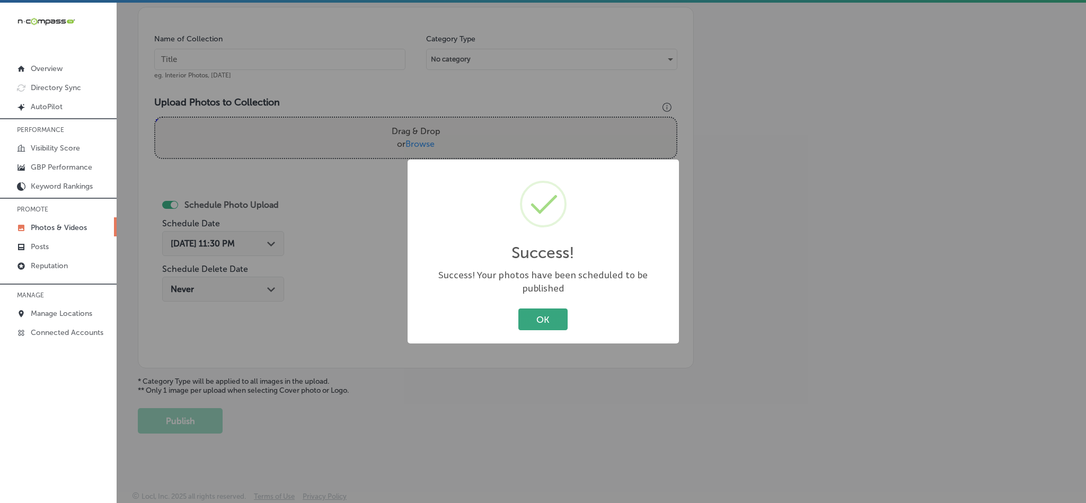
click at [528, 310] on button "OK" at bounding box center [542, 319] width 49 height 22
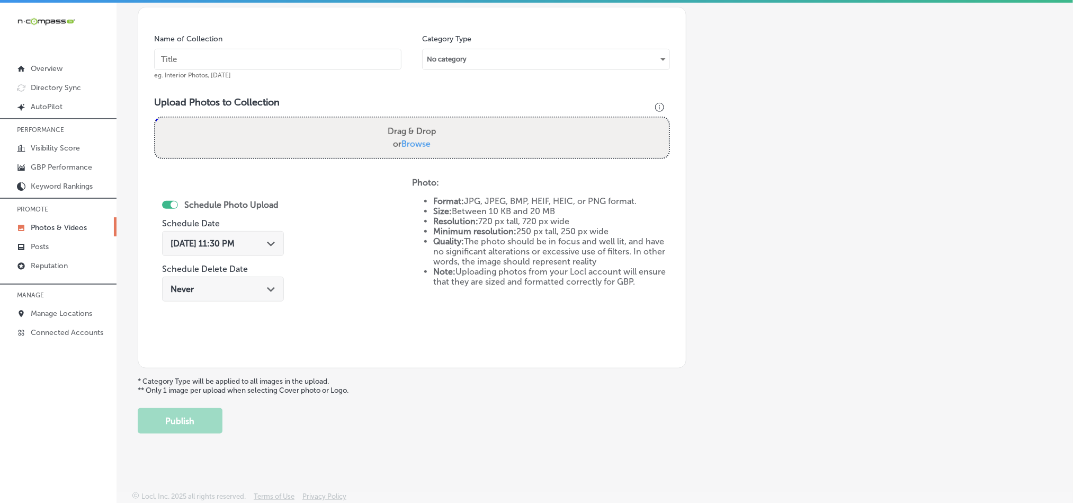
click at [253, 52] on input "text" at bounding box center [277, 59] width 247 height 21
paste input "JW's-Bierstube-Best-burgers-in-Oakdale"
type input "JW's-Bierstube-Best-burgers-in-Oakdale"
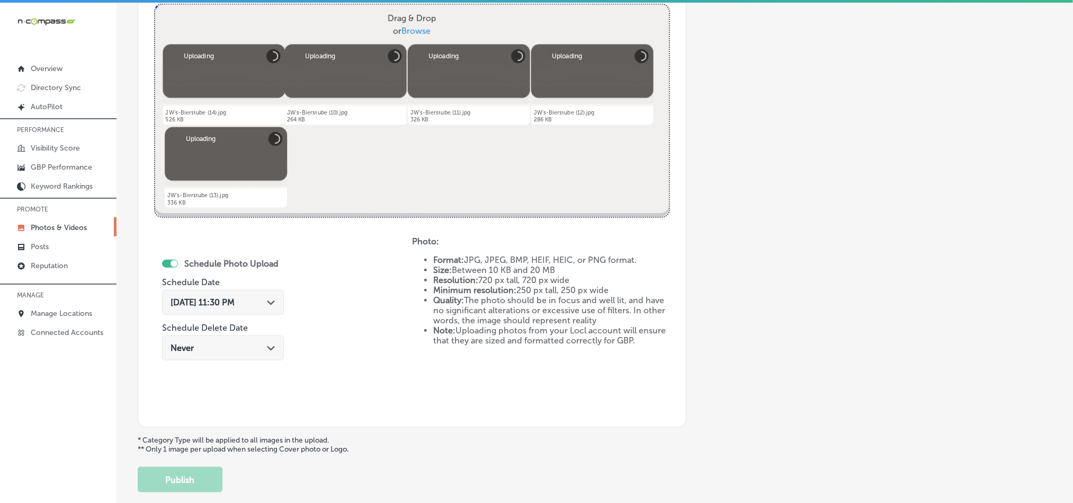
scroll to position [436, 0]
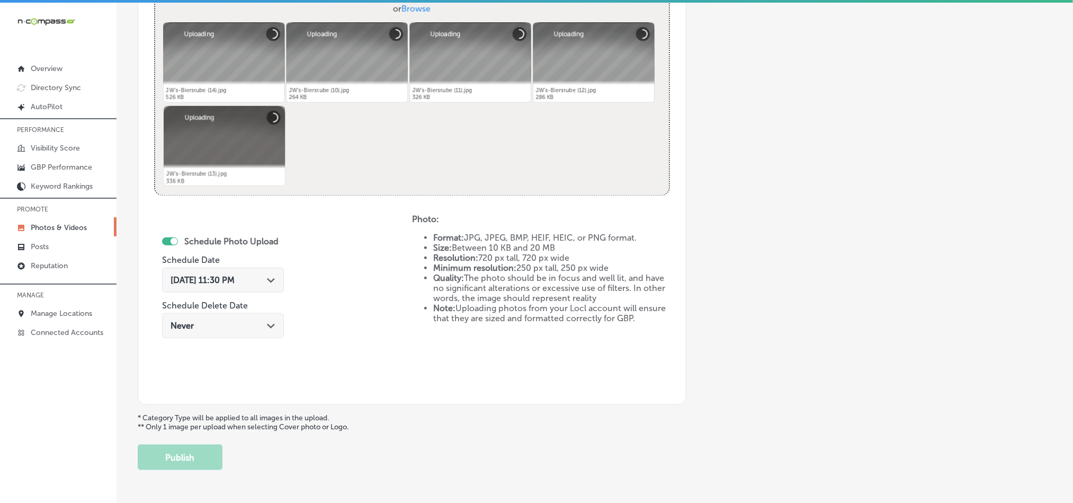
click at [253, 290] on div "Oct 7, 2025 11:30 PM Path Created with Sketch." at bounding box center [223, 280] width 122 height 25
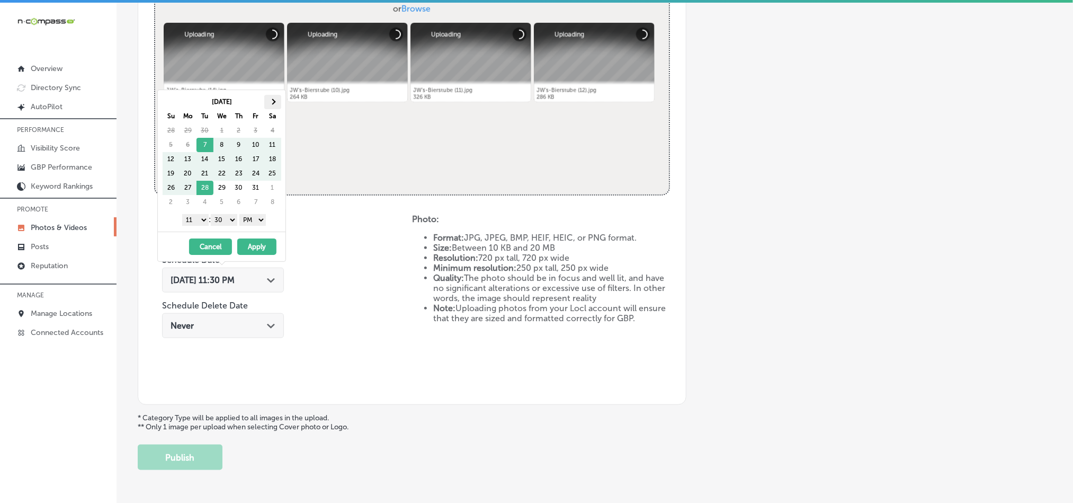
click at [272, 100] on span at bounding box center [273, 102] width 6 height 6
click at [192, 221] on select "1 2 3 4 5 6 7 8 9 10 11 12" at bounding box center [195, 220] width 26 height 12
click at [223, 221] on select "00 10 20 30 40 50" at bounding box center [224, 220] width 26 height 12
click at [256, 244] on button "Apply" at bounding box center [256, 246] width 39 height 16
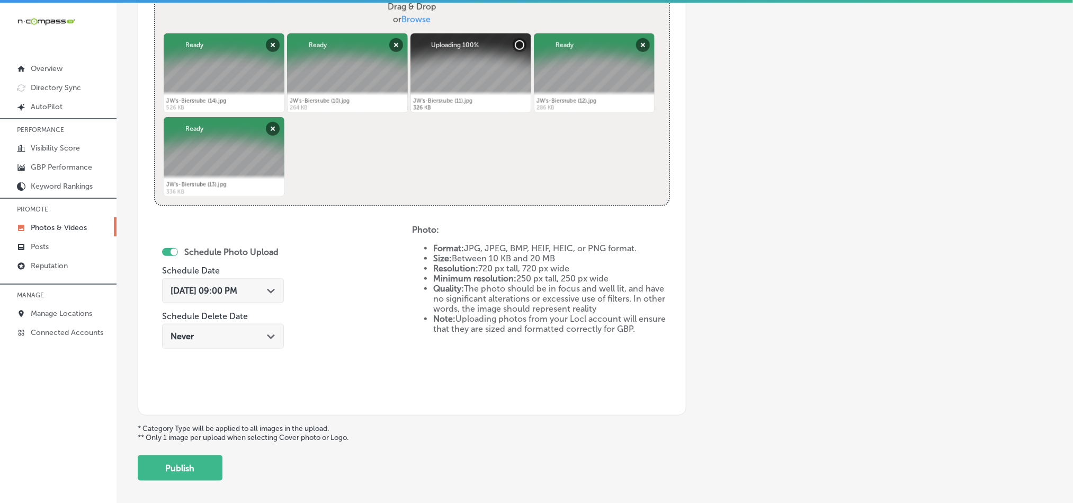
scroll to position [461, 0]
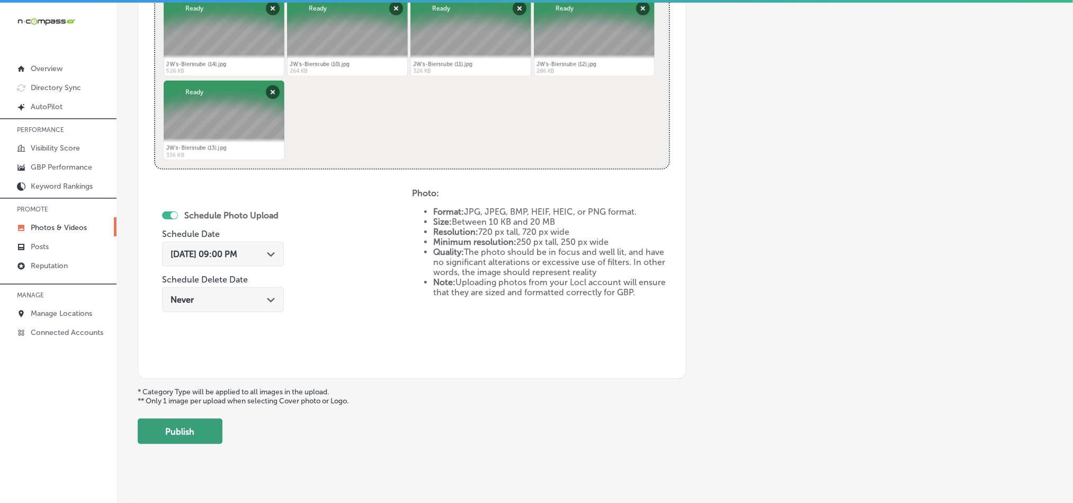
click at [193, 439] on button "Publish" at bounding box center [180, 431] width 85 height 25
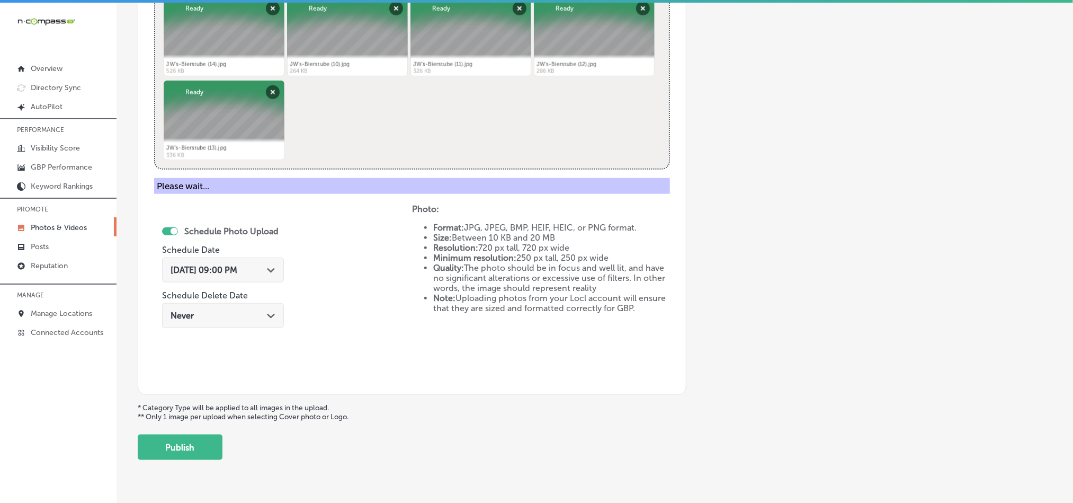
scroll to position [303, 0]
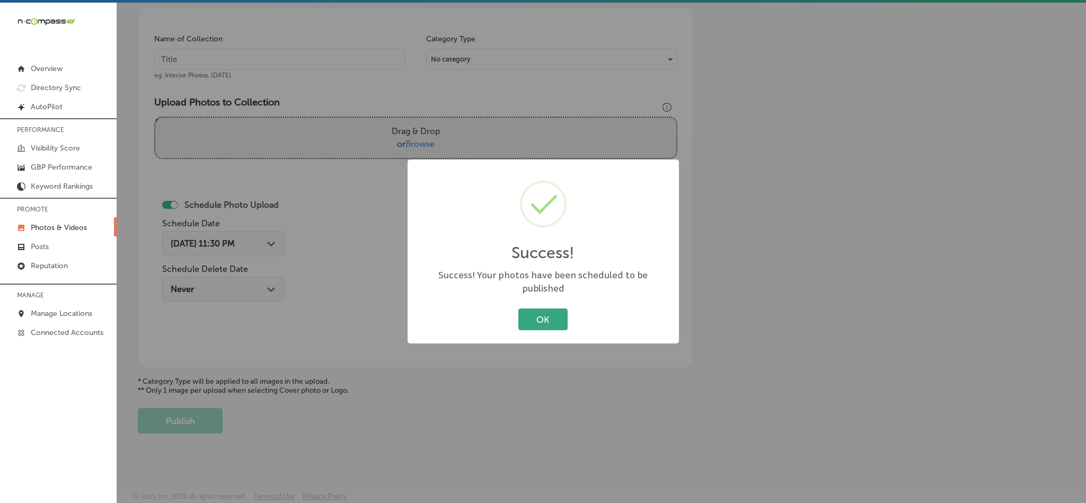
click at [538, 308] on button "OK" at bounding box center [542, 319] width 49 height 22
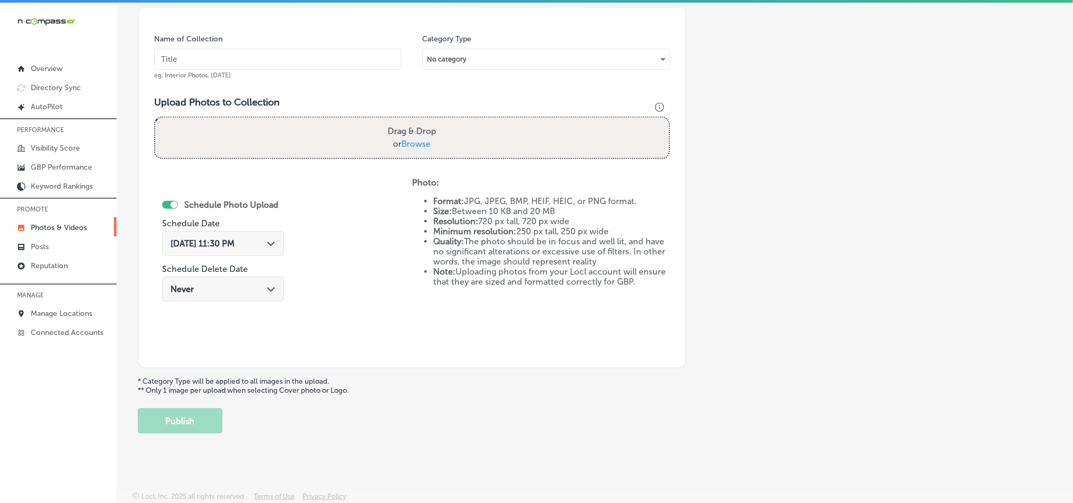
click at [225, 50] on input "text" at bounding box center [277, 59] width 247 height 21
paste input "JW's-Bierstube-Local-steakhouse-in-Oakdale"
type input "JW's-Bierstube-Local-steakhouse-in-Oakdale"
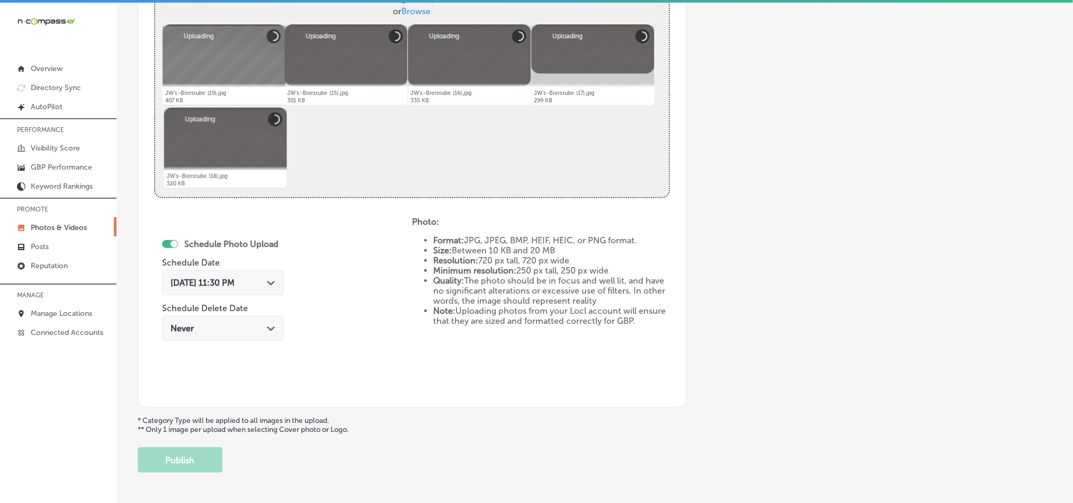
scroll to position [436, 0]
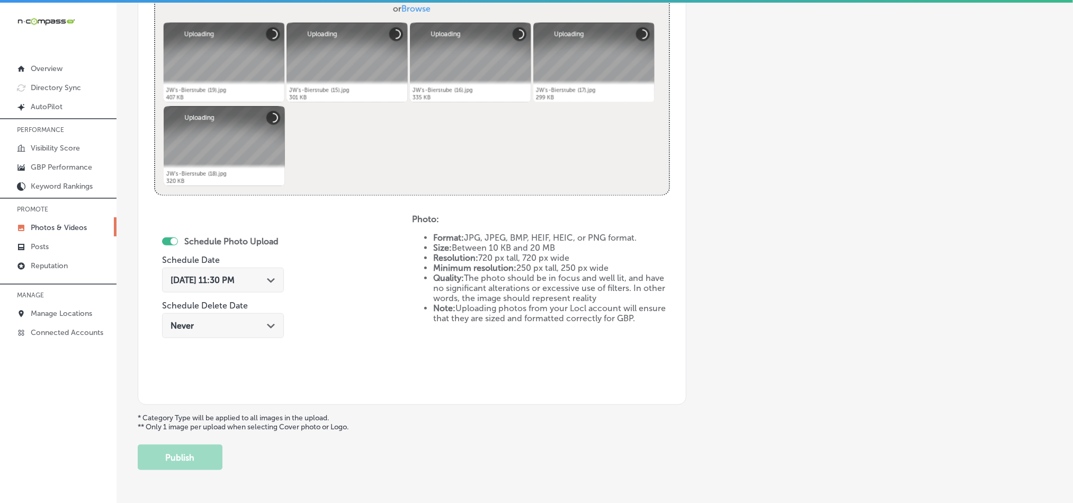
click at [267, 282] on icon "Path Created with Sketch." at bounding box center [271, 280] width 8 height 5
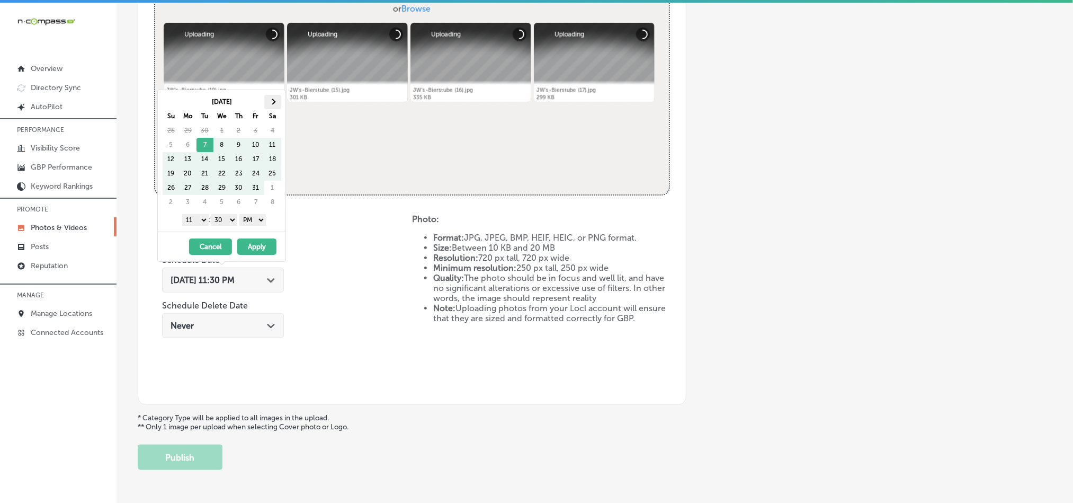
click at [274, 100] on th at bounding box center [272, 102] width 17 height 14
click at [200, 223] on select "1 2 3 4 5 6 7 8 9 10 11 12" at bounding box center [195, 220] width 26 height 12
click at [226, 221] on select "00 10 20 30 40 50" at bounding box center [224, 220] width 26 height 12
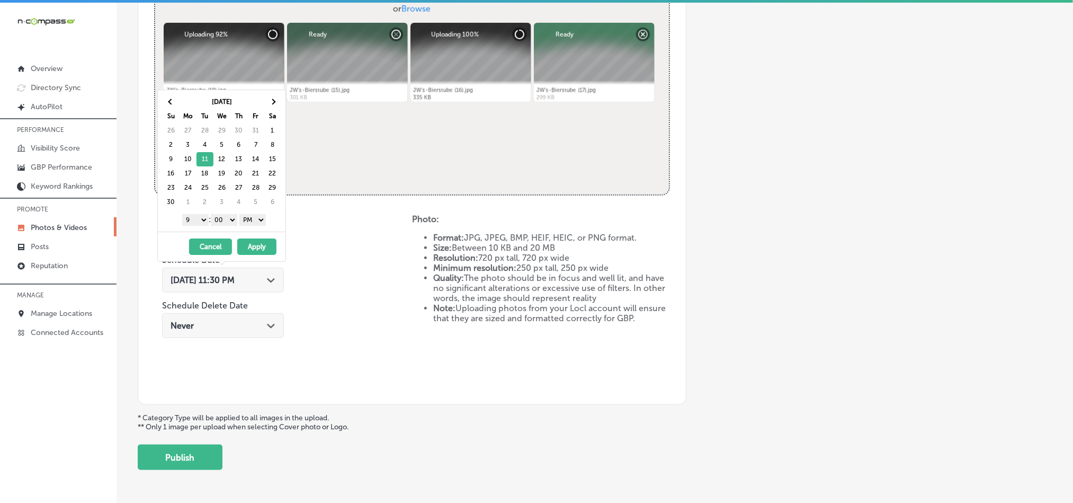
click at [260, 248] on button "Apply" at bounding box center [256, 246] width 39 height 16
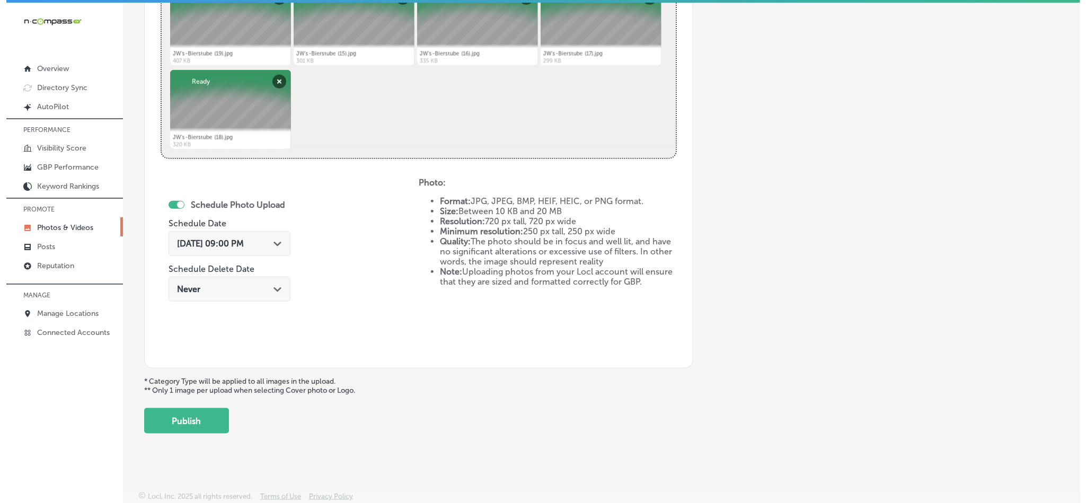
scroll to position [474, 0]
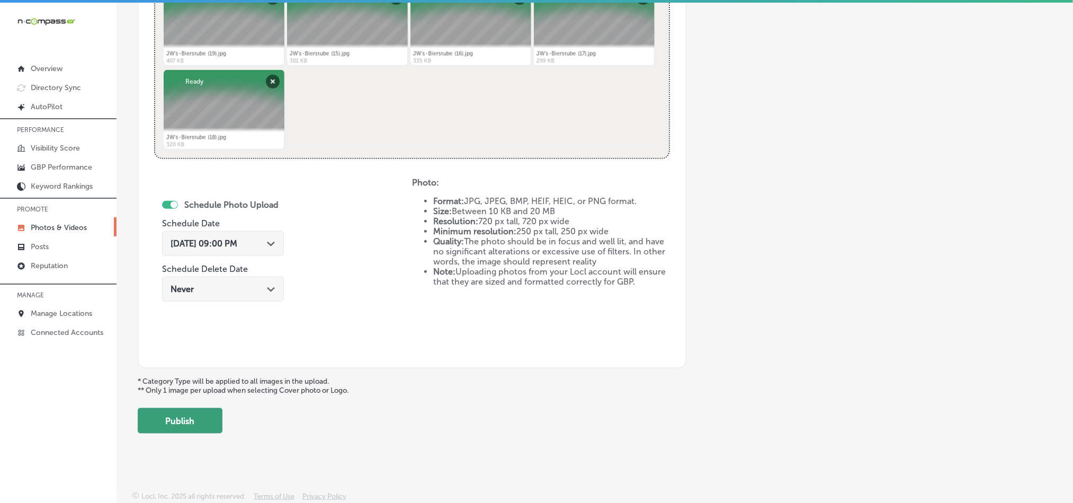
click at [170, 412] on button "Publish" at bounding box center [180, 420] width 85 height 25
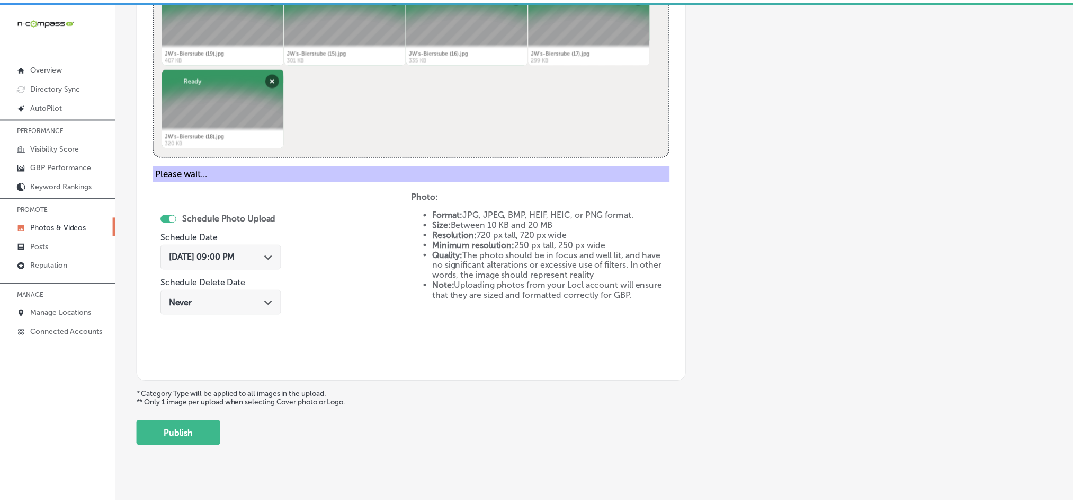
scroll to position [303, 0]
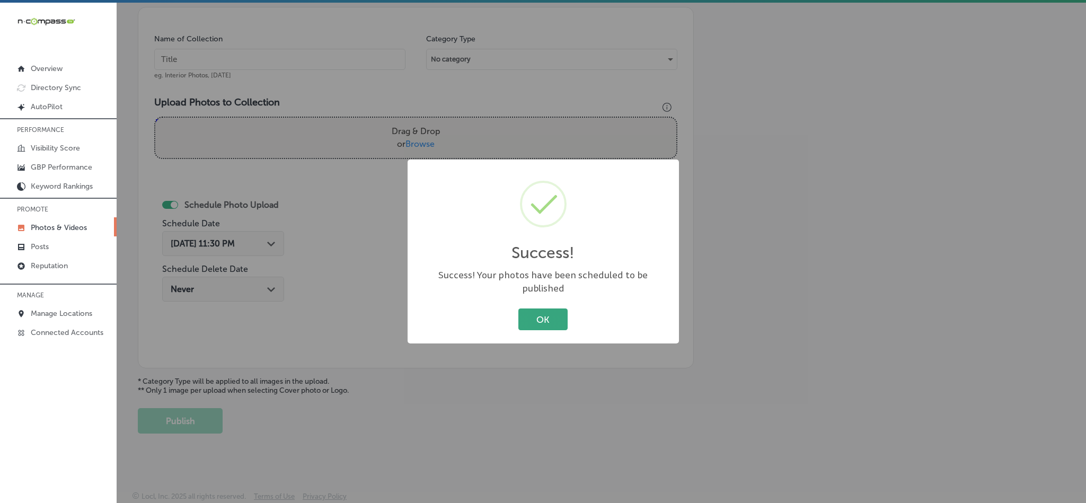
click at [541, 320] on button "OK" at bounding box center [542, 319] width 49 height 22
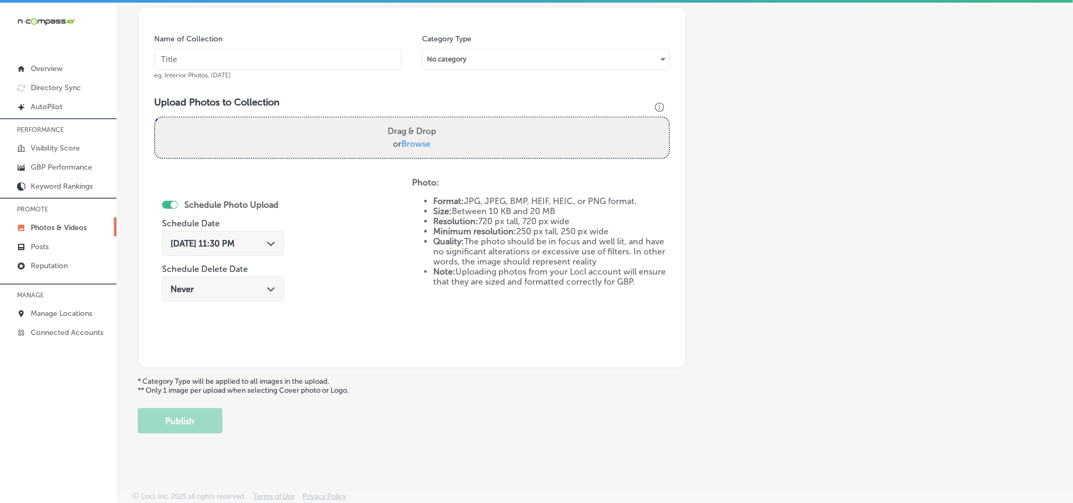
click at [278, 59] on input "text" at bounding box center [277, 59] width 247 height 21
paste input "JW's-Bierstube-Family-friendly-restaurant"
type input "JW's-Bierstube-Family-friendly-restaurant"
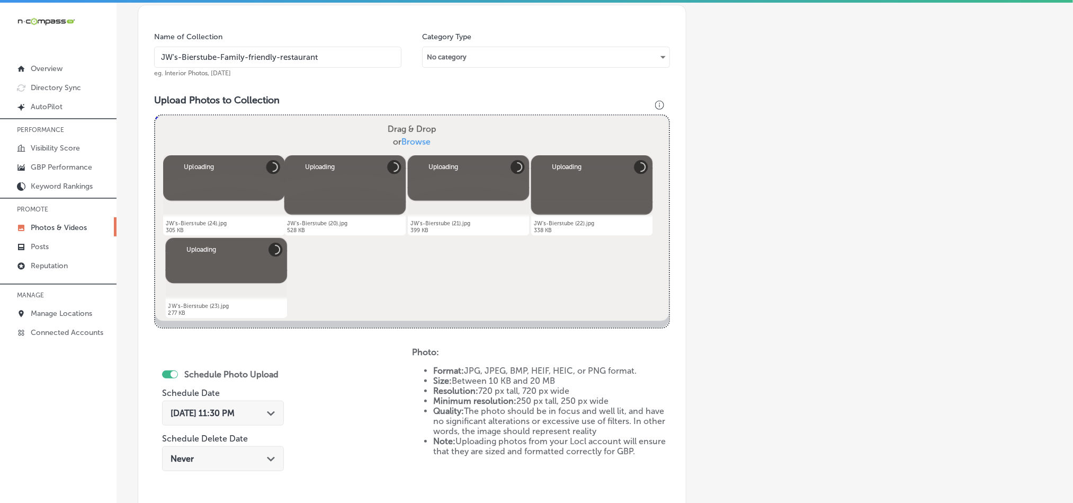
scroll to position [436, 0]
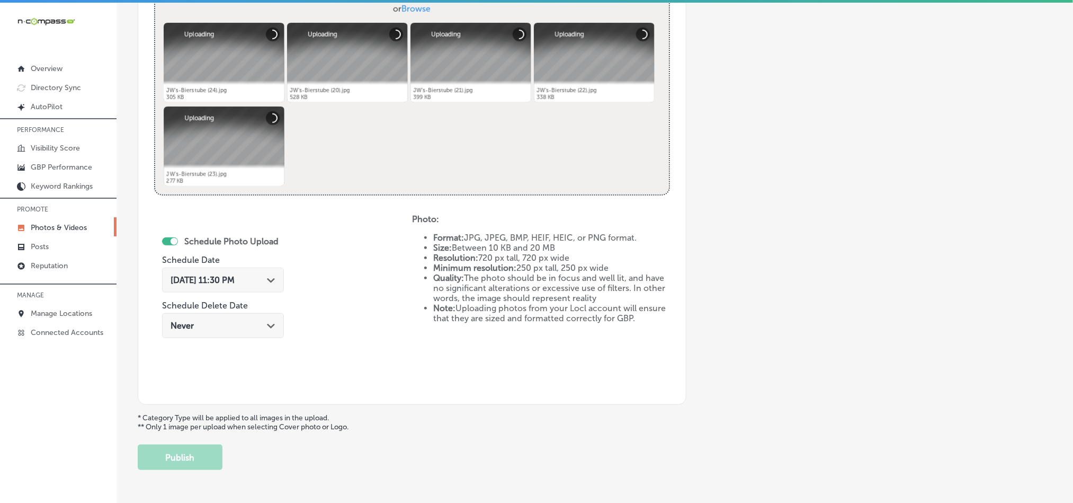
click at [267, 282] on polygon at bounding box center [271, 280] width 8 height 5
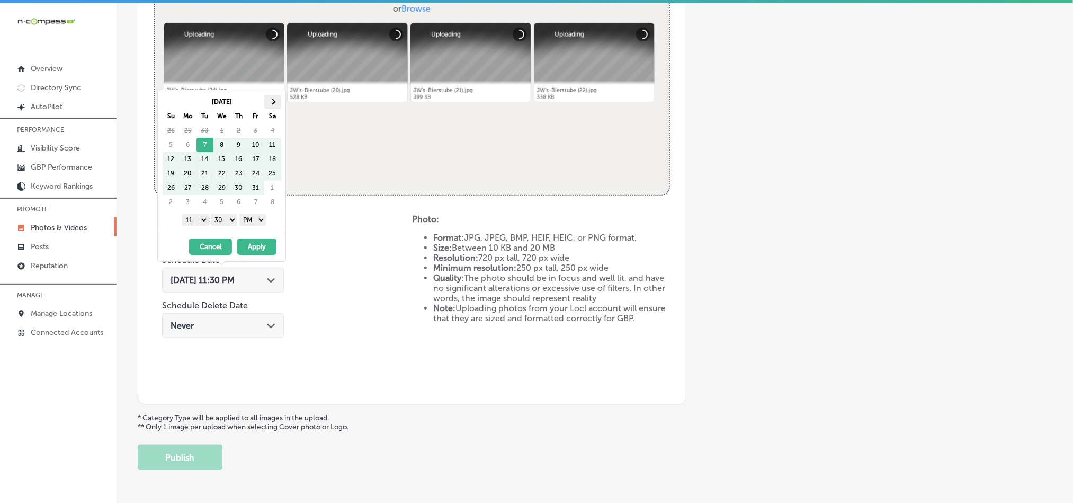
click at [269, 99] on th at bounding box center [272, 102] width 17 height 14
click at [196, 220] on select "1 2 3 4 5 6 7 8 9 10 11 12" at bounding box center [195, 220] width 26 height 12
drag, startPoint x: 232, startPoint y: 221, endPoint x: 231, endPoint y: 226, distance: 5.4
click at [232, 221] on select "00 10 20 30 40 50" at bounding box center [224, 220] width 26 height 12
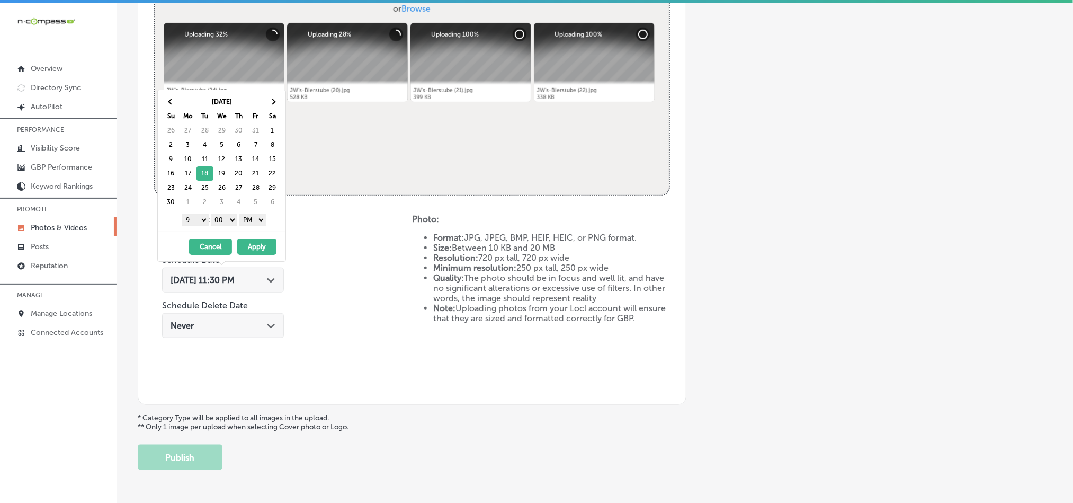
click at [260, 245] on button "Apply" at bounding box center [256, 246] width 39 height 16
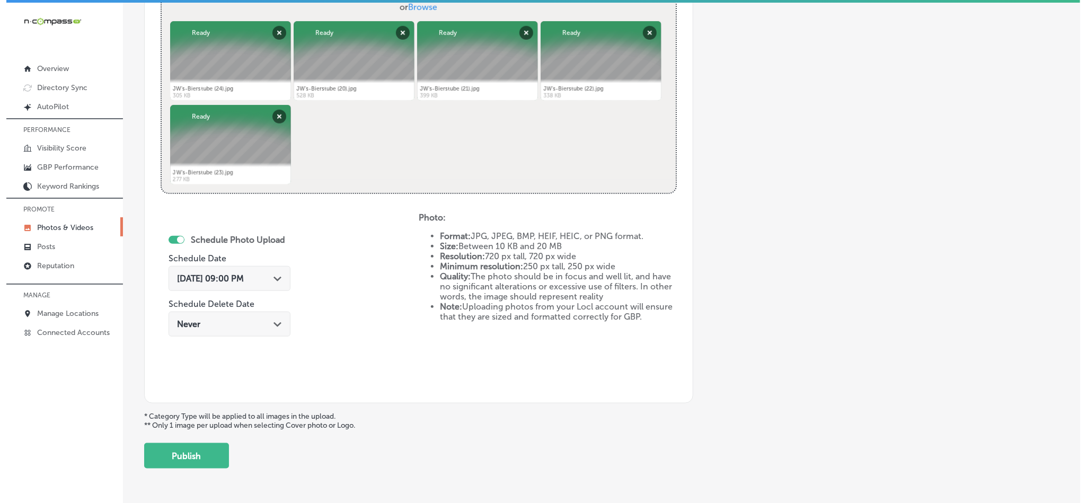
scroll to position [461, 0]
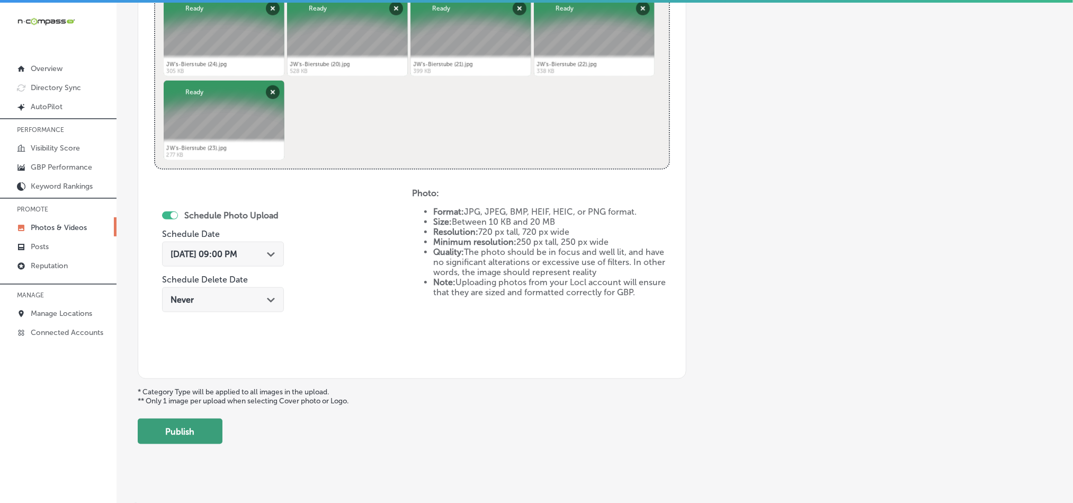
click at [183, 428] on button "Publish" at bounding box center [180, 431] width 85 height 25
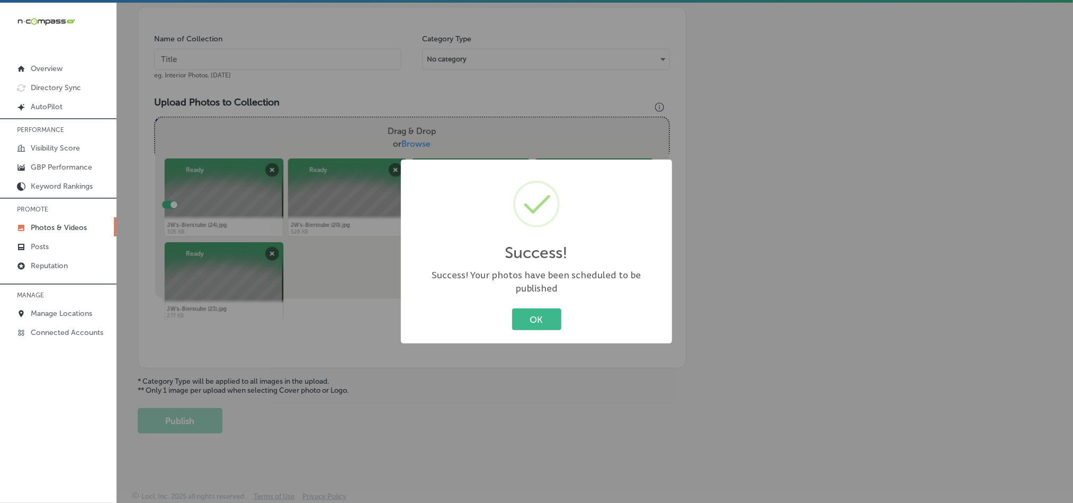
scroll to position [303, 0]
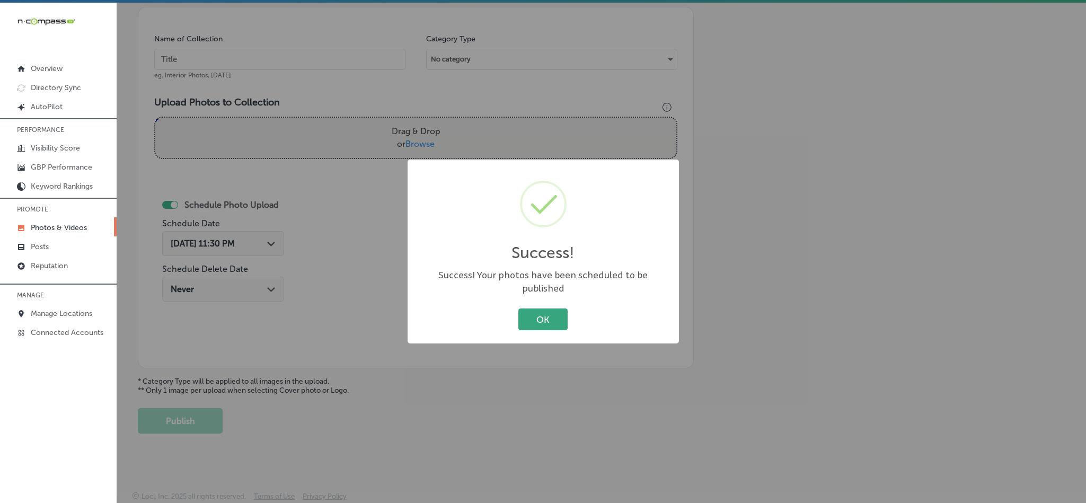
click at [545, 312] on button "OK" at bounding box center [542, 319] width 49 height 22
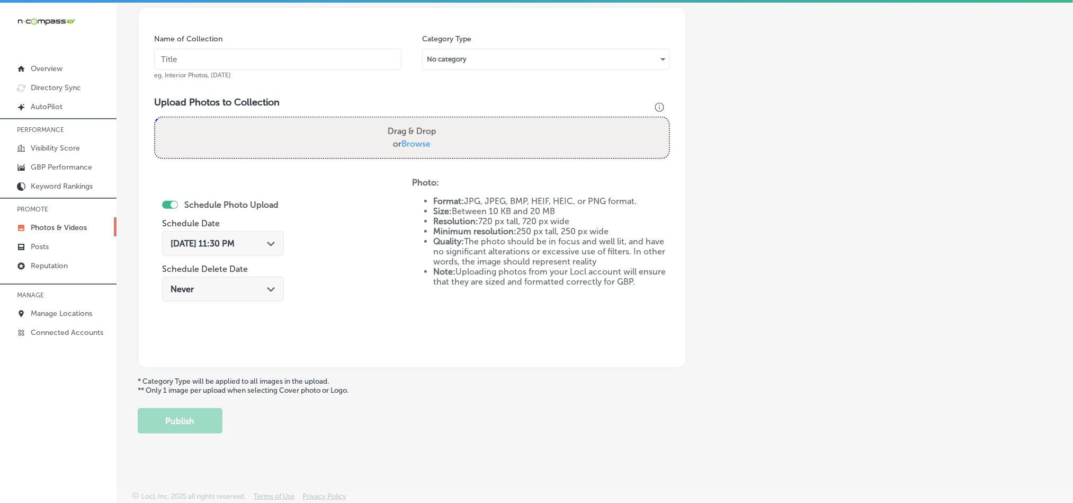
click at [240, 53] on input "text" at bounding box center [277, 59] width 247 height 21
paste input "JW's-Bierstube-German-restaurant-Oakdale-MN"
type input "JW's-Bierstube-German-restaurant-Oakdale-MN"
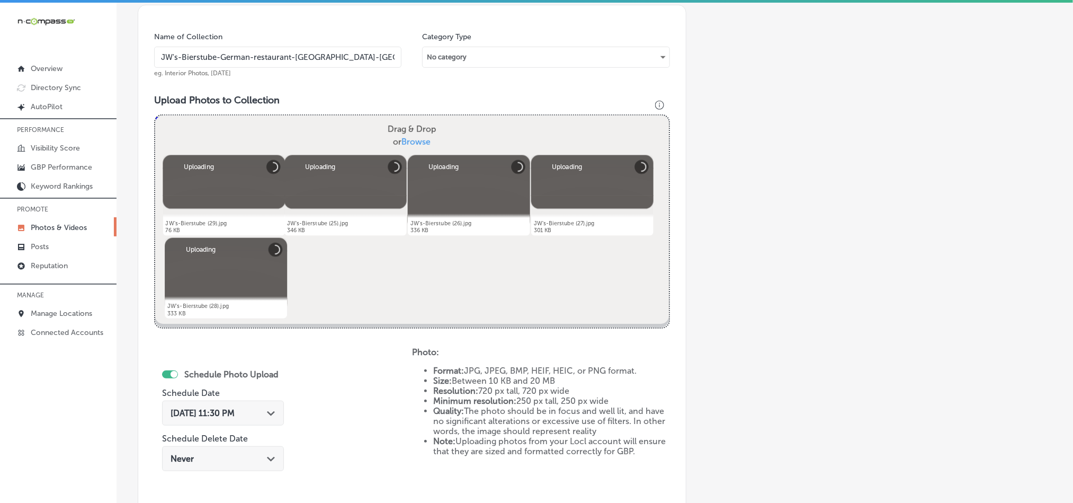
scroll to position [409, 0]
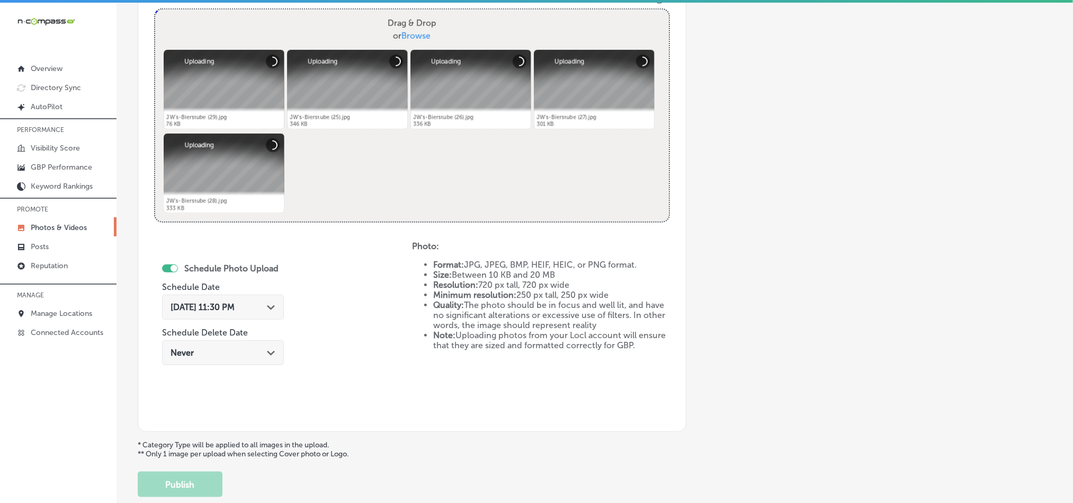
click at [261, 307] on div "Oct 7, 2025 11:30 PM Path Created with Sketch." at bounding box center [223, 307] width 105 height 10
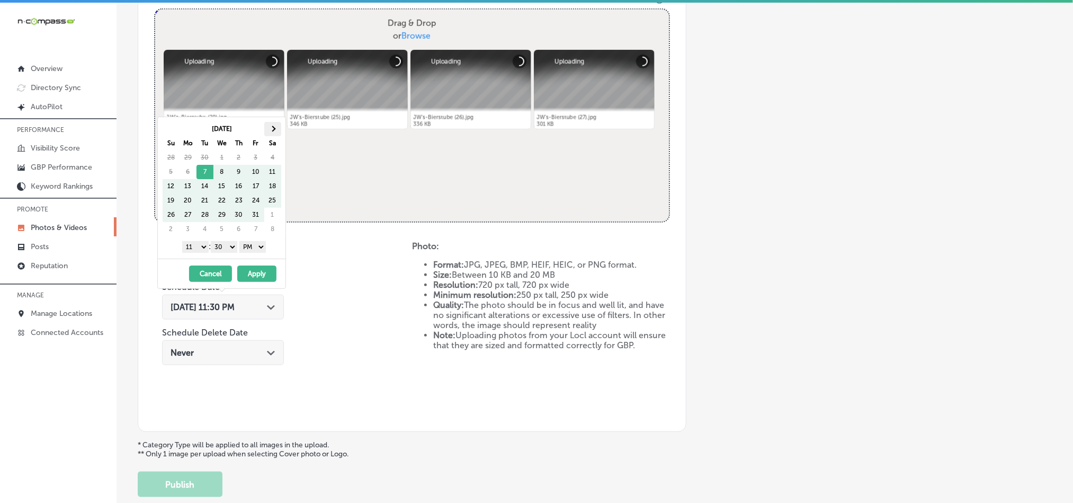
click at [272, 126] on span at bounding box center [273, 129] width 6 height 6
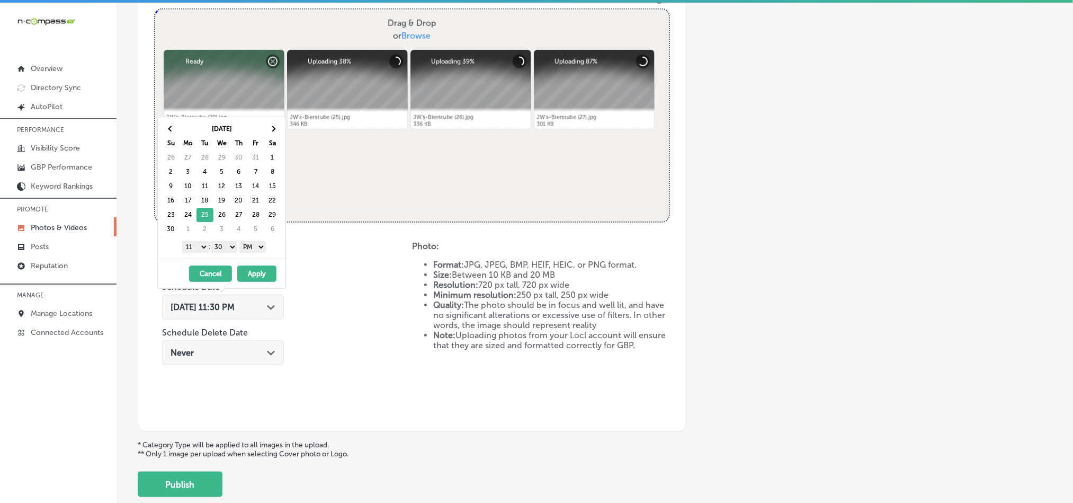
click at [197, 250] on select "1 2 3 4 5 6 7 8 9 10 11 12" at bounding box center [195, 247] width 26 height 12
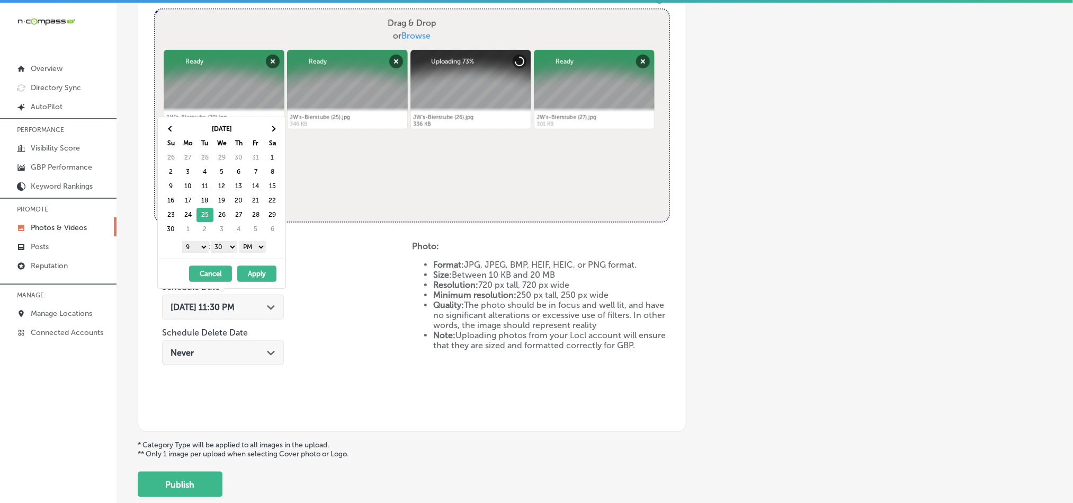
drag, startPoint x: 223, startPoint y: 248, endPoint x: 224, endPoint y: 254, distance: 5.9
click at [223, 248] on select "00 10 20 30 40 50" at bounding box center [224, 247] width 26 height 12
click at [261, 274] on button "Apply" at bounding box center [256, 273] width 39 height 16
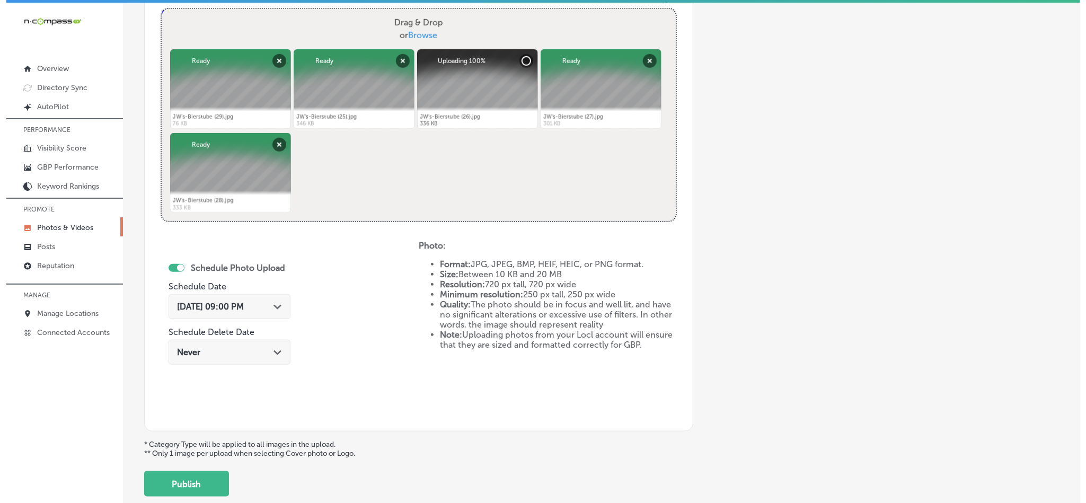
scroll to position [436, 0]
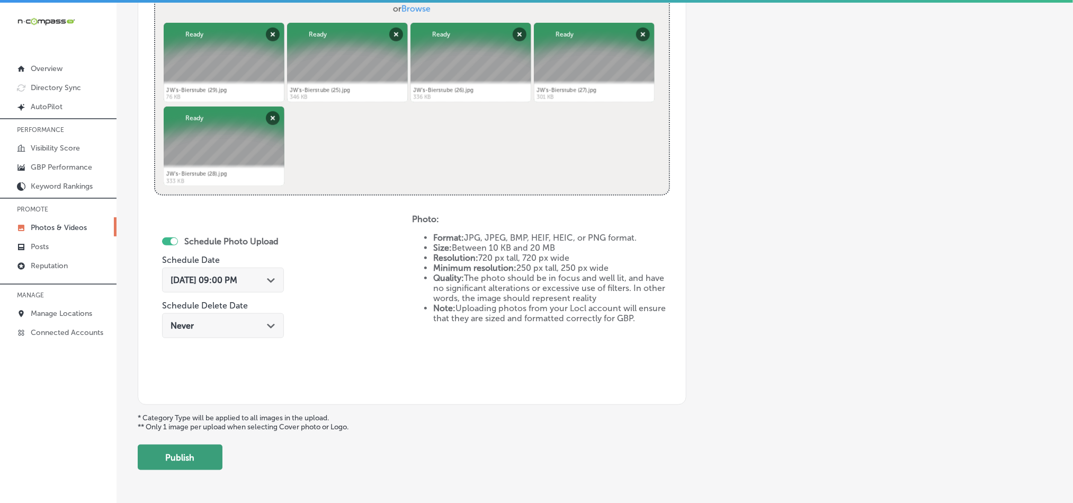
click at [165, 464] on button "Publish" at bounding box center [180, 457] width 85 height 25
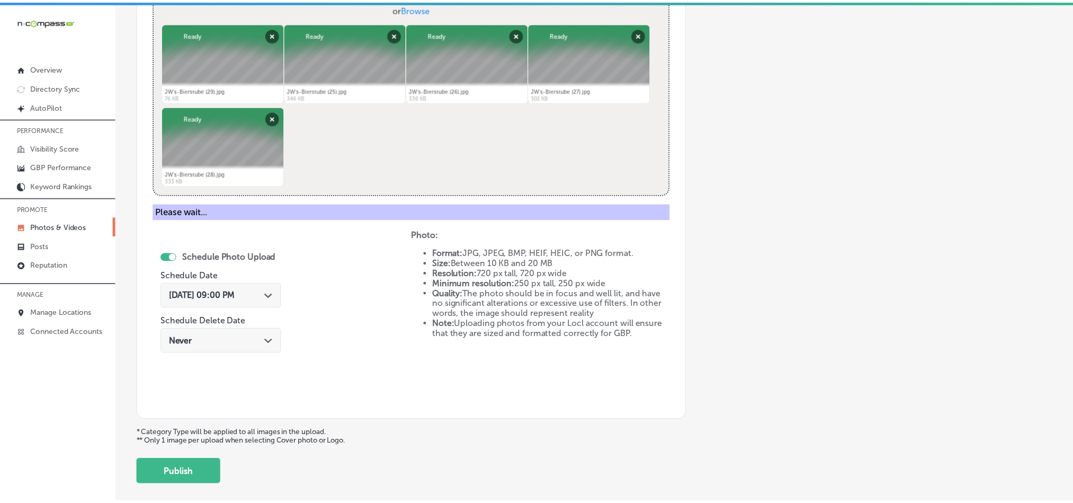
scroll to position [303, 0]
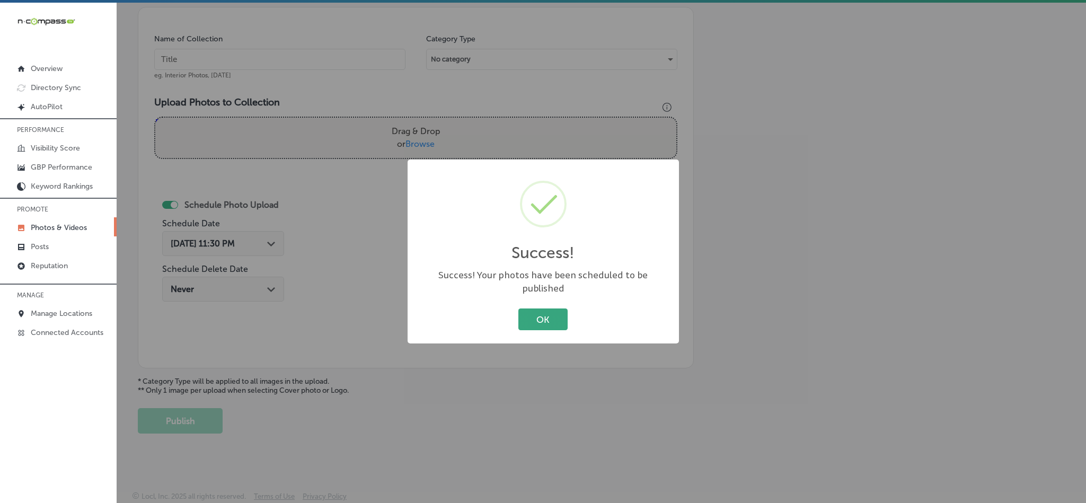
click at [527, 310] on button "OK" at bounding box center [542, 319] width 49 height 22
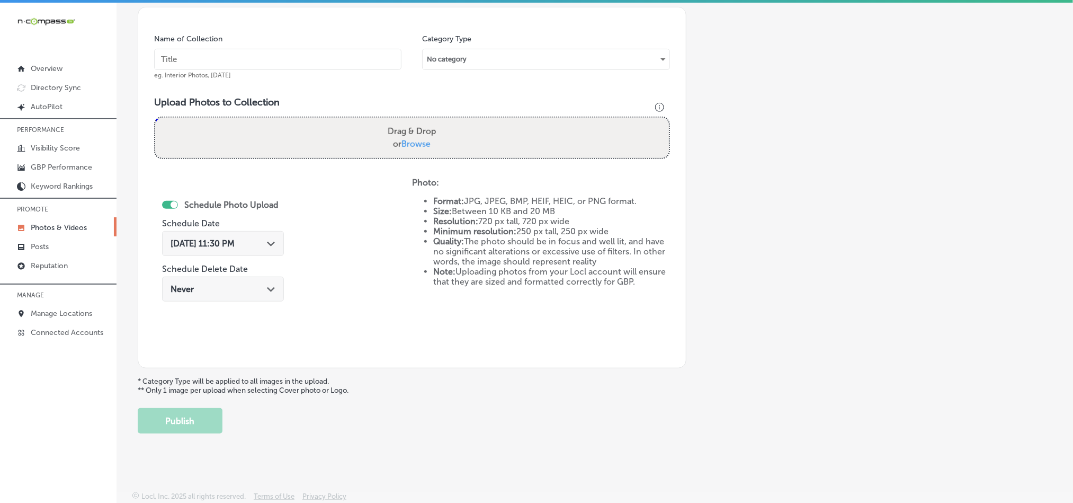
click at [246, 57] on input "text" at bounding box center [277, 59] width 247 height 21
paste input "JW's-Bierstube-German-beer-menu"
type input "JW's-Bierstube-German-beer-menu"
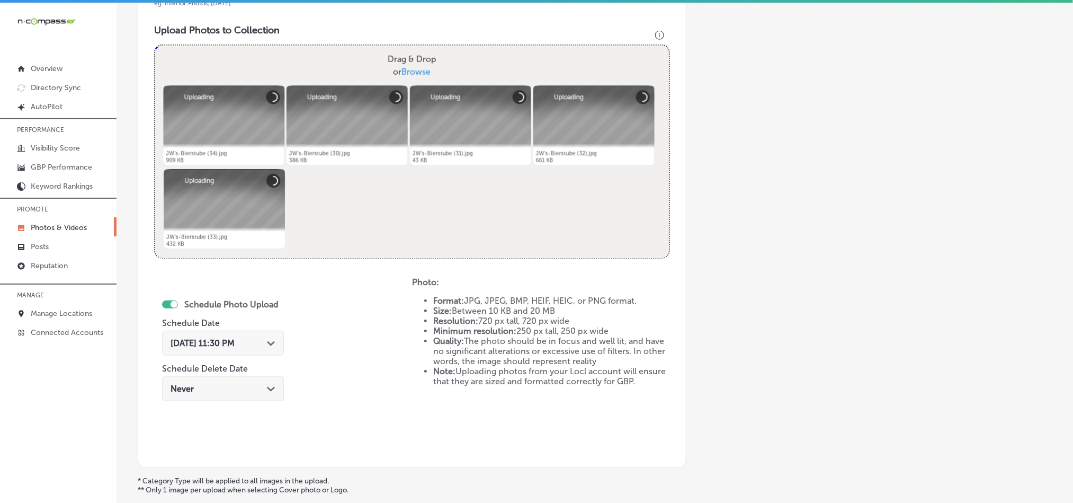
scroll to position [382, 0]
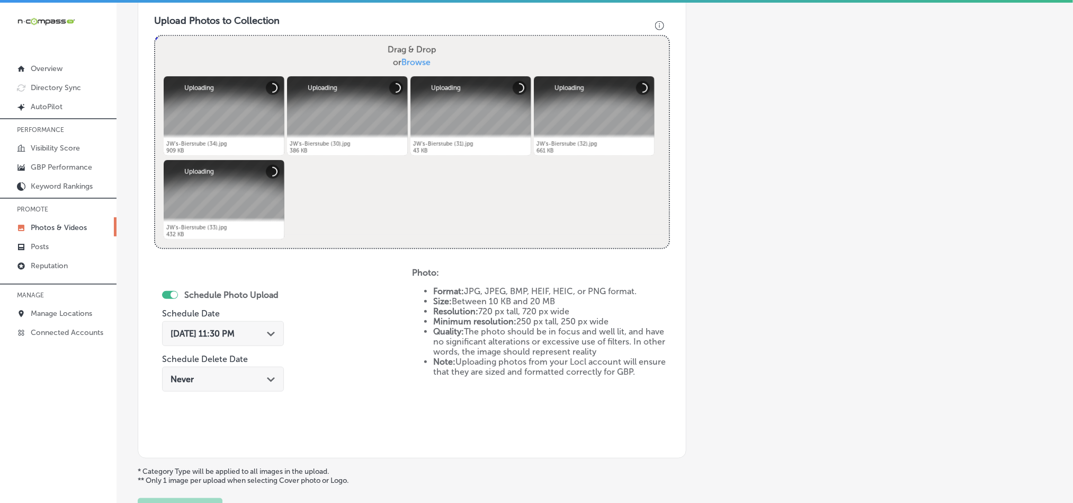
click at [258, 334] on div "Oct 7, 2025 11:30 PM Path Created with Sketch." at bounding box center [223, 333] width 105 height 10
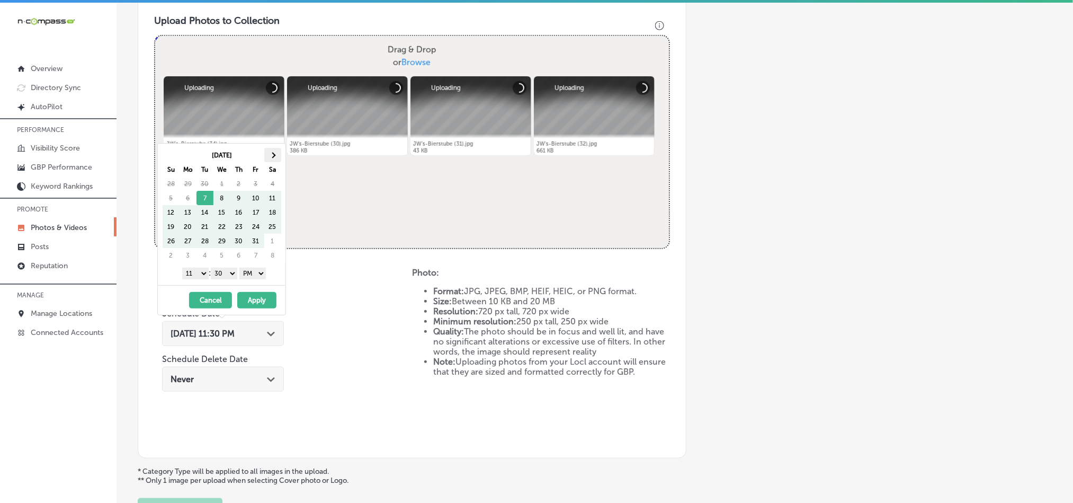
click at [270, 156] on span at bounding box center [273, 155] width 6 height 6
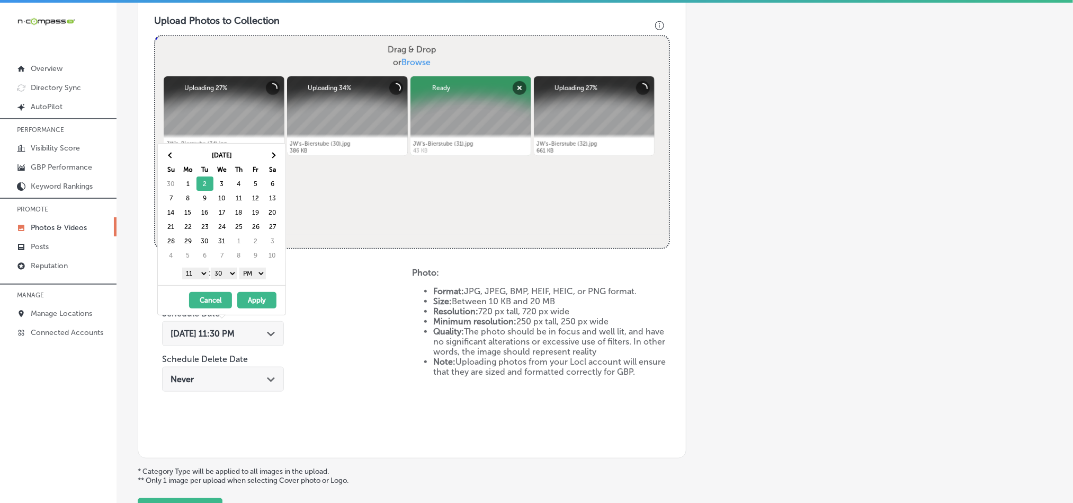
click at [196, 278] on select "1 2 3 4 5 6 7 8 9 10 11 12" at bounding box center [195, 274] width 26 height 12
click at [224, 279] on select "00 10 20 30 40 50" at bounding box center [224, 274] width 26 height 12
click at [253, 299] on button "Apply" at bounding box center [256, 300] width 39 height 16
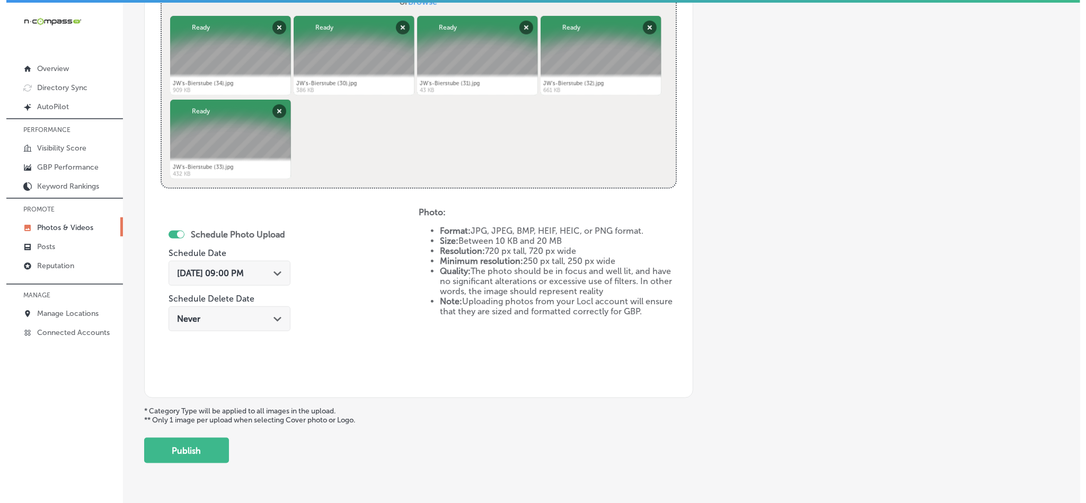
scroll to position [461, 0]
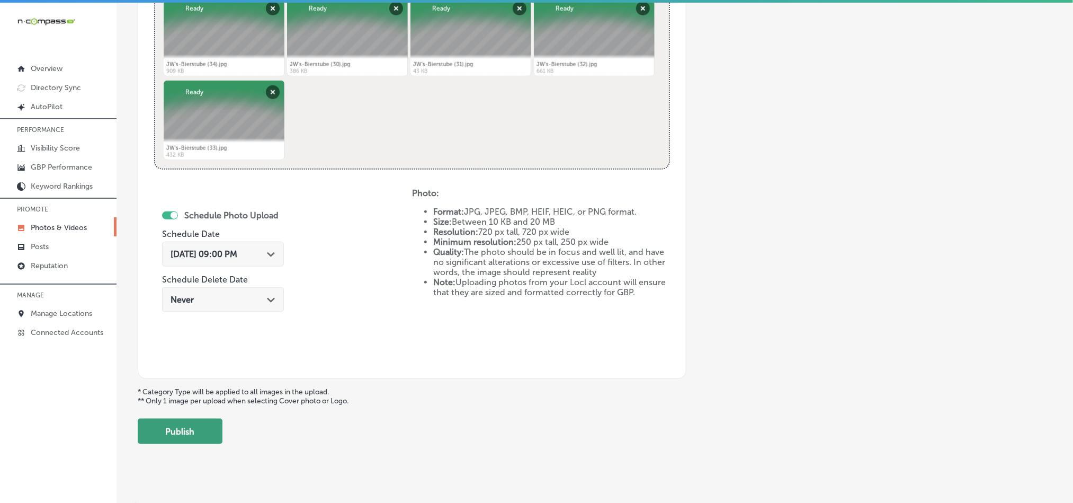
click at [209, 423] on button "Publish" at bounding box center [180, 431] width 85 height 25
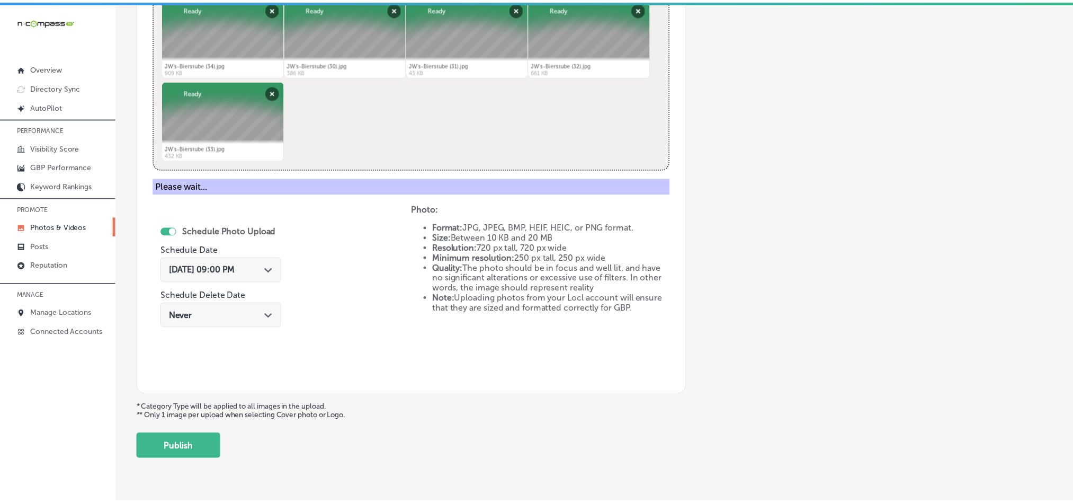
scroll to position [303, 0]
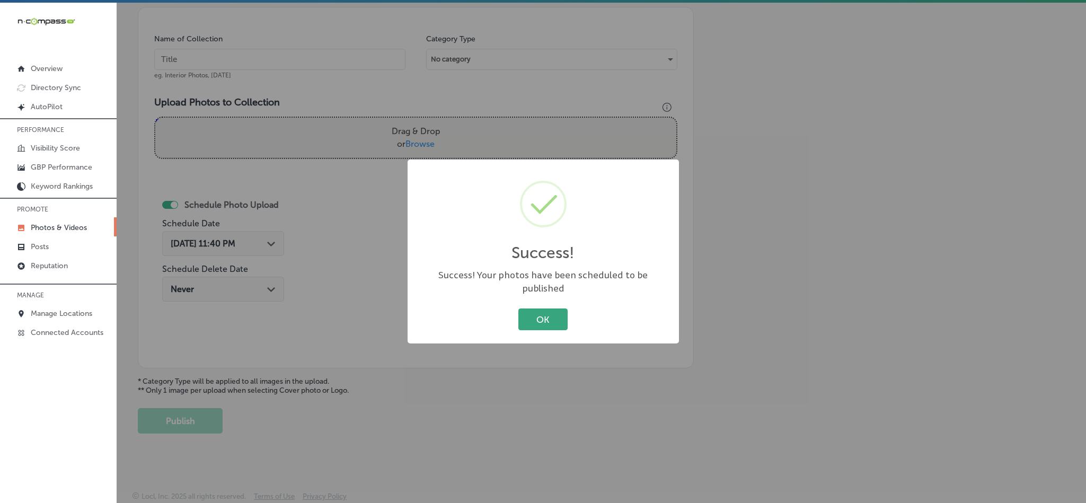
click at [532, 310] on button "OK" at bounding box center [542, 319] width 49 height 22
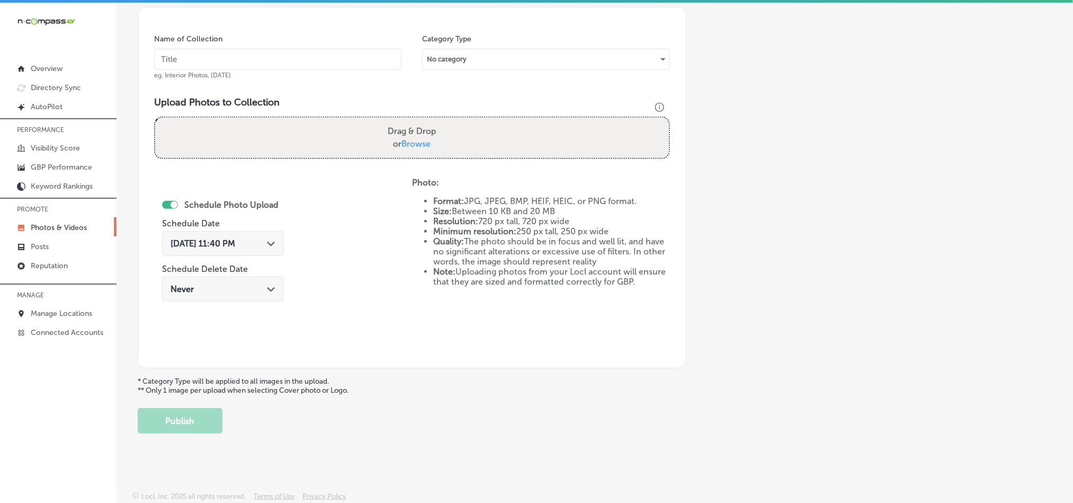
click at [291, 50] on input "text" at bounding box center [277, 59] width 247 height 21
paste input "JW's-Bierstube-Best-burgers-in-Oakdale"
type input "JW's-Bierstube-Best-burgers-in-Oakdale"
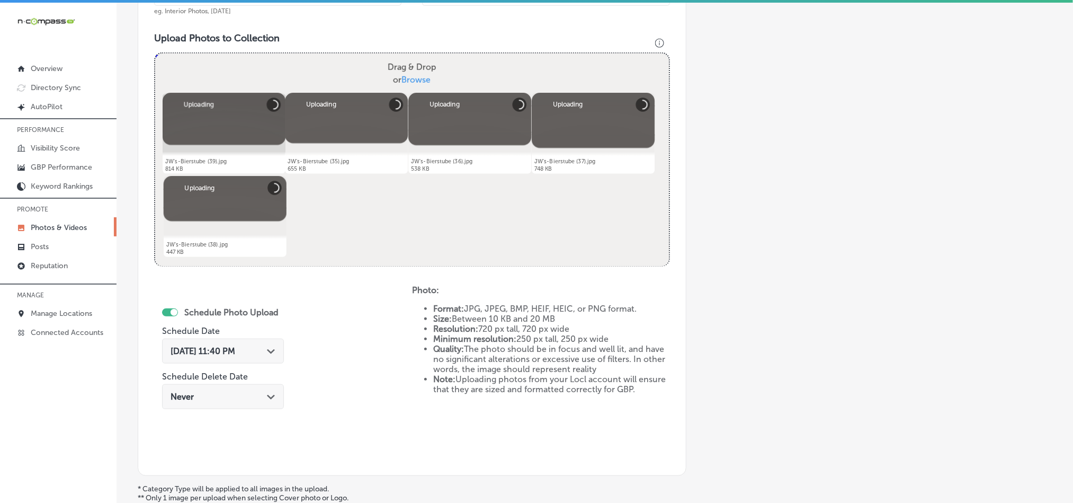
scroll to position [409, 0]
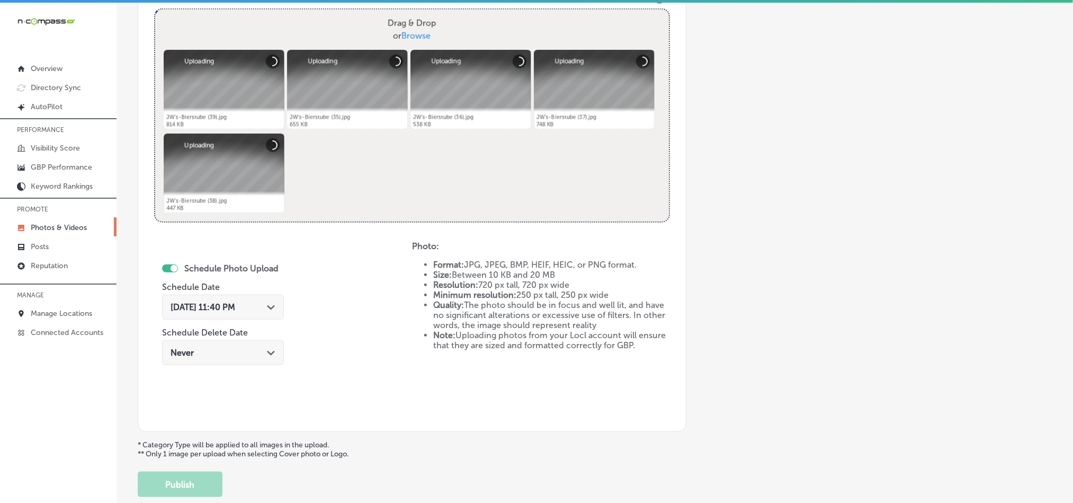
click at [269, 308] on icon "Path Created with Sketch." at bounding box center [271, 307] width 8 height 5
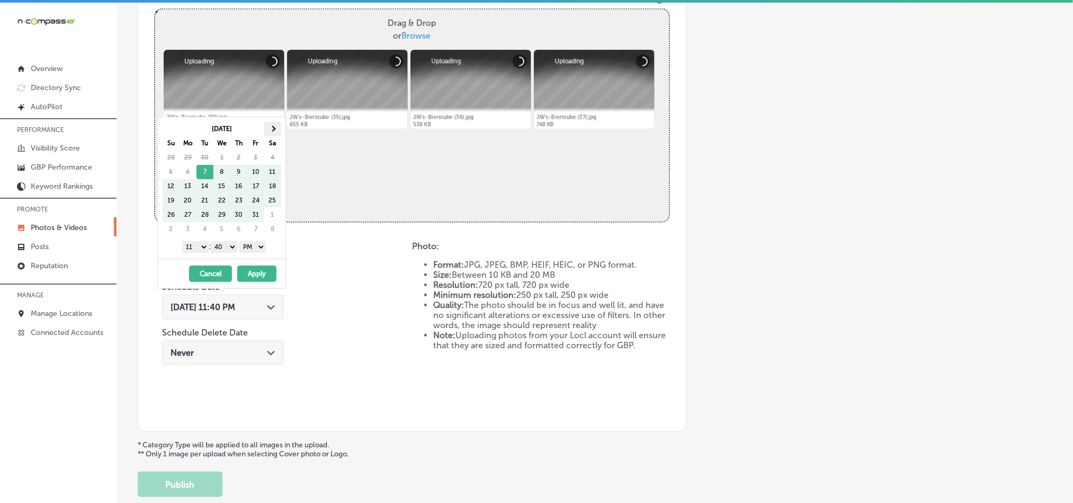
click at [278, 132] on th at bounding box center [272, 129] width 17 height 14
click at [199, 248] on select "1 2 3 4 5 6 7 8 9 10 11 12" at bounding box center [195, 247] width 26 height 12
click at [226, 250] on select "00 10 20 30 40 50" at bounding box center [224, 247] width 26 height 12
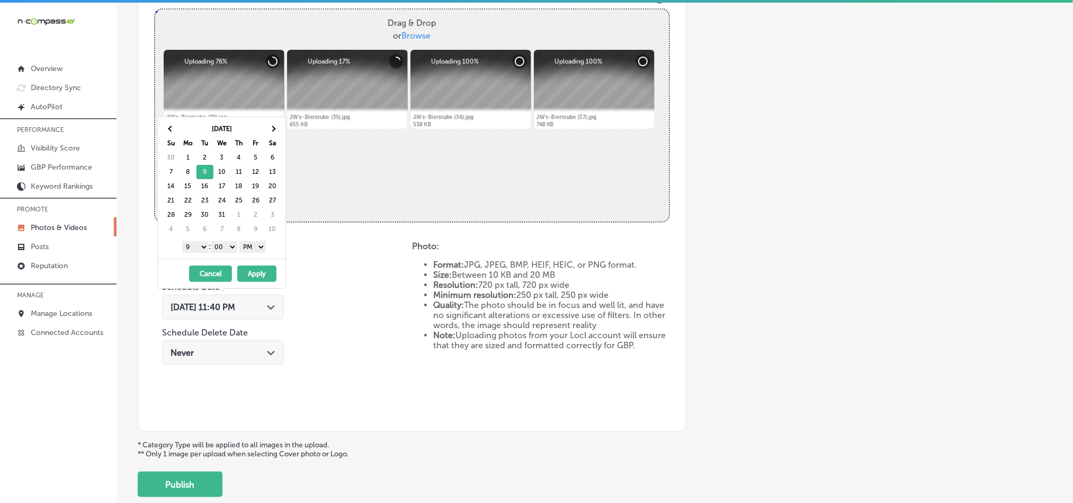
click at [258, 269] on button "Apply" at bounding box center [256, 273] width 39 height 16
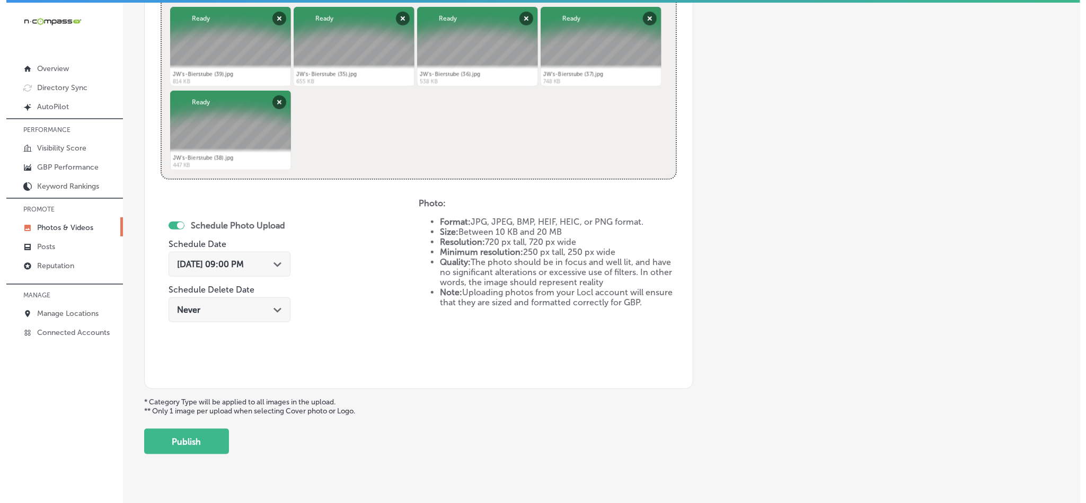
scroll to position [474, 0]
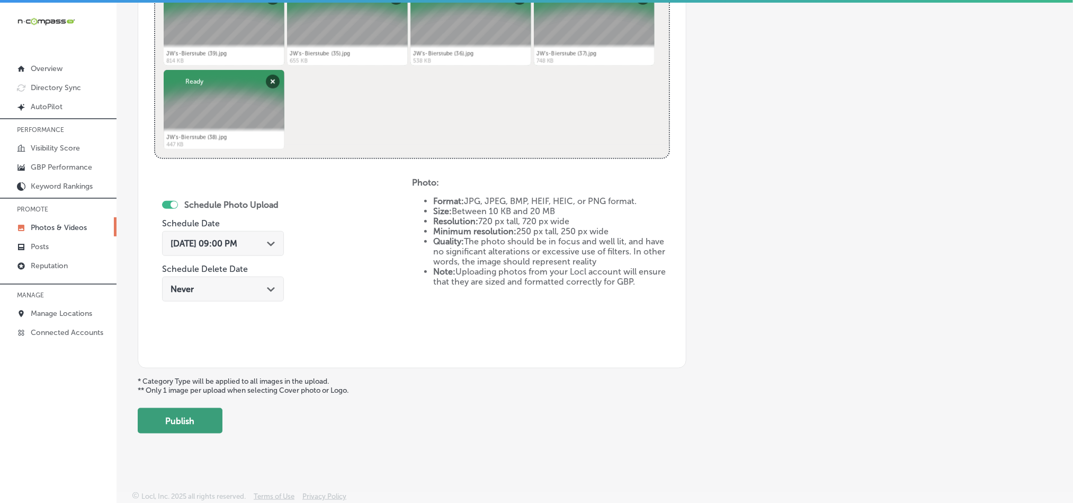
click at [212, 422] on button "Publish" at bounding box center [180, 420] width 85 height 25
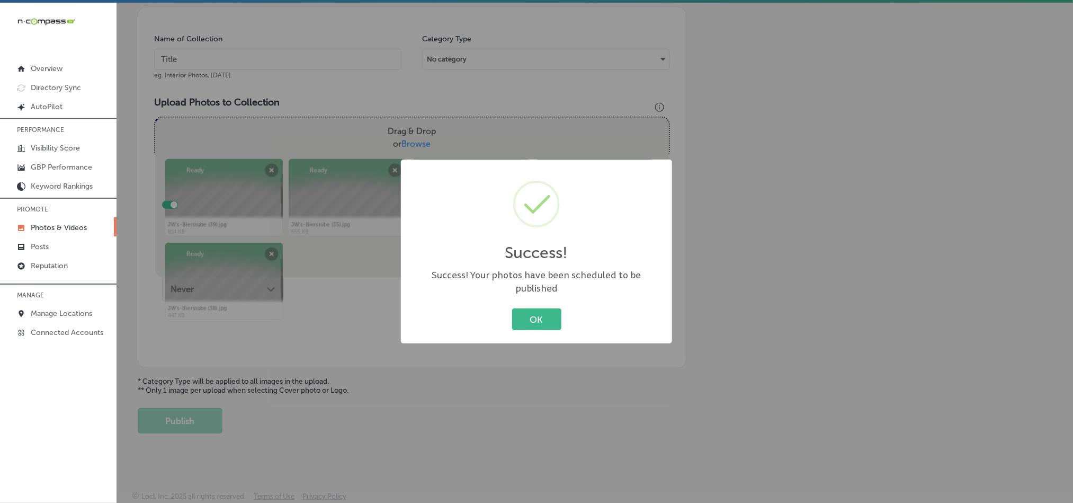
scroll to position [303, 0]
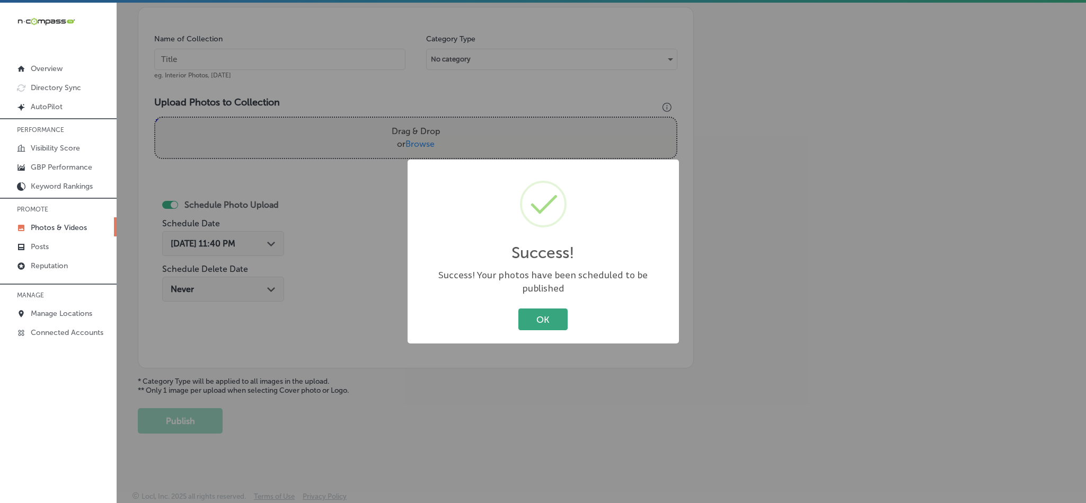
click at [551, 310] on button "OK" at bounding box center [542, 319] width 49 height 22
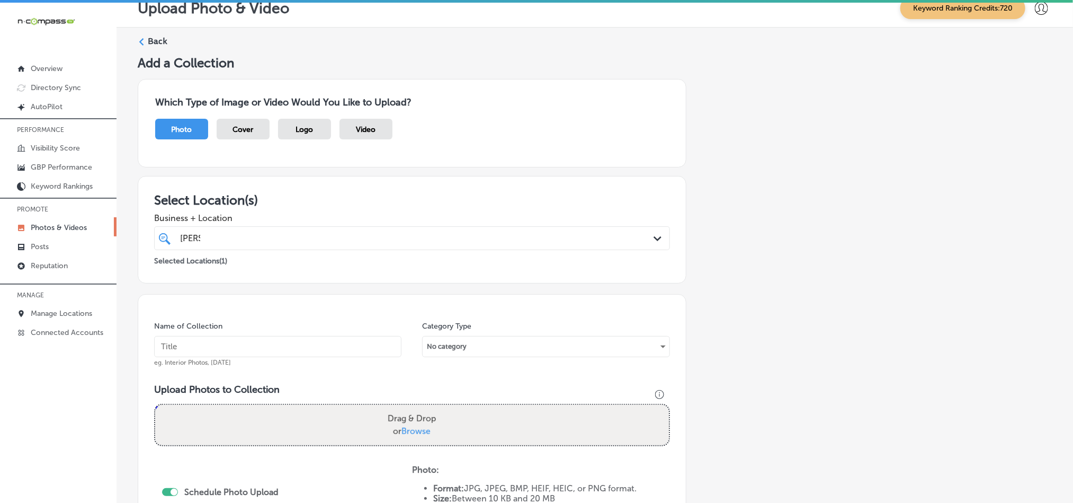
scroll to position [0, 0]
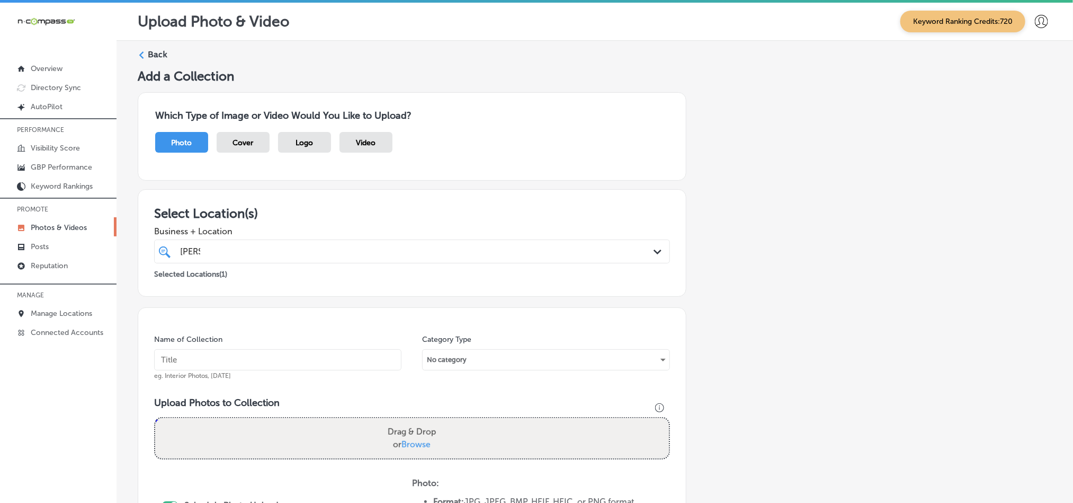
click at [156, 53] on label "Back" at bounding box center [158, 55] width 20 height 12
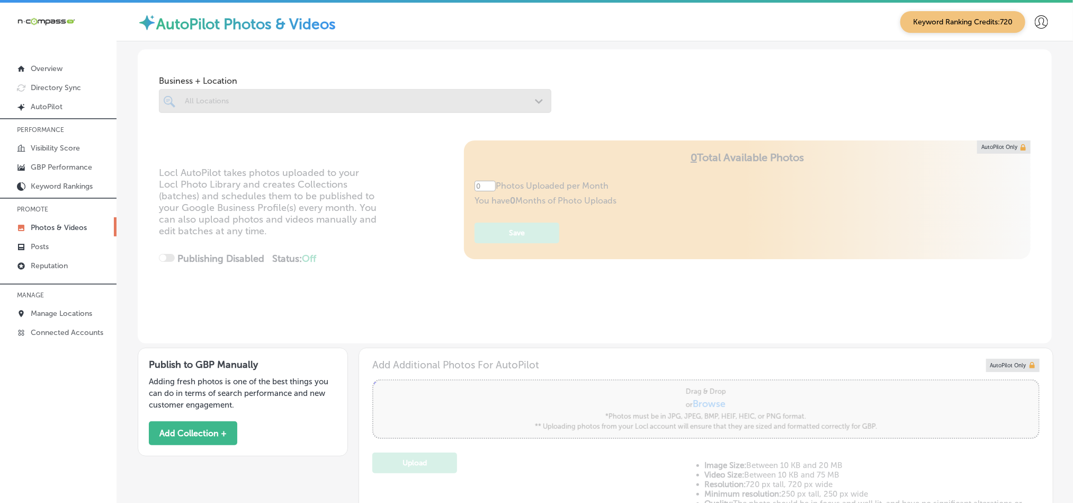
type input "5"
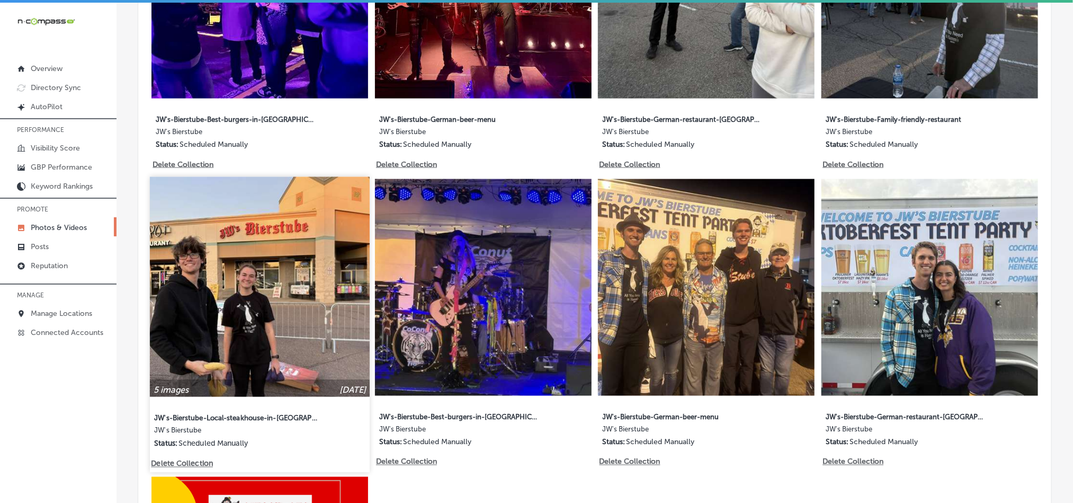
scroll to position [741, 0]
